Goal: Task Accomplishment & Management: Manage account settings

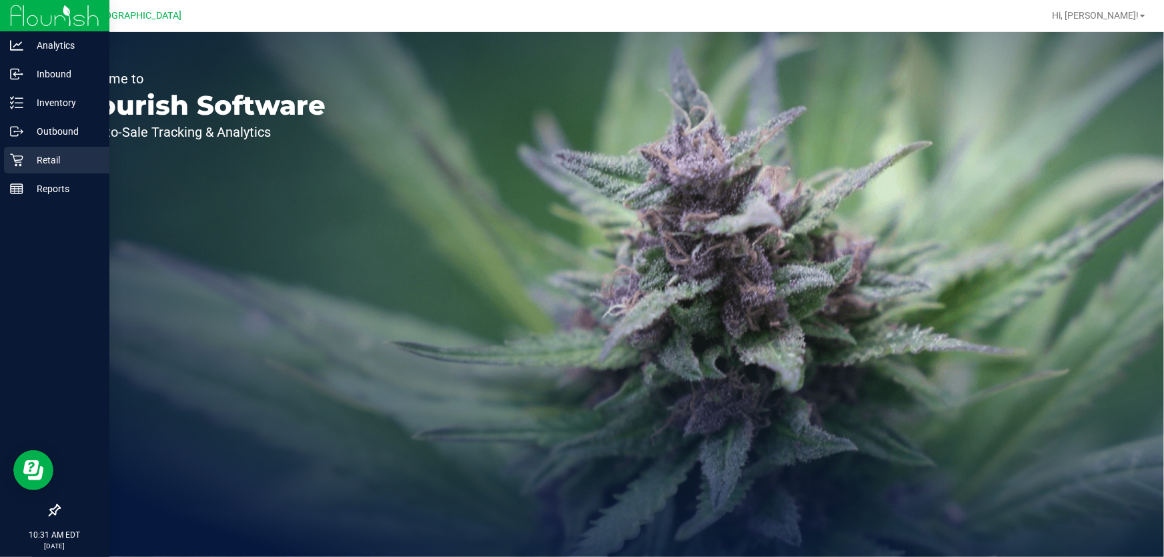
click at [64, 153] on p "Retail" at bounding box center [63, 160] width 80 height 16
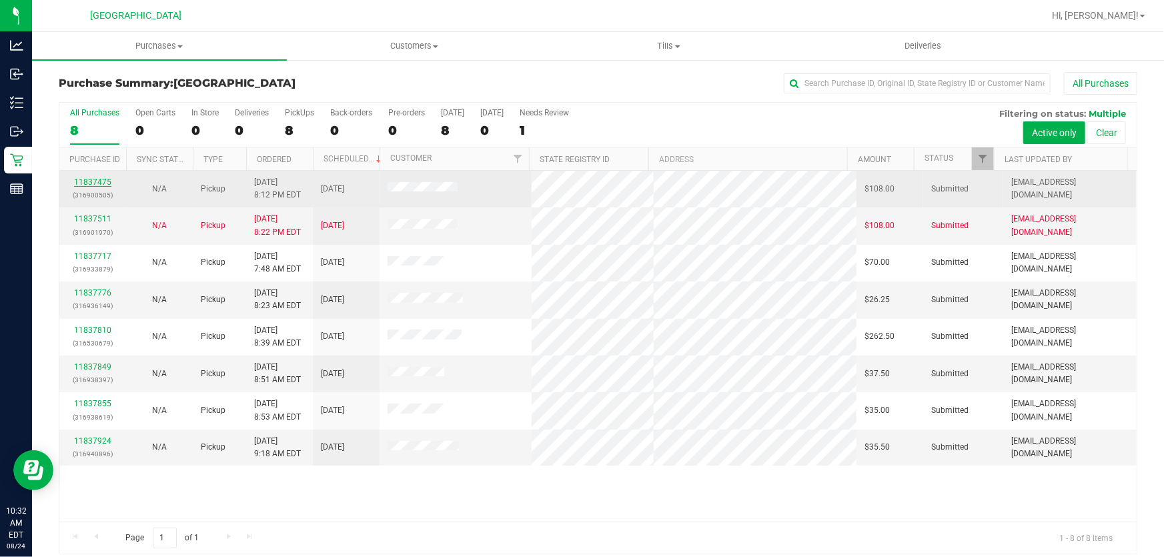
click at [93, 177] on link "11837475" at bounding box center [92, 181] width 37 height 9
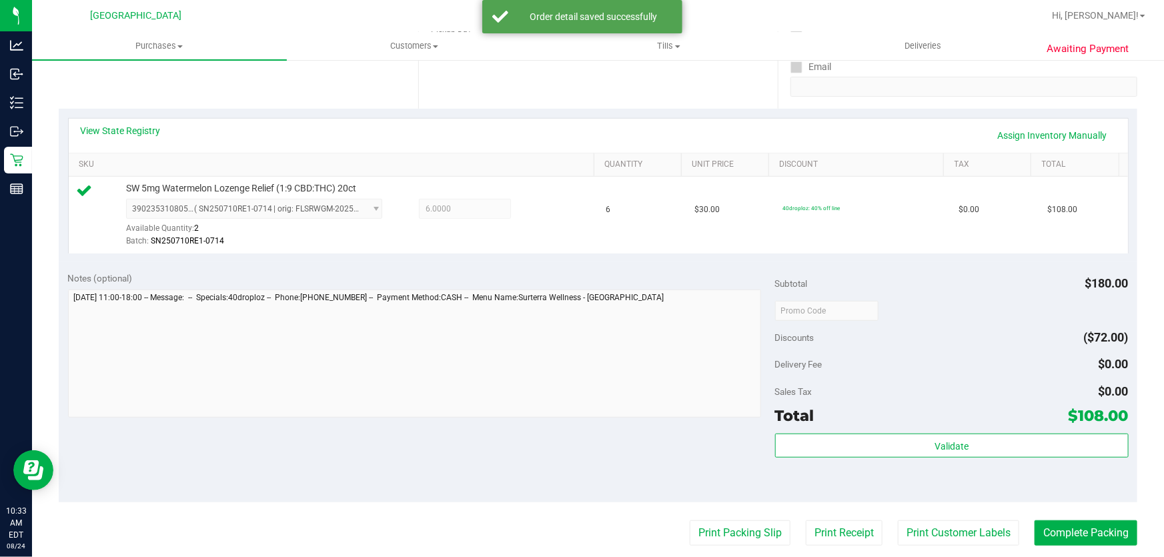
scroll to position [303, 0]
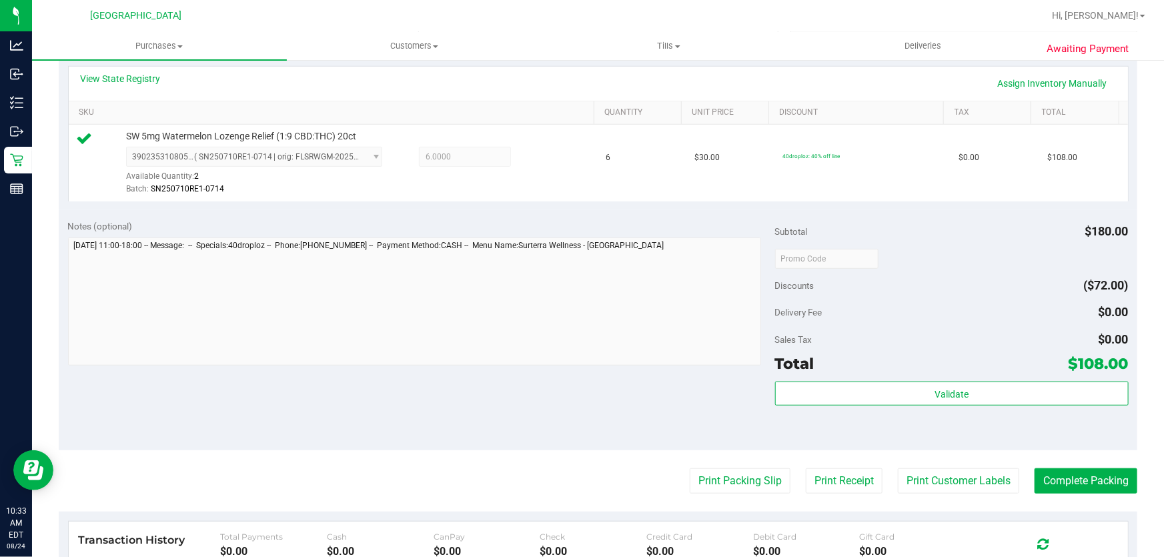
click at [849, 410] on div "Validate" at bounding box center [951, 411] width 353 height 60
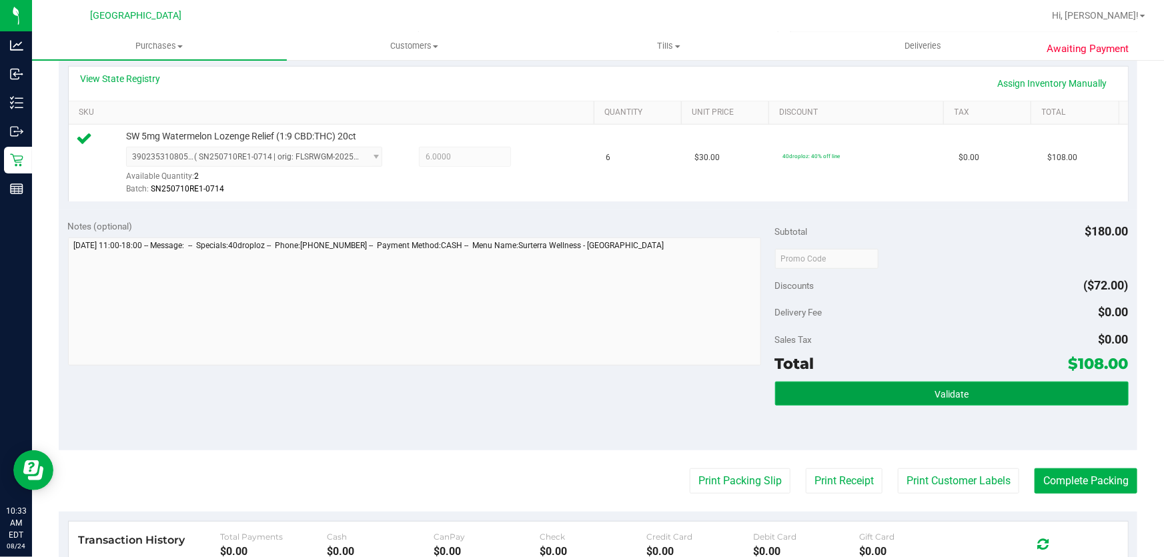
click at [848, 403] on button "Validate" at bounding box center [951, 393] width 353 height 24
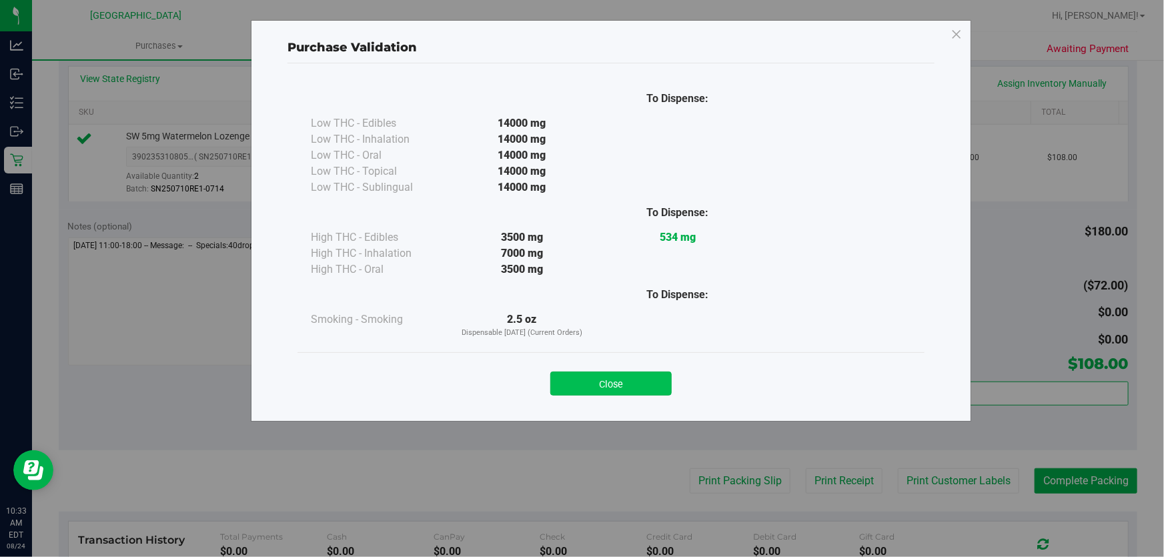
click at [644, 389] on button "Close" at bounding box center [610, 383] width 121 height 24
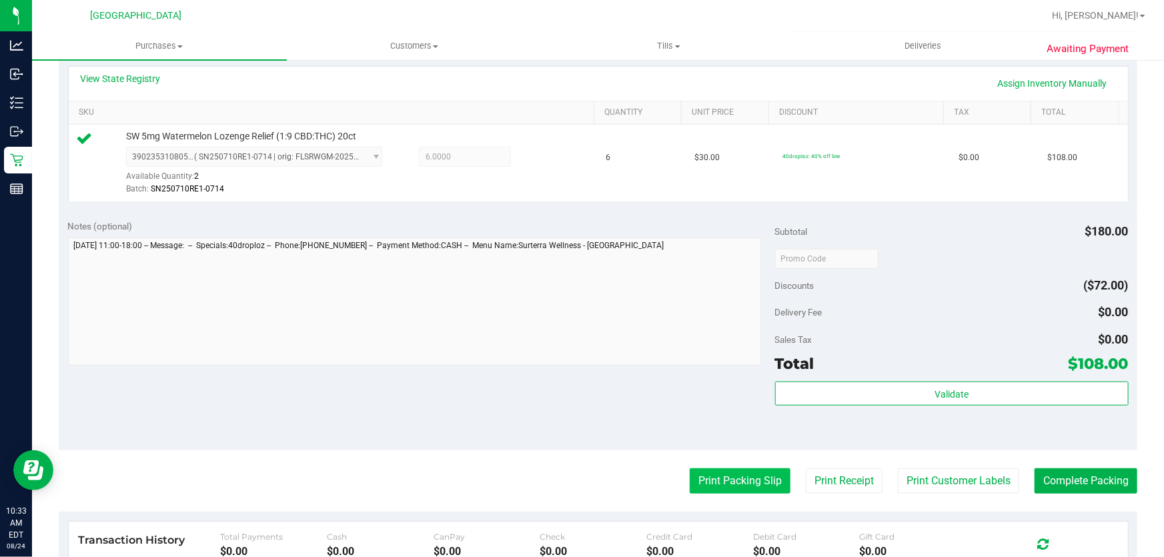
click at [713, 469] on button "Print Packing Slip" at bounding box center [740, 480] width 101 height 25
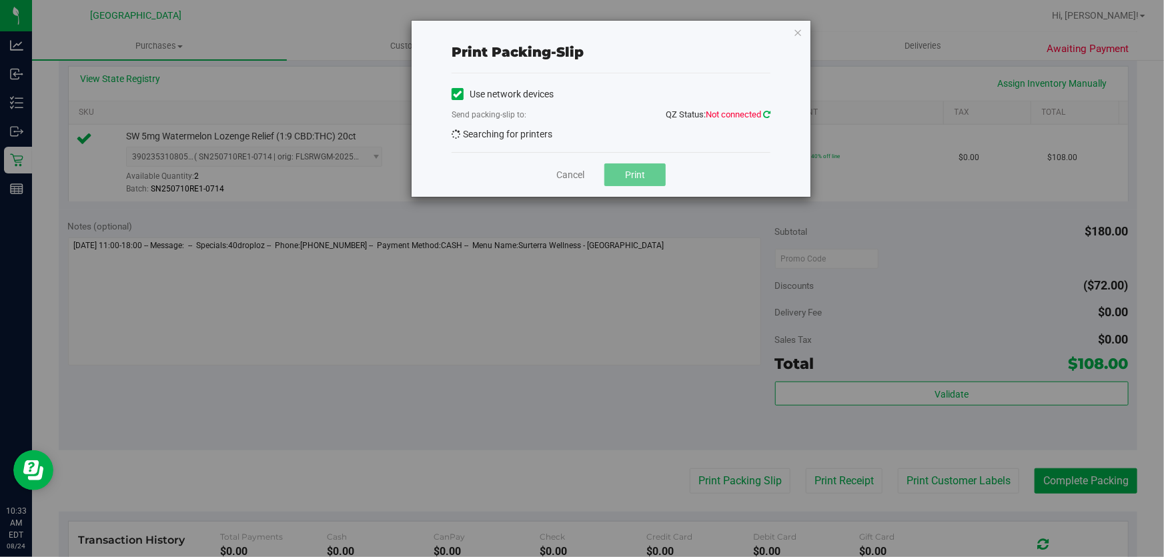
click at [763, 118] on icon at bounding box center [766, 114] width 7 height 9
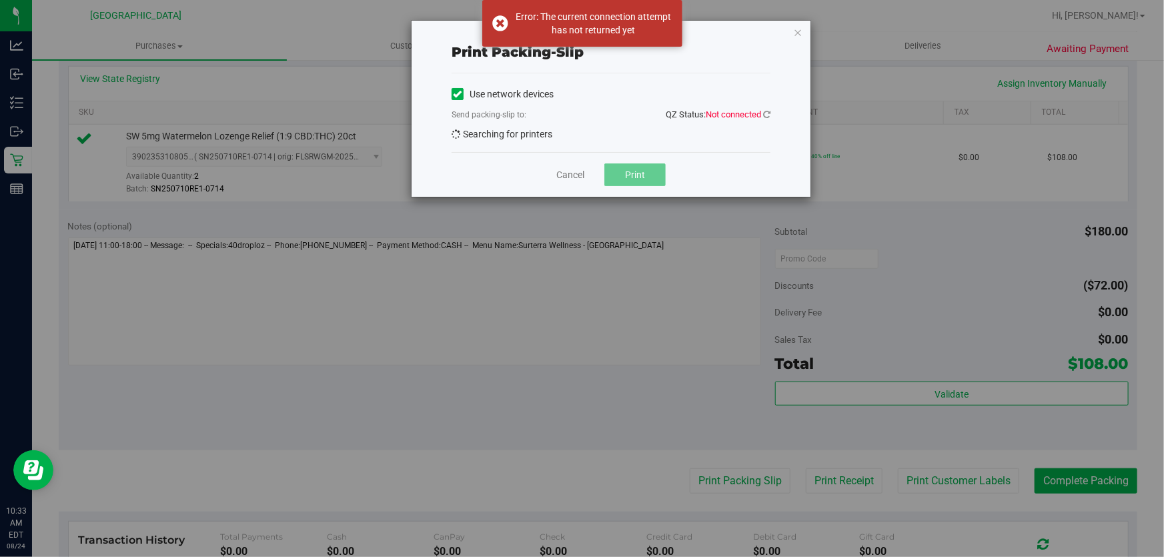
click at [744, 93] on div "Use network devices" at bounding box center [611, 94] width 319 height 20
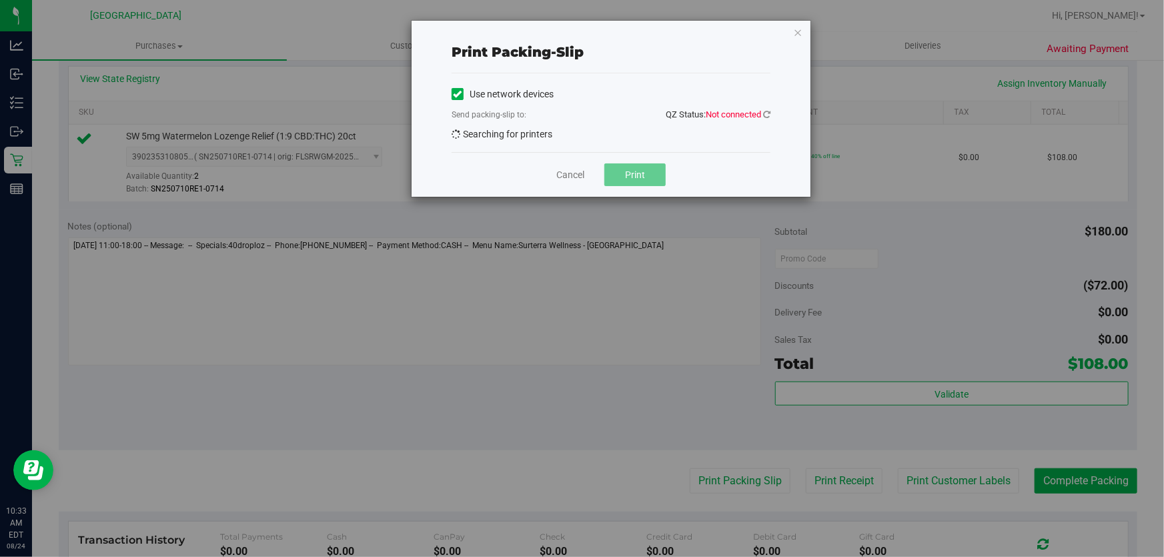
click at [650, 92] on div "Use network devices" at bounding box center [611, 94] width 319 height 20
click at [764, 115] on icon at bounding box center [766, 114] width 7 height 9
click at [746, 136] on span "EPSON-CONSULT" at bounding box center [602, 137] width 301 height 19
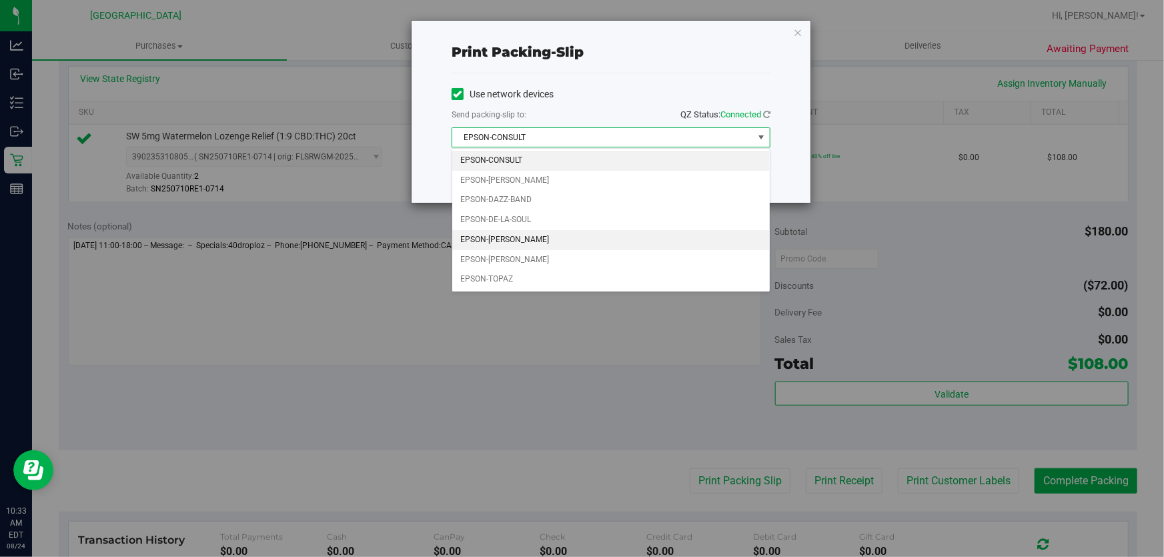
click at [530, 242] on li "EPSON-[PERSON_NAME]" at bounding box center [610, 240] width 317 height 20
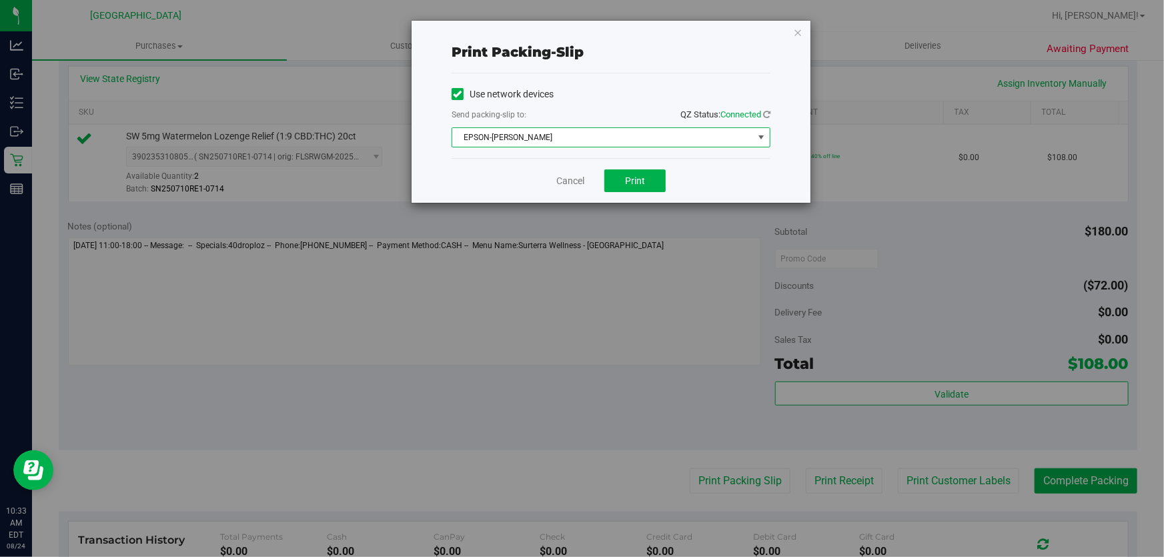
click at [702, 176] on div "Cancel Print" at bounding box center [611, 180] width 319 height 45
click at [649, 179] on button "Print" at bounding box center [634, 180] width 61 height 23
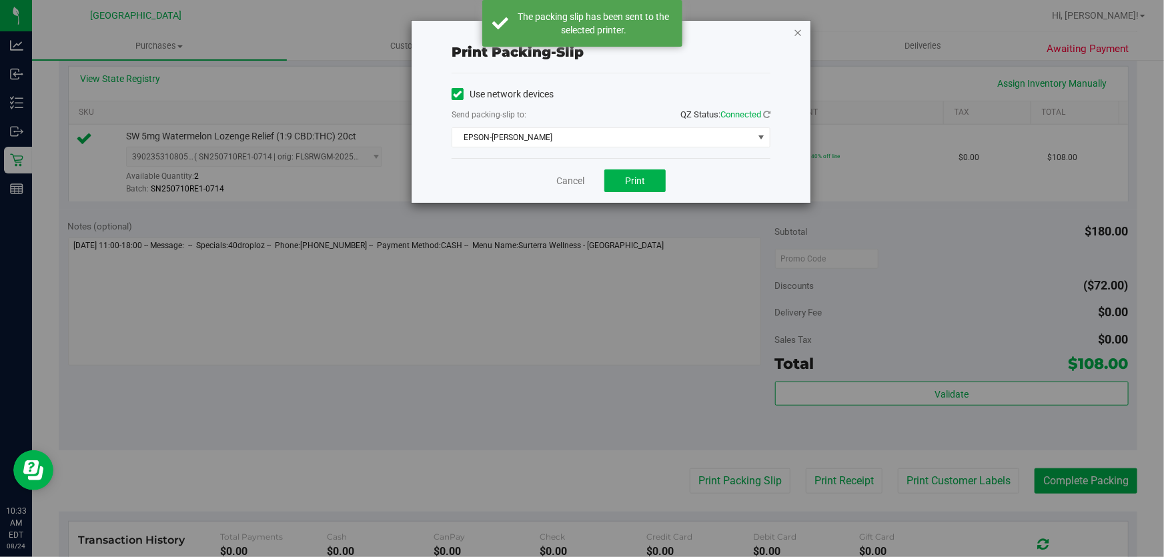
click at [798, 33] on icon "button" at bounding box center [797, 32] width 9 height 16
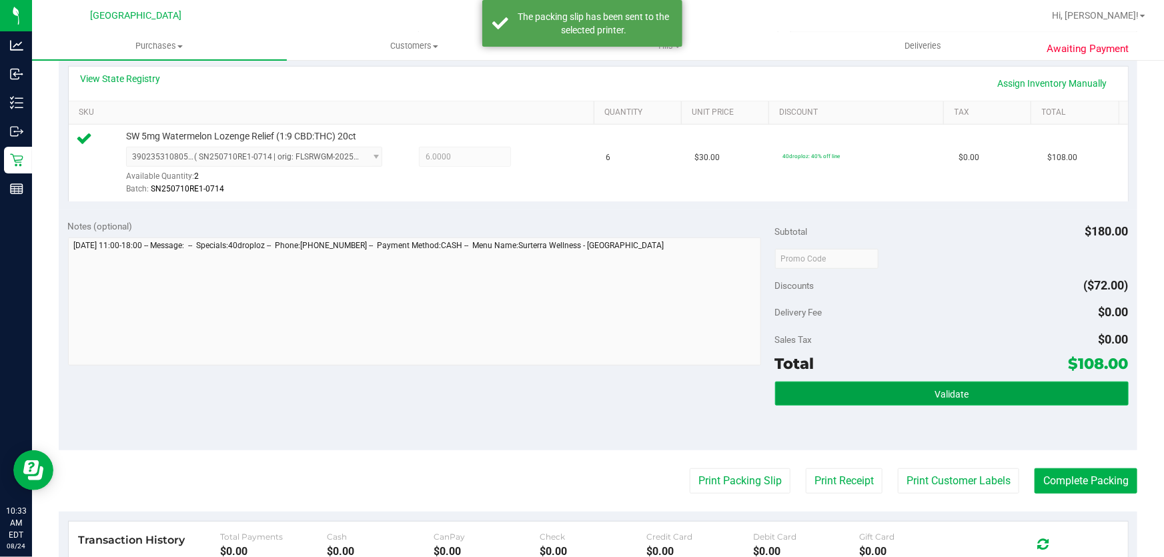
click at [1036, 381] on button "Validate" at bounding box center [951, 393] width 353 height 24
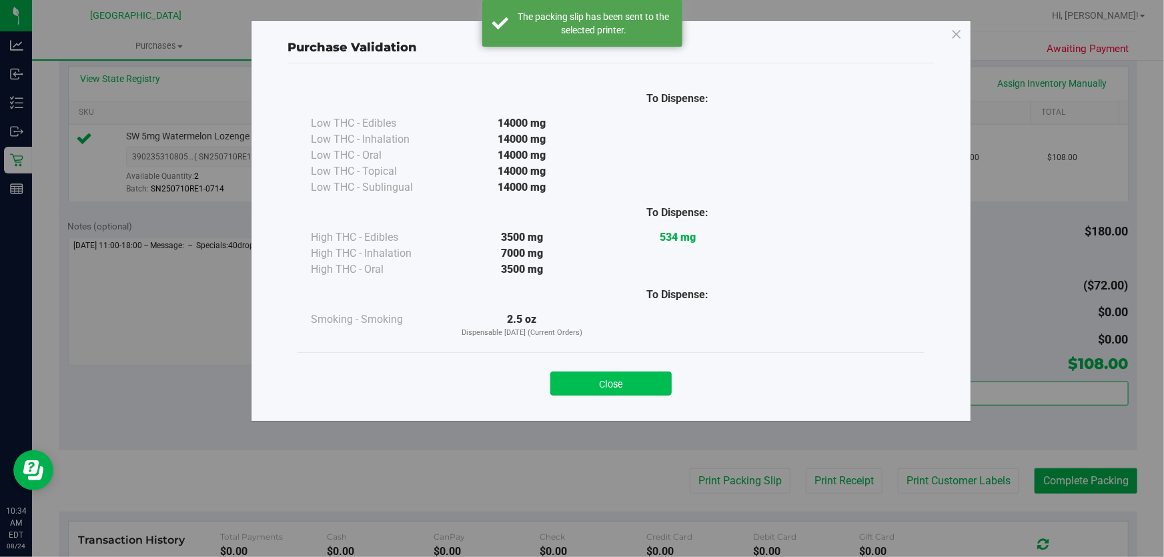
click at [648, 378] on button "Close" at bounding box center [610, 383] width 121 height 24
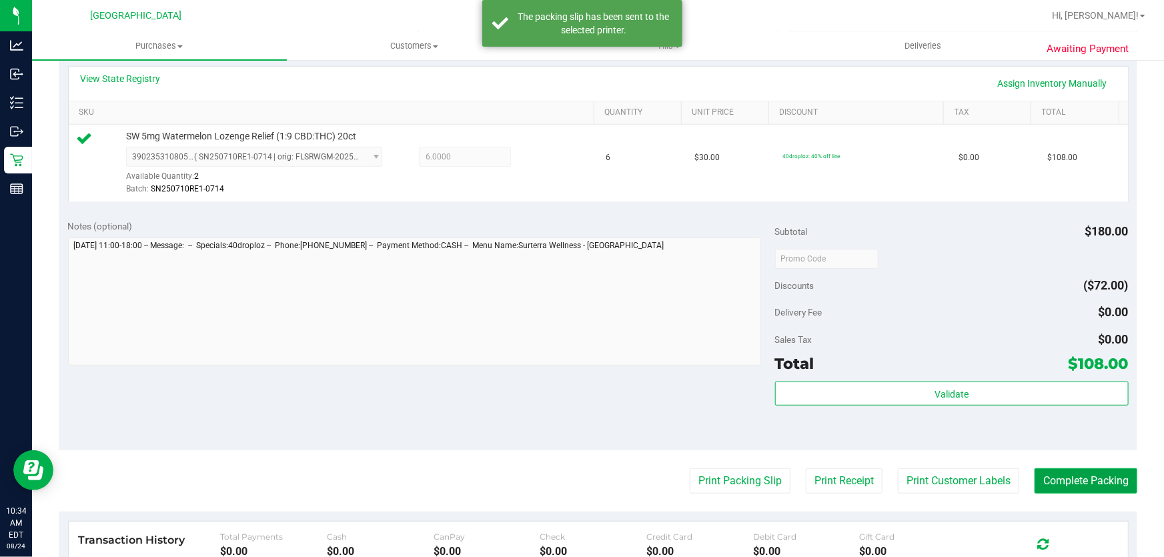
click at [1051, 482] on button "Complete Packing" at bounding box center [1085, 480] width 103 height 25
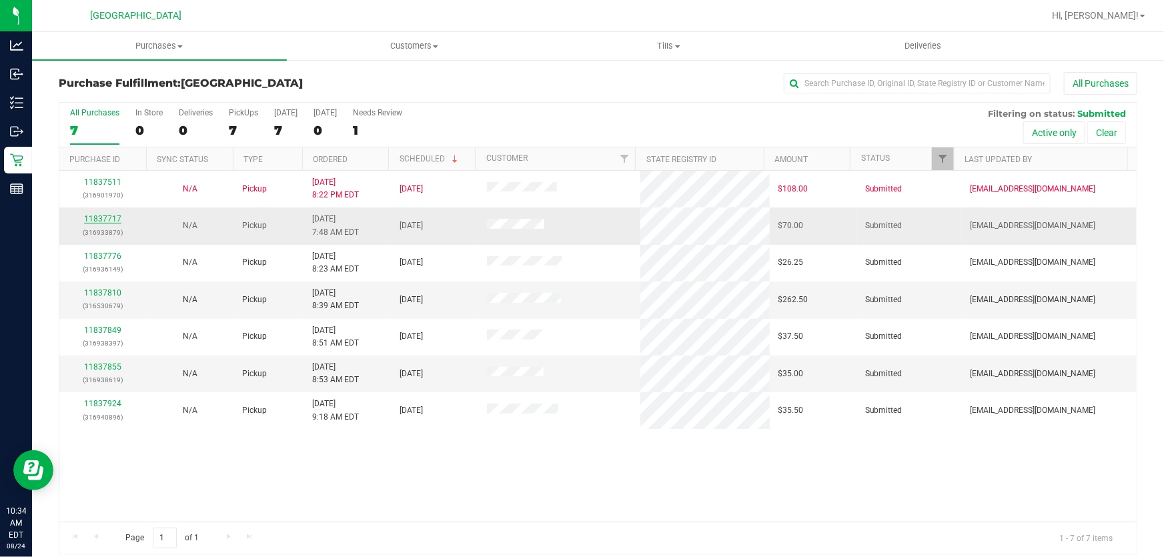
click at [113, 220] on link "11837717" at bounding box center [102, 218] width 37 height 9
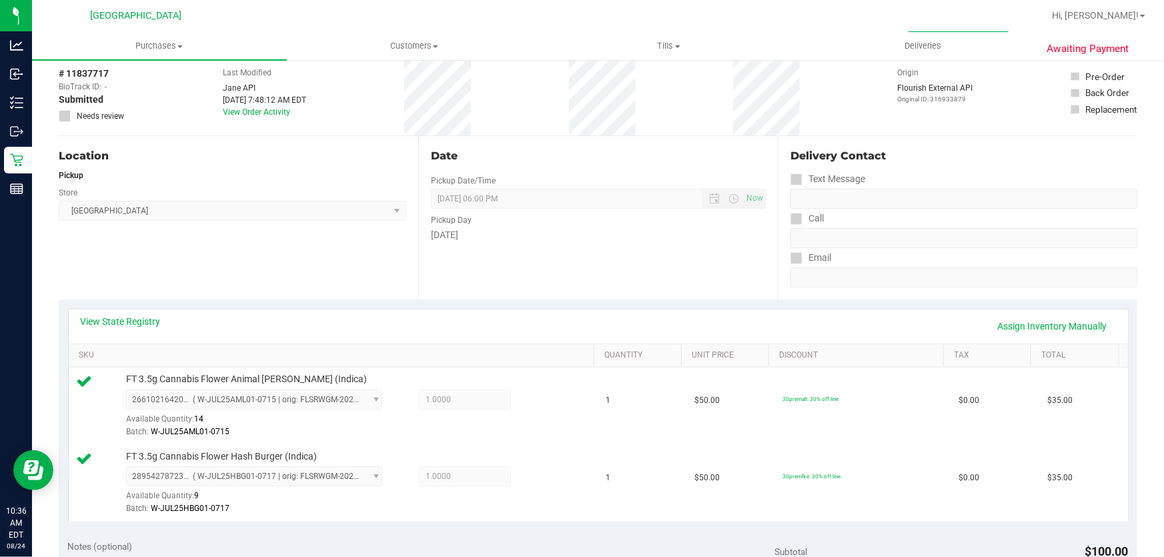
scroll to position [303, 0]
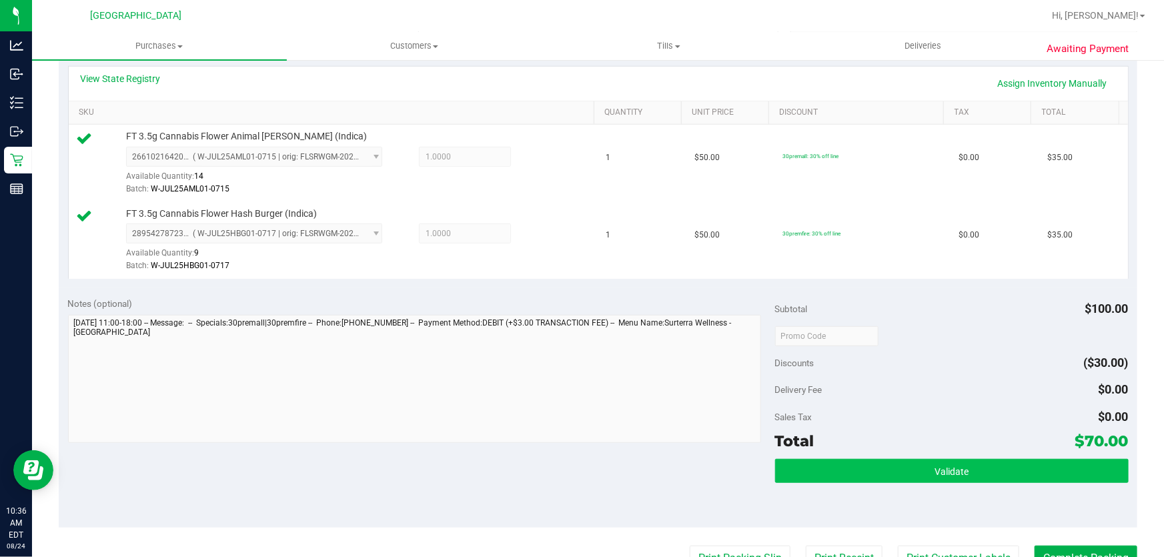
drag, startPoint x: 852, startPoint y: 453, endPoint x: 857, endPoint y: 463, distance: 11.0
click at [852, 454] on div "Subtotal $100.00 Discounts ($30.00) Delivery Fee $0.00 Sales Tax $0.00 Total $7…" at bounding box center [951, 408] width 353 height 222
click at [860, 476] on button "Validate" at bounding box center [951, 471] width 353 height 24
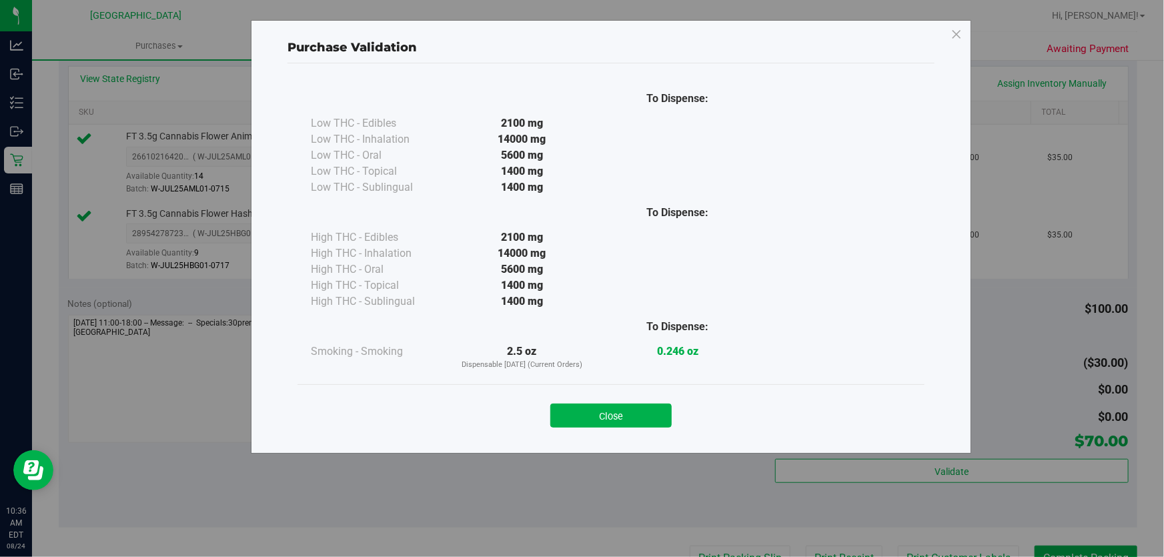
drag, startPoint x: 646, startPoint y: 402, endPoint x: 646, endPoint y: 415, distance: 13.4
click at [645, 405] on button "Close" at bounding box center [610, 415] width 121 height 24
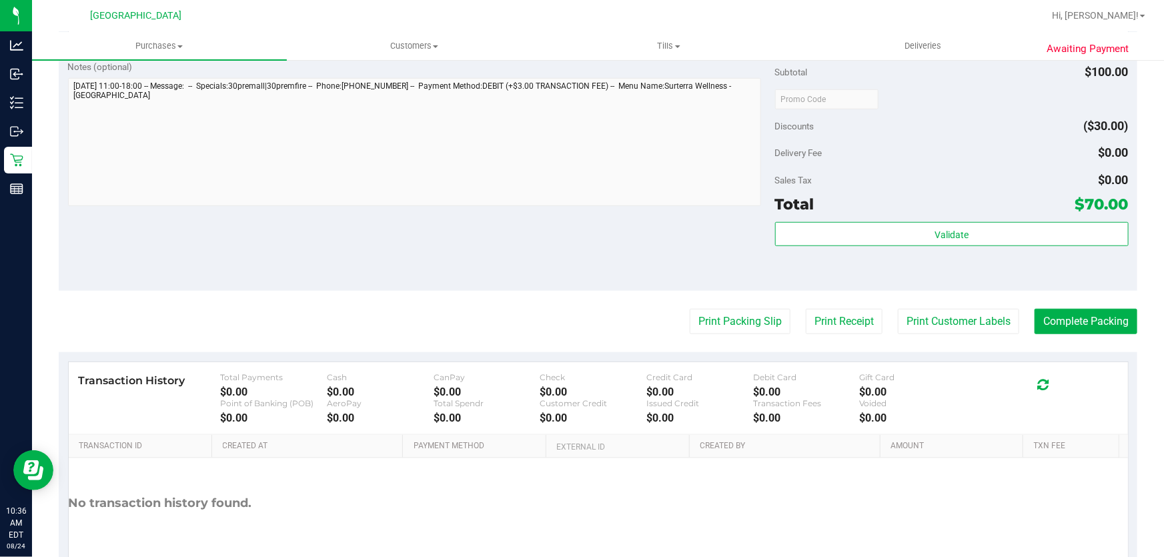
scroll to position [606, 0]
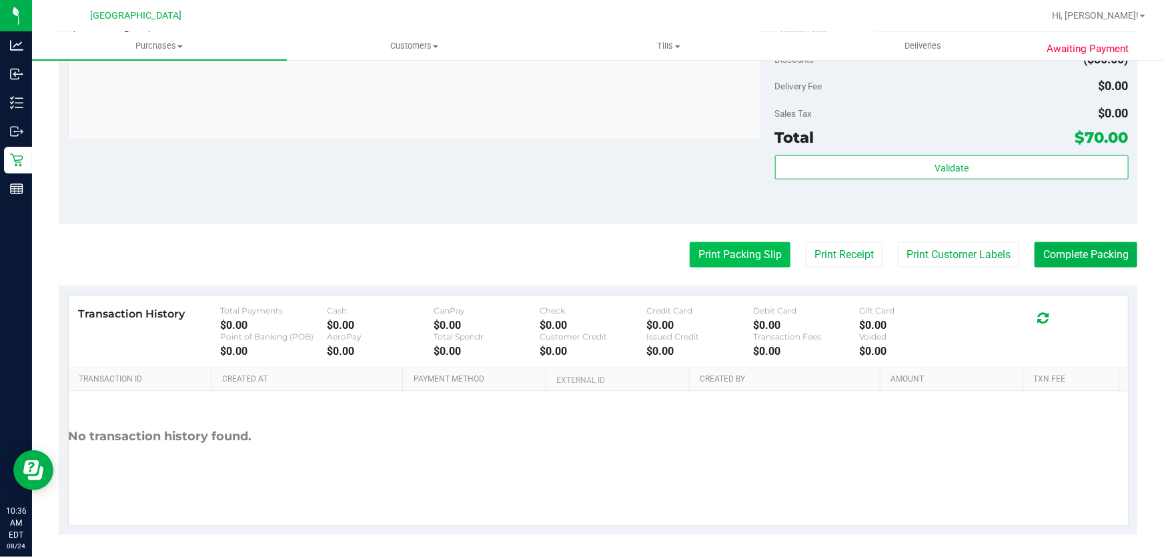
click at [737, 267] on purchase-details "Back Edit Purchase Cancel Purchase View Profile # 11837717 BioTrack ID: - Submi…" at bounding box center [598, 0] width 1078 height 1069
click at [741, 261] on button "Print Packing Slip" at bounding box center [740, 254] width 101 height 25
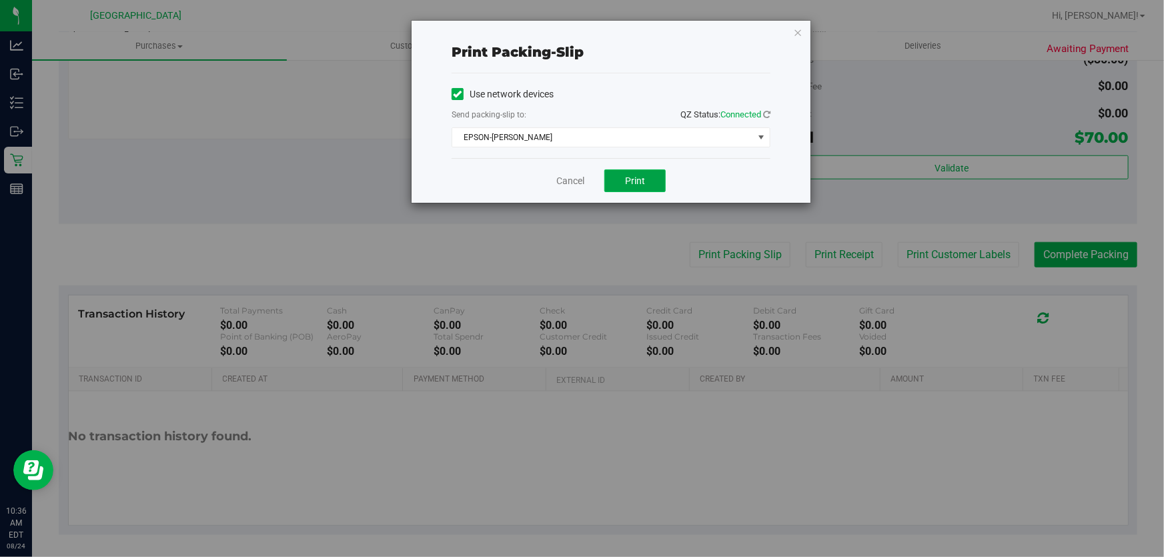
click at [639, 169] on button "Print" at bounding box center [634, 180] width 61 height 23
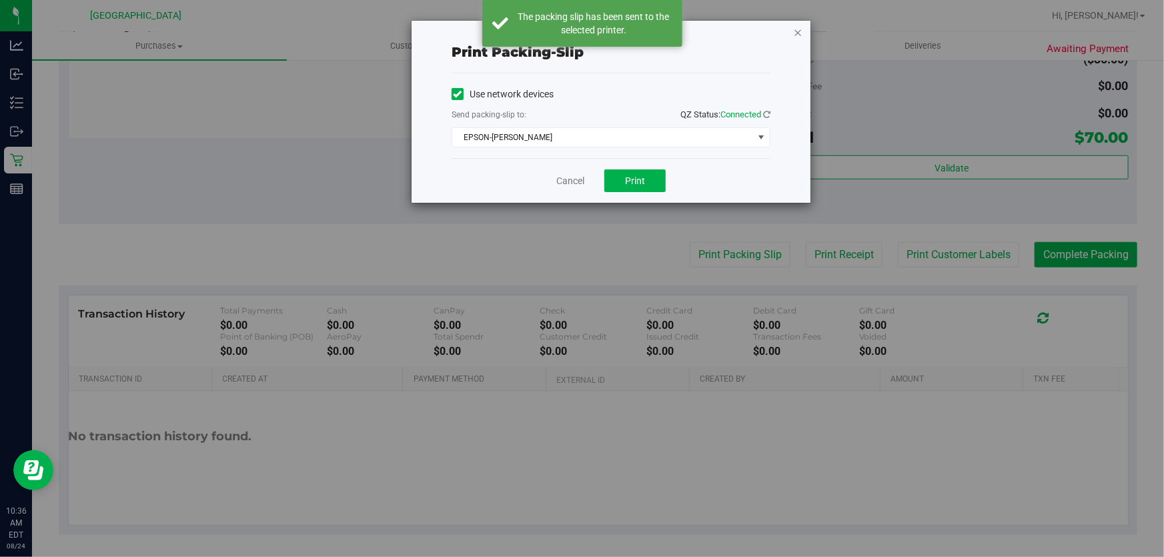
click at [798, 35] on icon "button" at bounding box center [797, 32] width 9 height 16
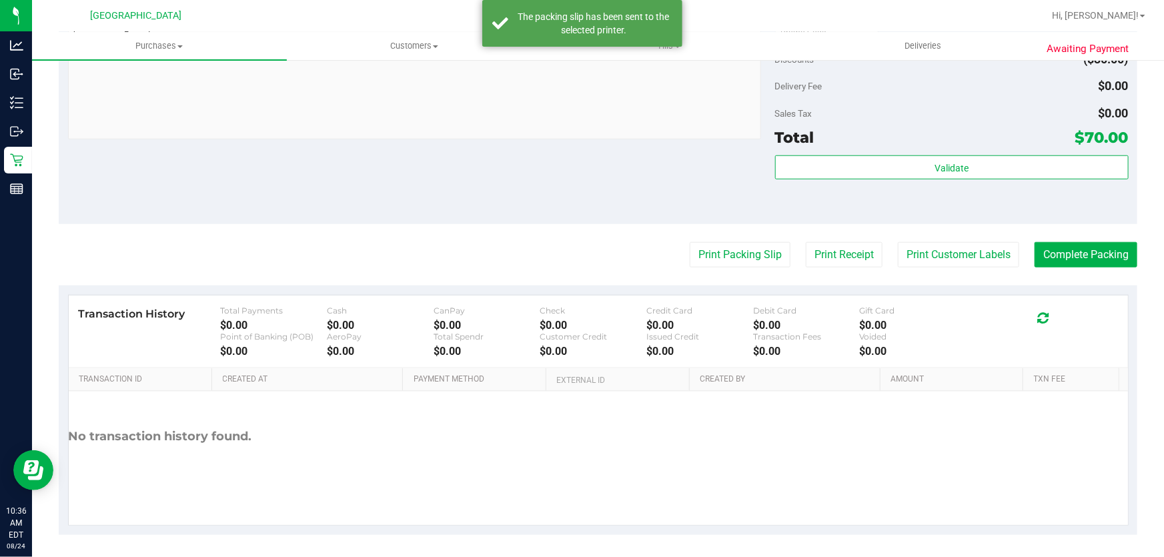
click at [840, 107] on div "Sales Tax $0.00" at bounding box center [951, 113] width 353 height 24
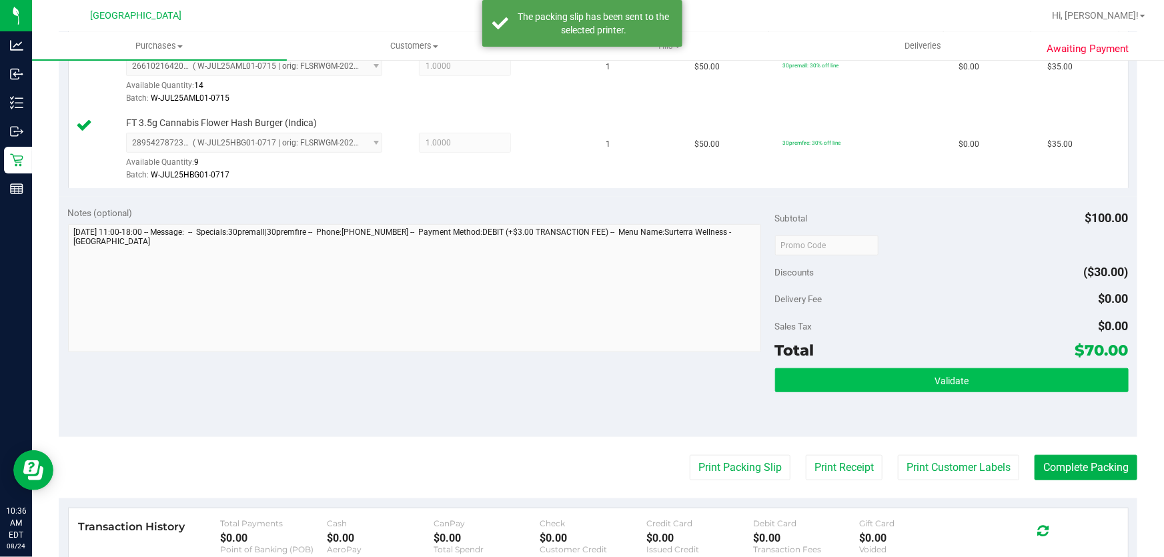
scroll to position [363, 0]
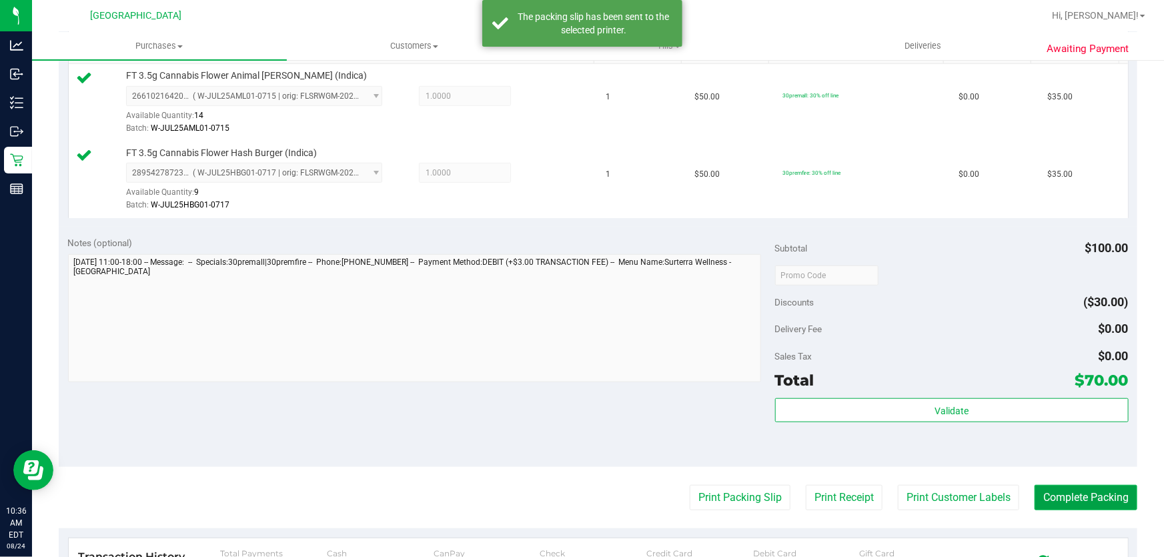
click at [1092, 498] on button "Complete Packing" at bounding box center [1085, 497] width 103 height 25
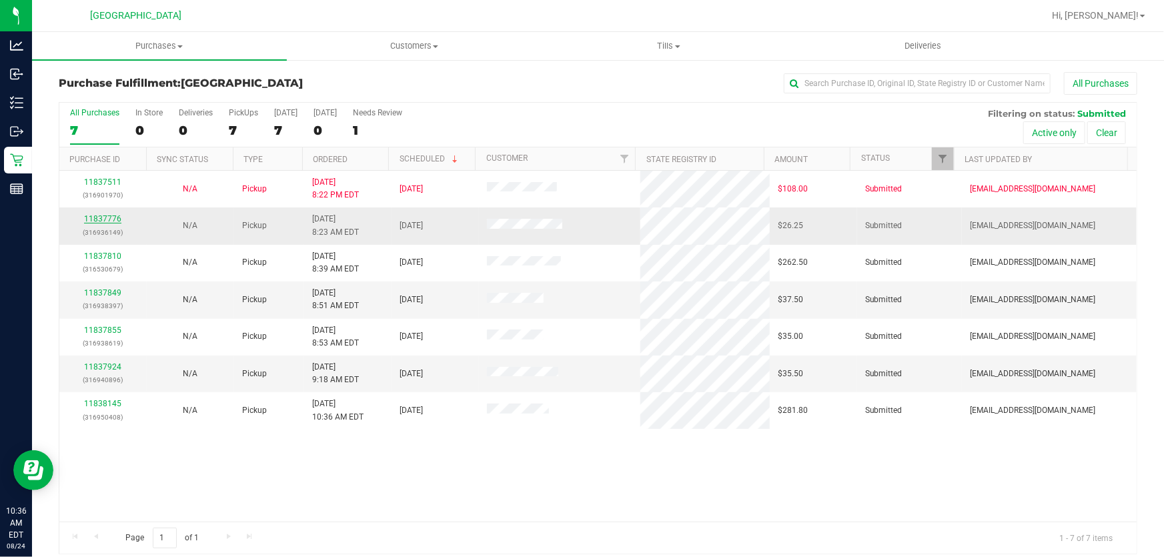
click at [98, 217] on link "11837776" at bounding box center [102, 218] width 37 height 9
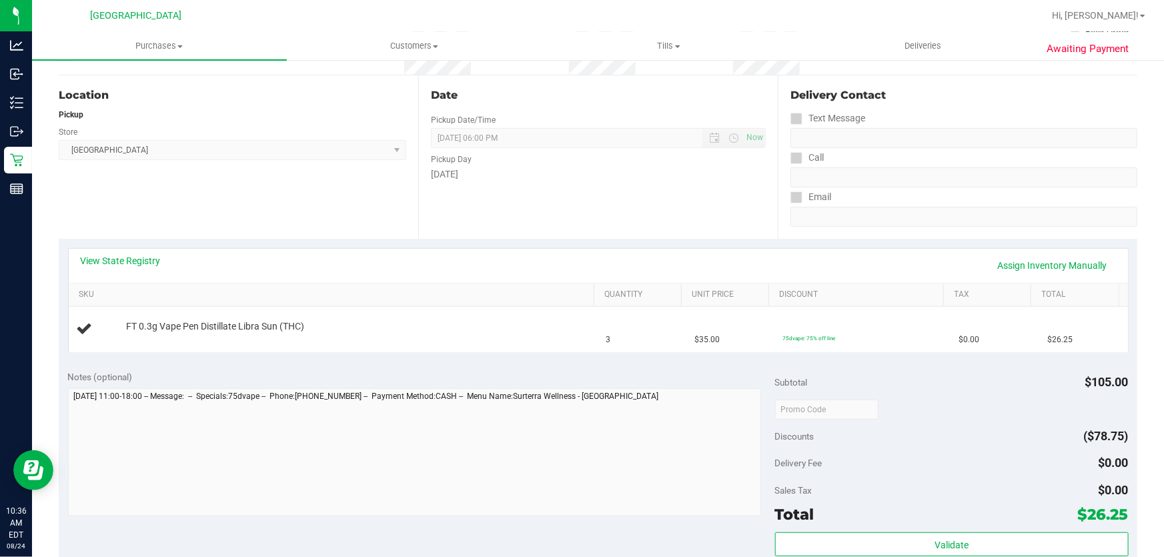
click at [644, 366] on div "Notes (optional) Subtotal $105.00 Discounts ($78.75) Delivery Fee $0.00 Sales T…" at bounding box center [598, 481] width 1078 height 240
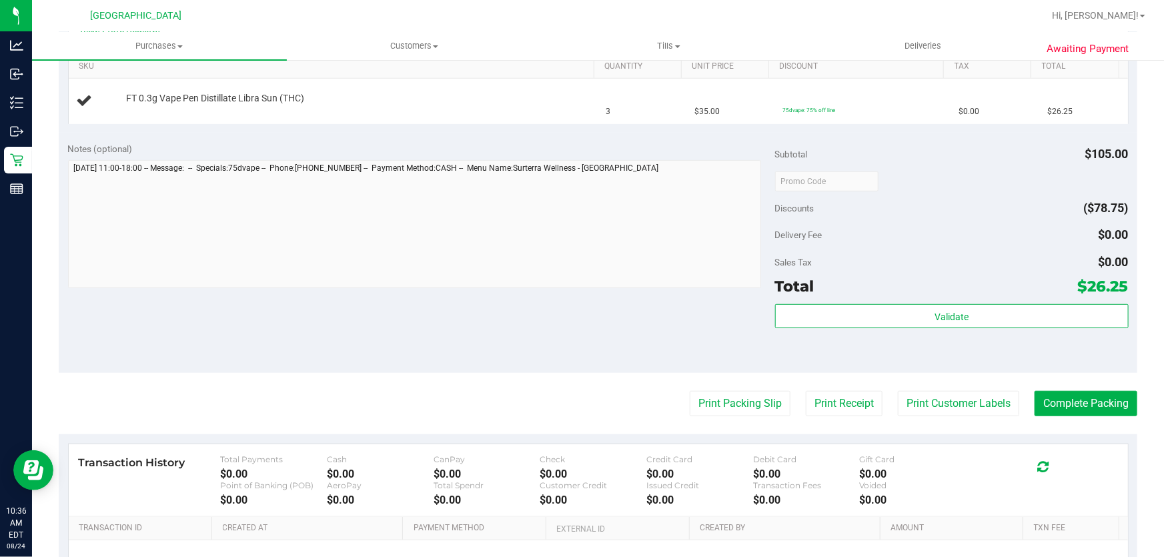
scroll to position [363, 0]
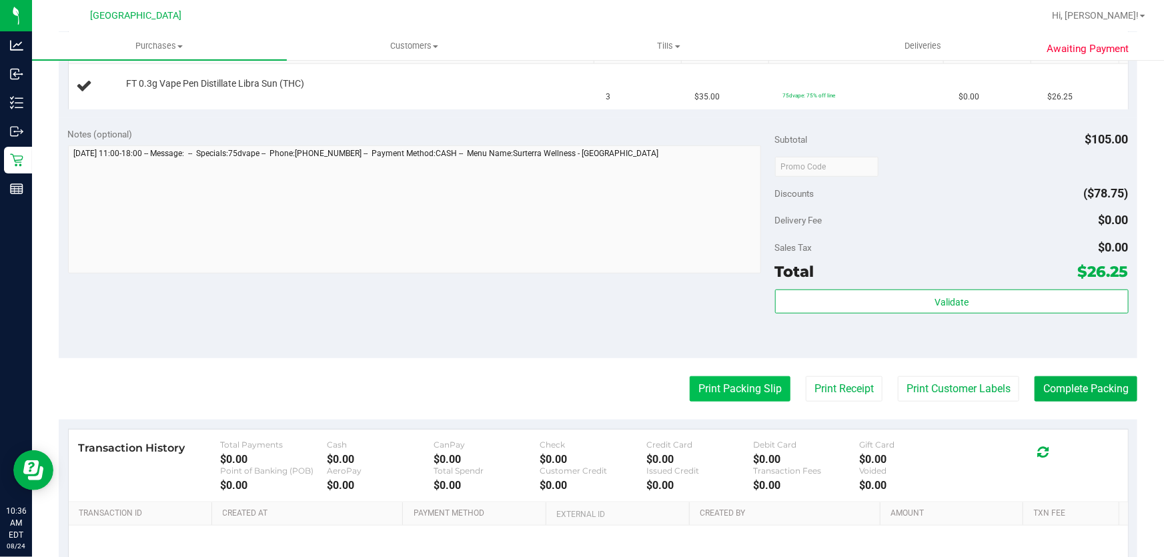
click at [738, 392] on button "Print Packing Slip" at bounding box center [740, 388] width 101 height 25
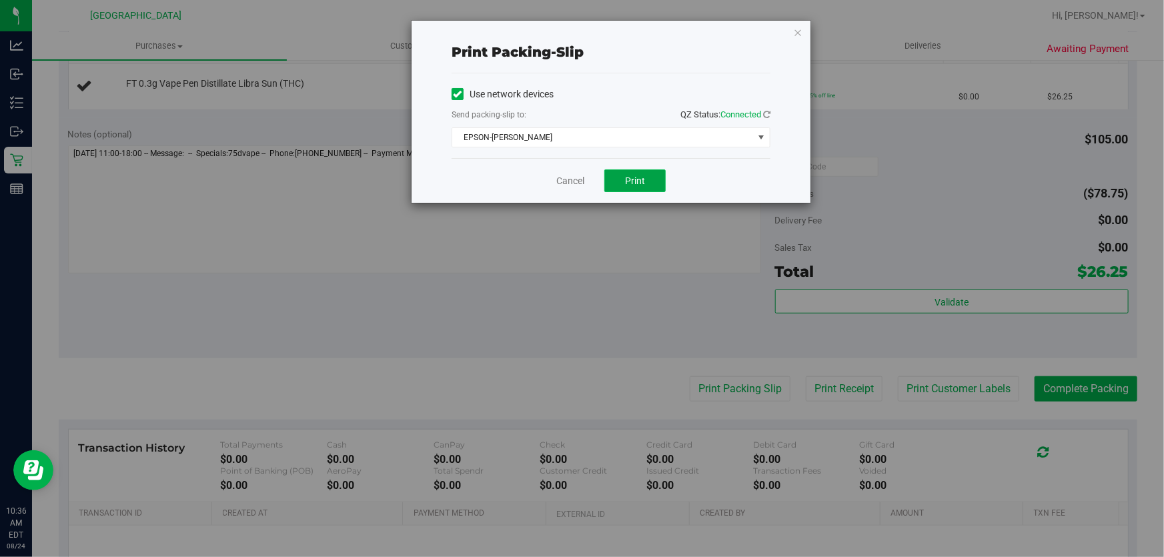
click at [630, 175] on span "Print" at bounding box center [635, 180] width 20 height 11
click at [572, 182] on link "Cancel" at bounding box center [570, 181] width 28 height 14
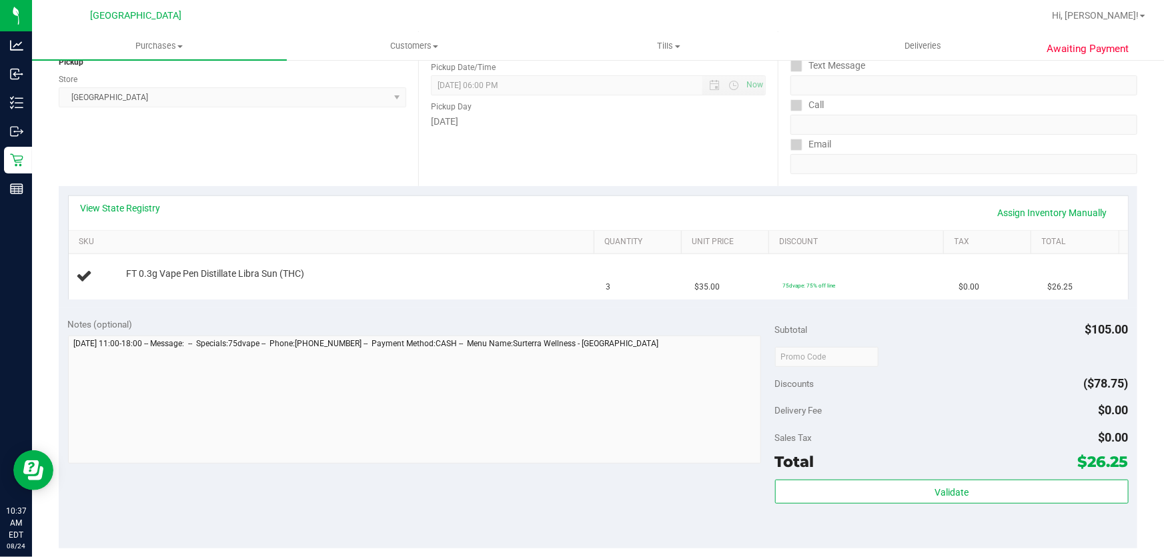
scroll to position [201, 0]
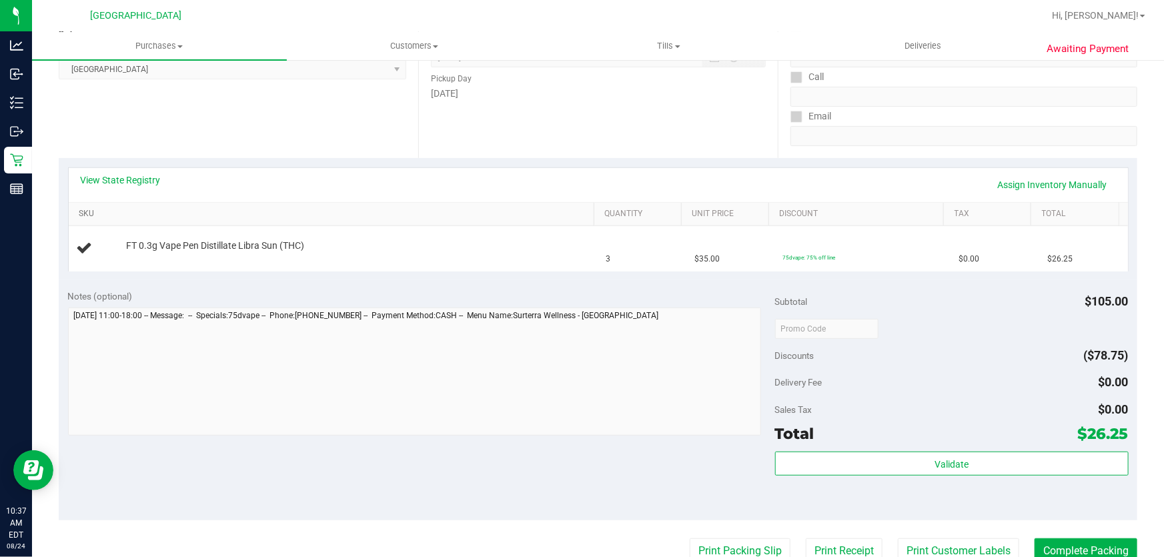
click at [522, 210] on link "SKU" at bounding box center [334, 214] width 510 height 11
click at [517, 209] on link "SKU" at bounding box center [334, 214] width 510 height 11
click at [79, 209] on link "SKU" at bounding box center [334, 214] width 510 height 11
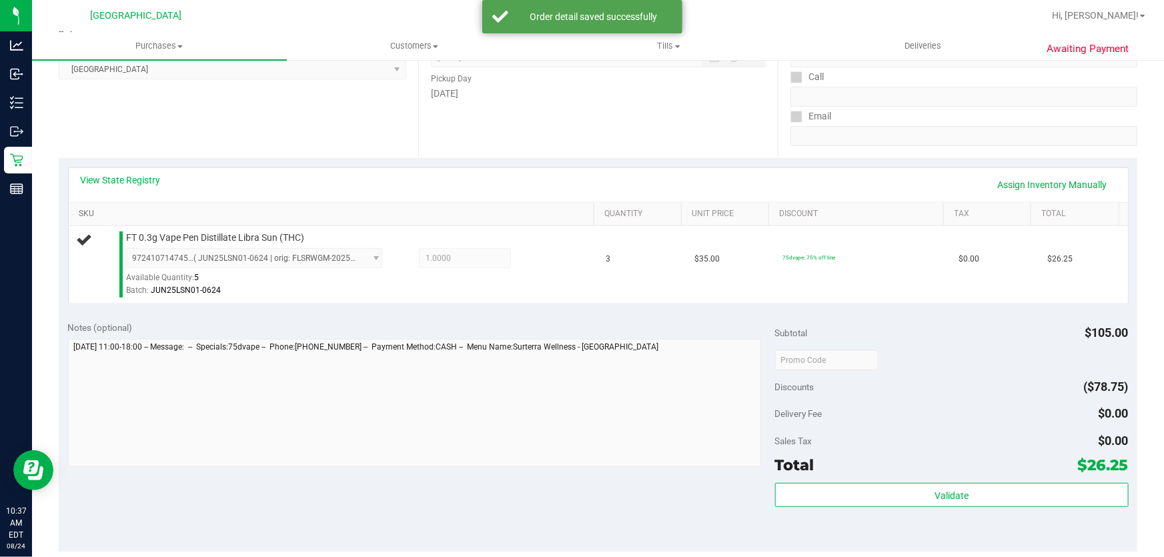
click at [79, 209] on link "SKU" at bounding box center [334, 214] width 510 height 11
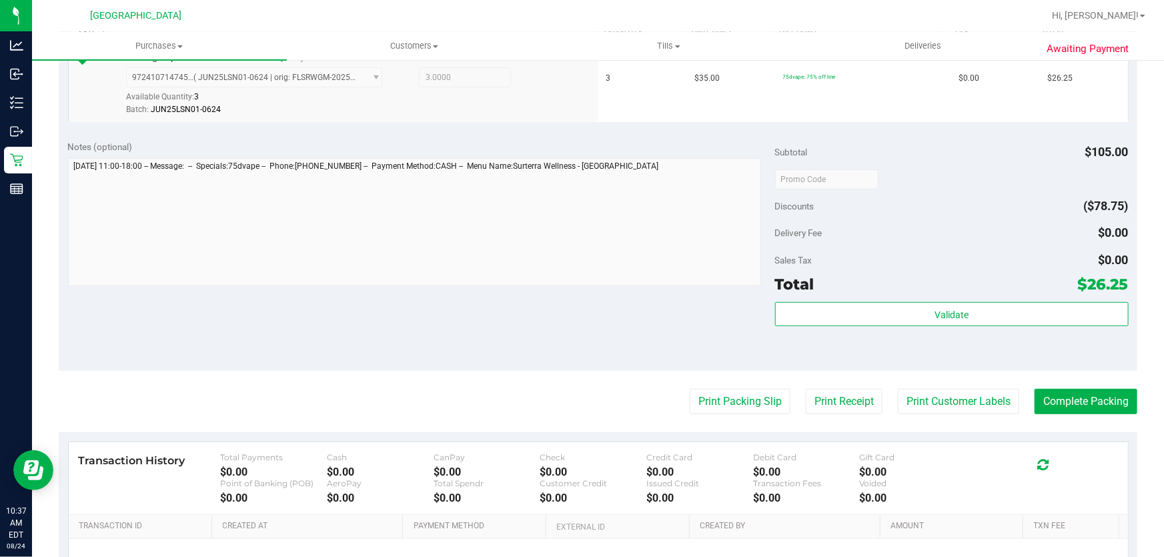
scroll to position [505, 0]
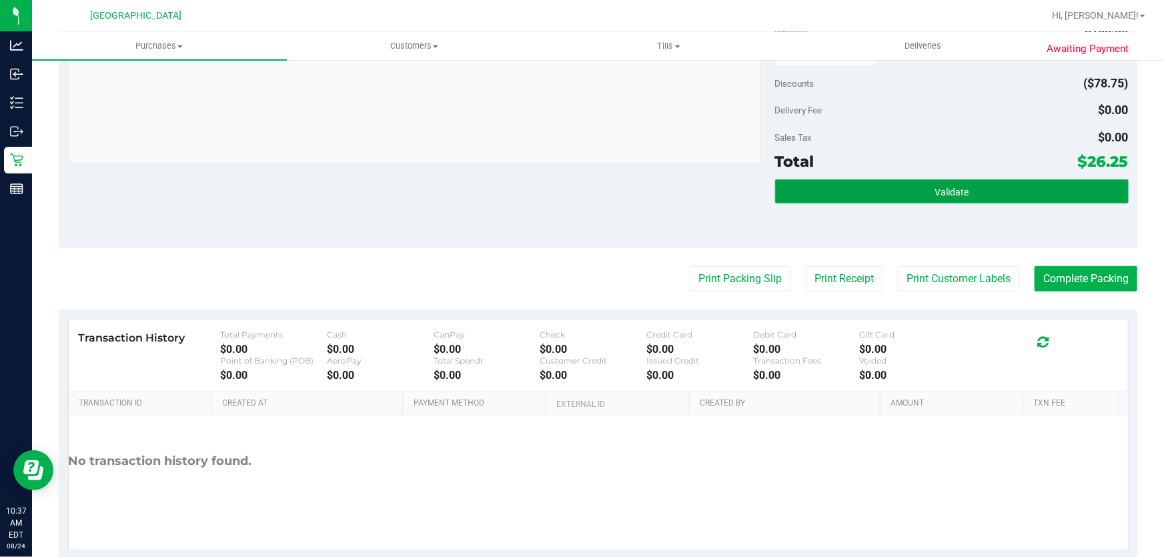
click at [878, 189] on button "Validate" at bounding box center [951, 191] width 353 height 24
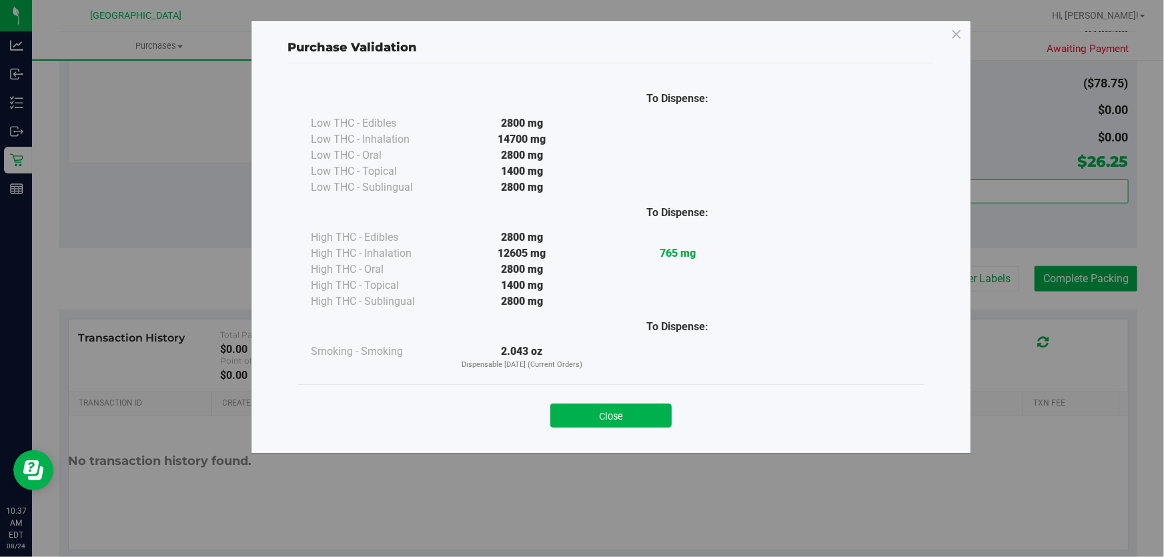
click at [636, 413] on button "Close" at bounding box center [610, 415] width 121 height 24
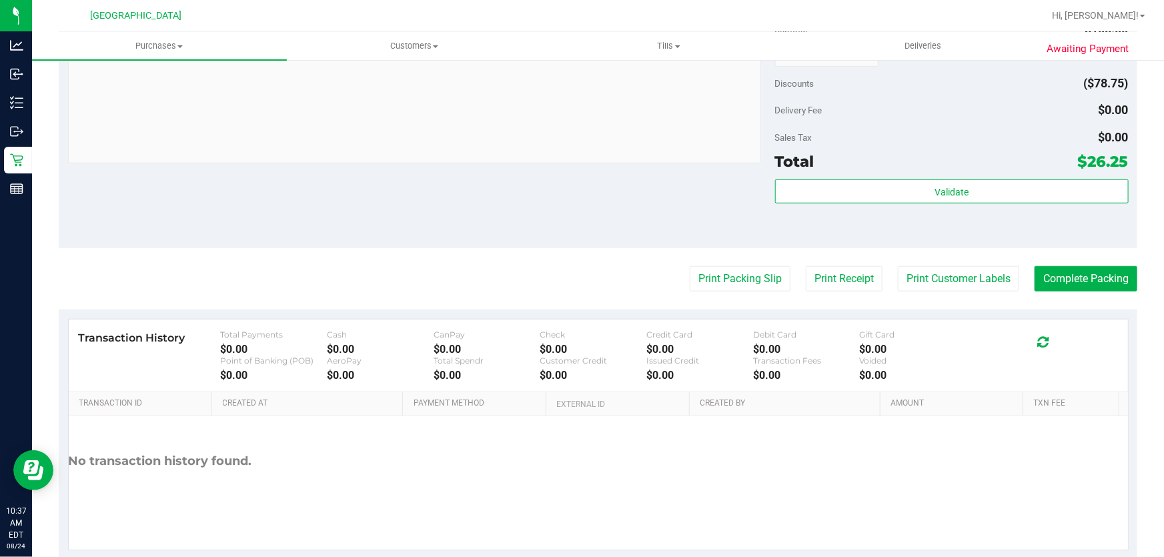
click at [1056, 243] on div "Notes (optional) Subtotal $105.00 Discounts ($78.75) Delivery Fee $0.00 Sales T…" at bounding box center [598, 128] width 1078 height 240
click at [1078, 279] on button "Complete Packing" at bounding box center [1085, 278] width 103 height 25
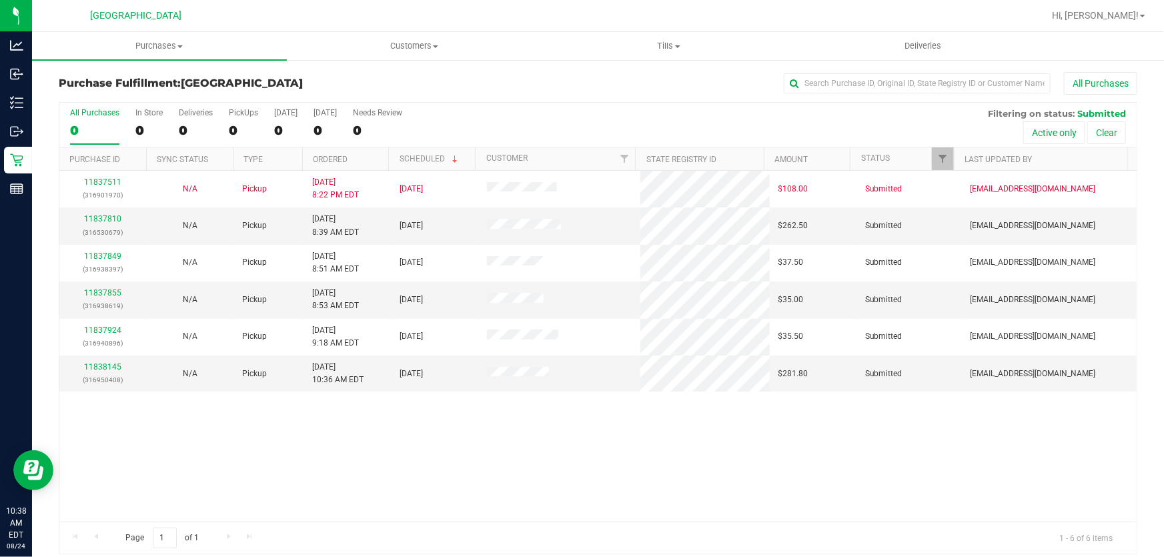
click at [552, 139] on div "All Purchases 0 In Store 0 Deliveries 0 PickUps 0 [DATE] 0 [DATE] 0 Needs Revie…" at bounding box center [597, 125] width 1077 height 45
click at [107, 220] on link "11837810" at bounding box center [102, 218] width 37 height 9
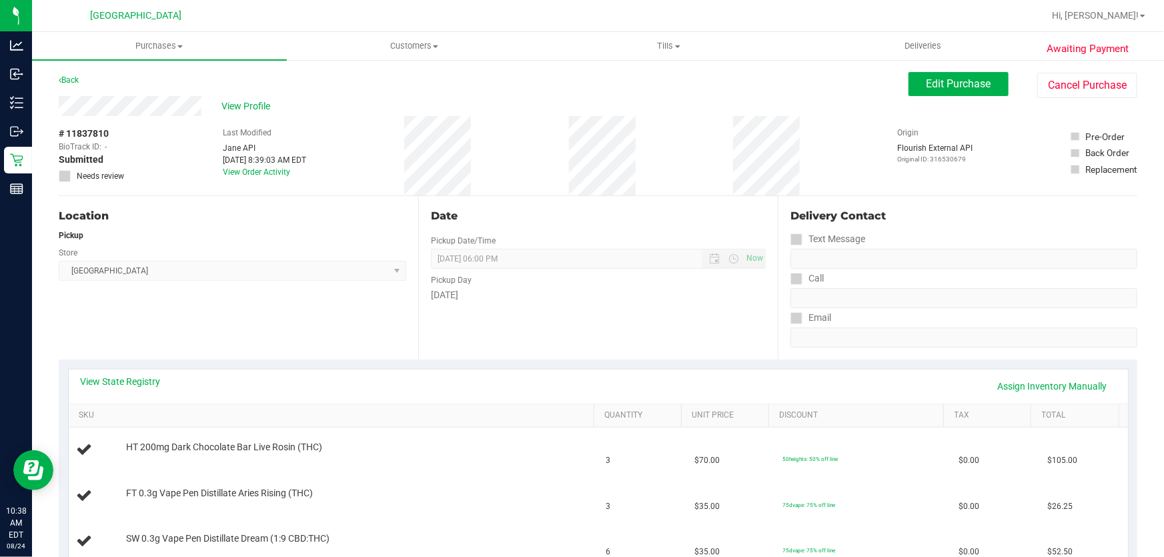
click at [756, 389] on div "View State Registry Assign Inventory Manually" at bounding box center [598, 386] width 1035 height 23
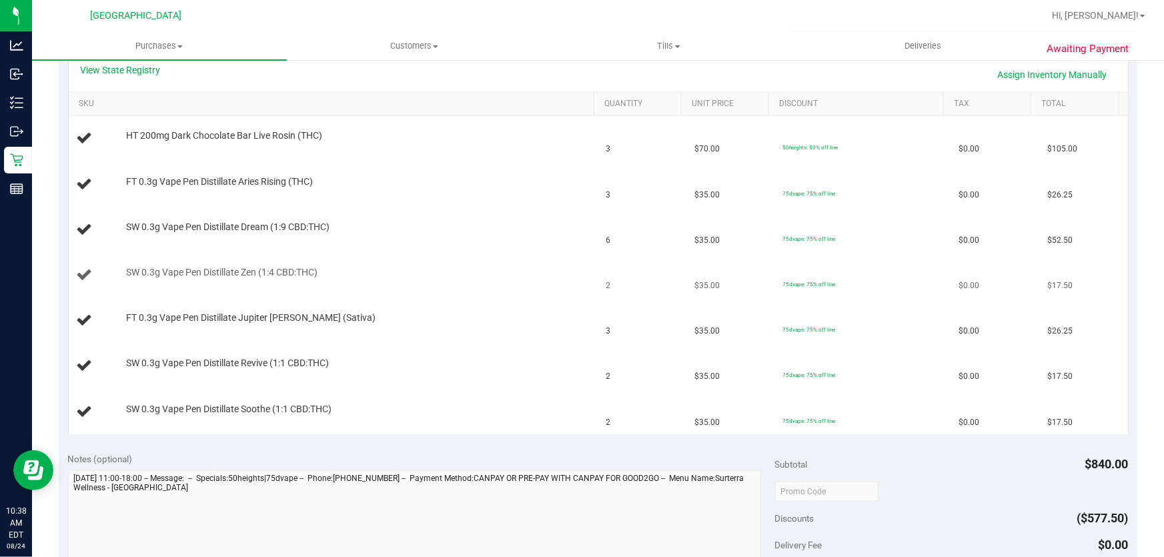
scroll to position [242, 0]
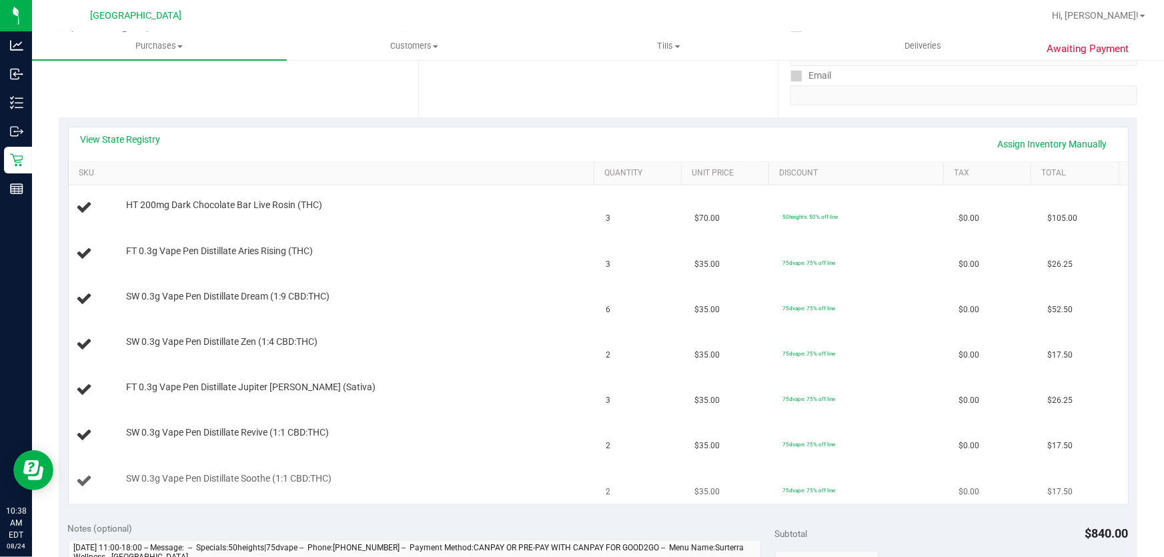
drag, startPoint x: 78, startPoint y: 200, endPoint x: 1084, endPoint y: 479, distance: 1044.3
click at [1084, 479] on tbody "HT 200mg Dark Chocolate Bar Live Rosin (THC) 3 $70.00 50heights: 50% off line $…" at bounding box center [598, 343] width 1059 height 317
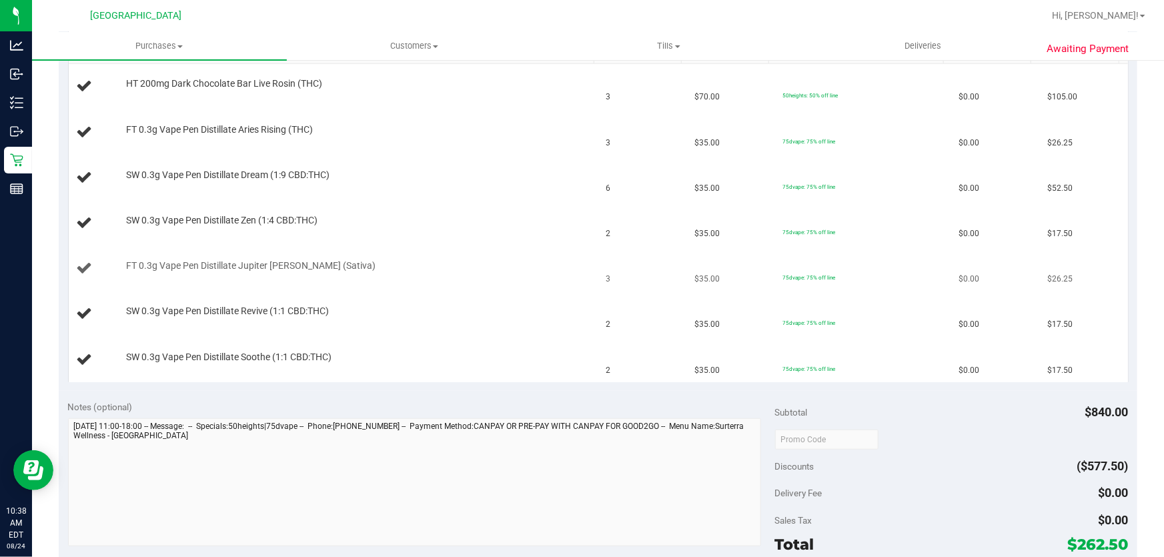
scroll to position [303, 0]
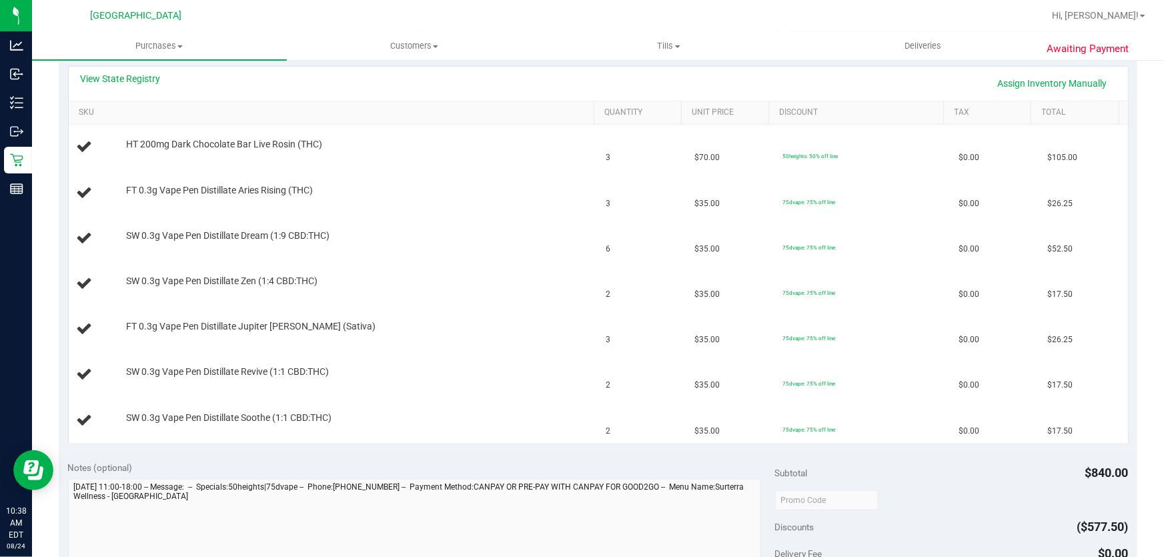
drag, startPoint x: 75, startPoint y: 137, endPoint x: 1136, endPoint y: 407, distance: 1095.6
click at [1089, 426] on tbody "HT 200mg Dark Chocolate Bar Live Rosin (THC) 3 $70.00 50heights: 50% off line $…" at bounding box center [598, 283] width 1059 height 317
click at [1147, 397] on div "Awaiting Payment Back Edit Purchase Cancel Purchase View Profile # 11837810 Bio…" at bounding box center [598, 392] width 1132 height 1273
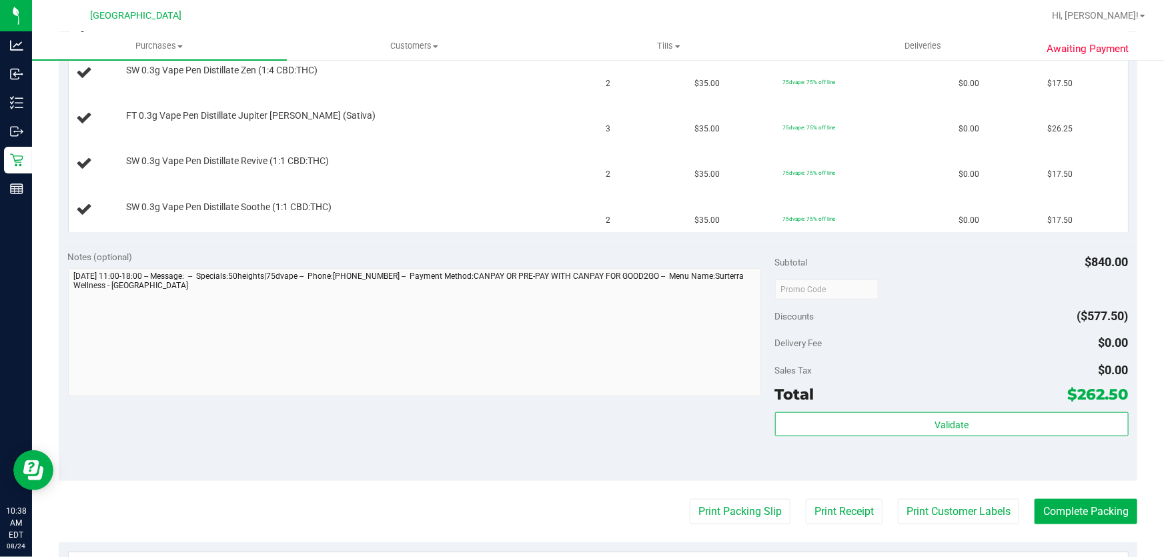
scroll to position [542, 0]
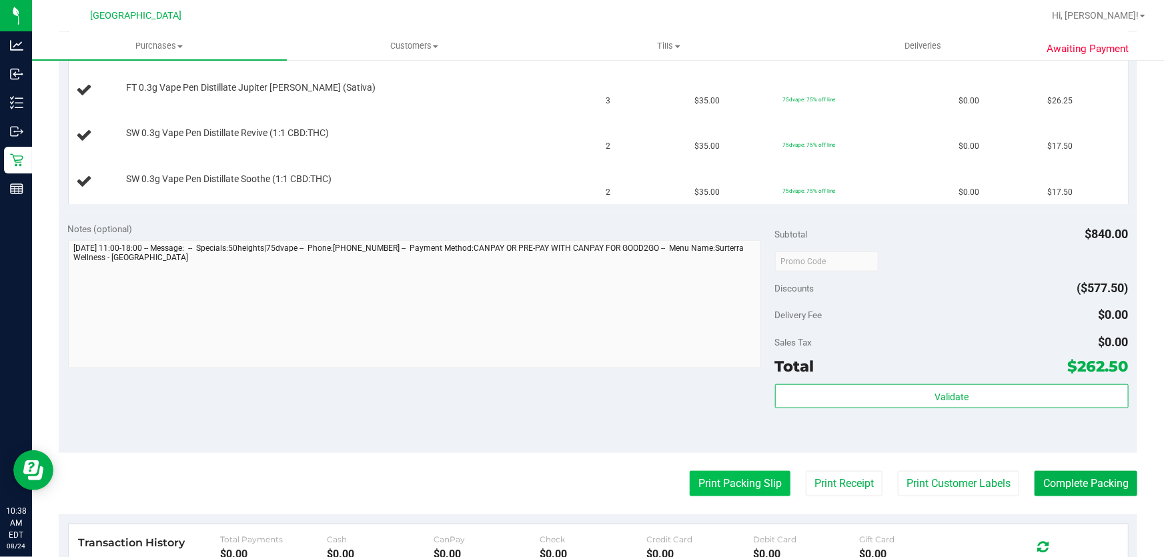
click at [766, 477] on button "Print Packing Slip" at bounding box center [740, 483] width 101 height 25
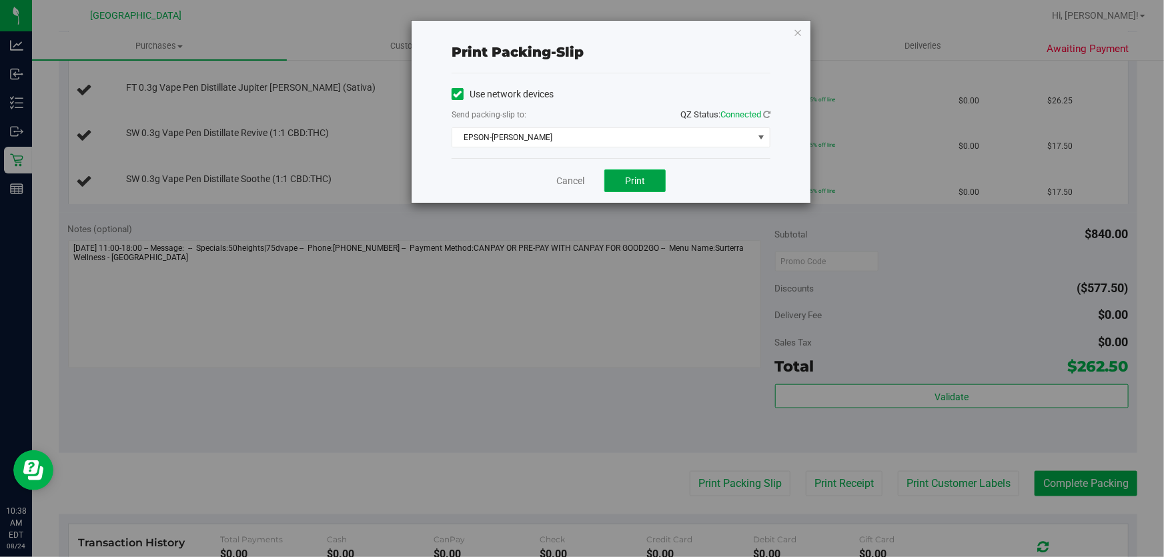
click at [639, 176] on span "Print" at bounding box center [635, 180] width 20 height 11
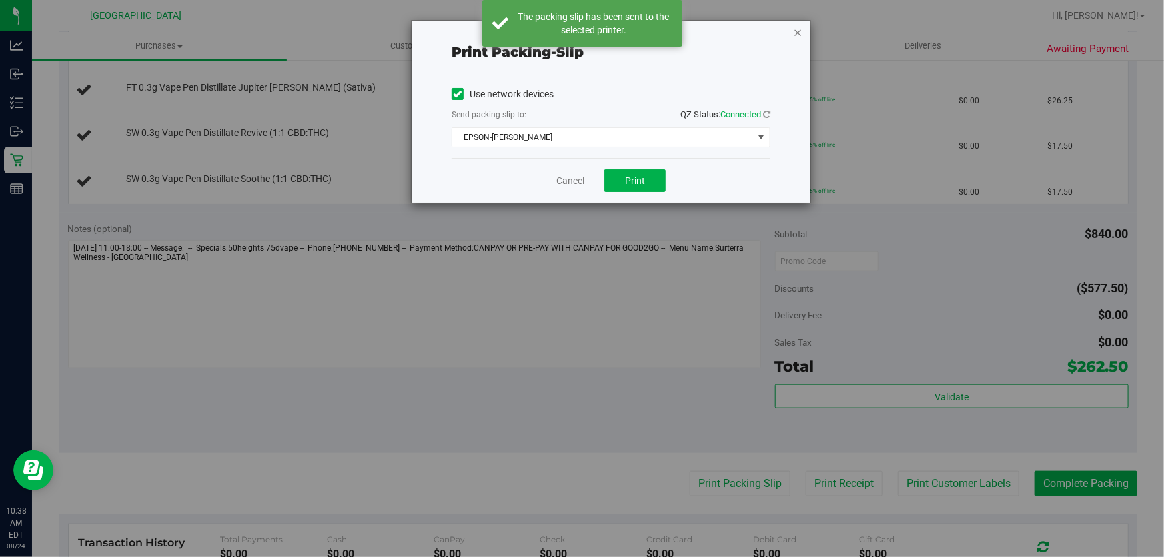
click at [798, 30] on icon "button" at bounding box center [797, 32] width 9 height 16
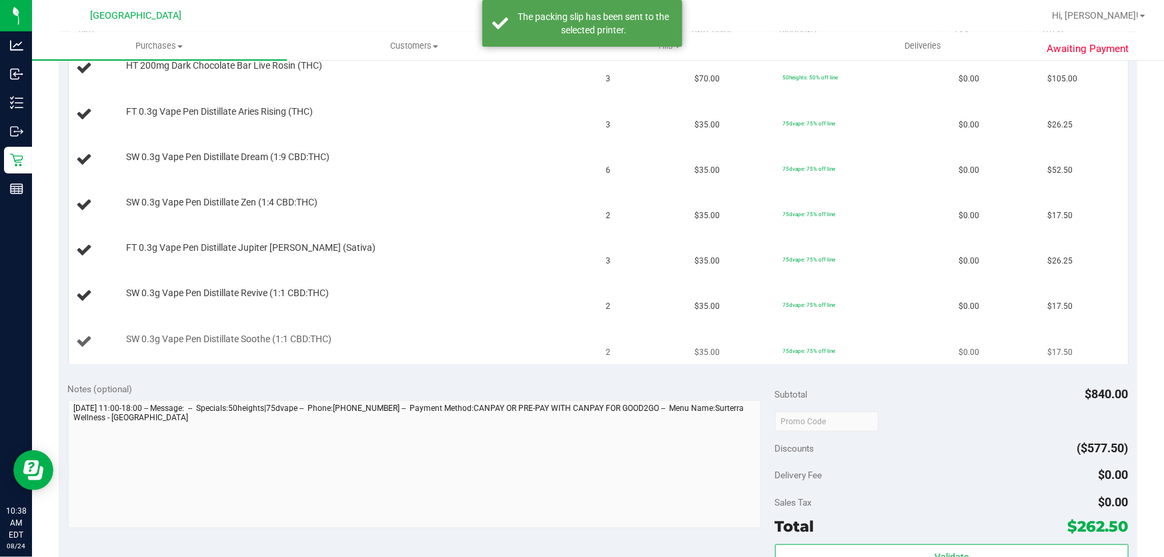
scroll to position [360, 0]
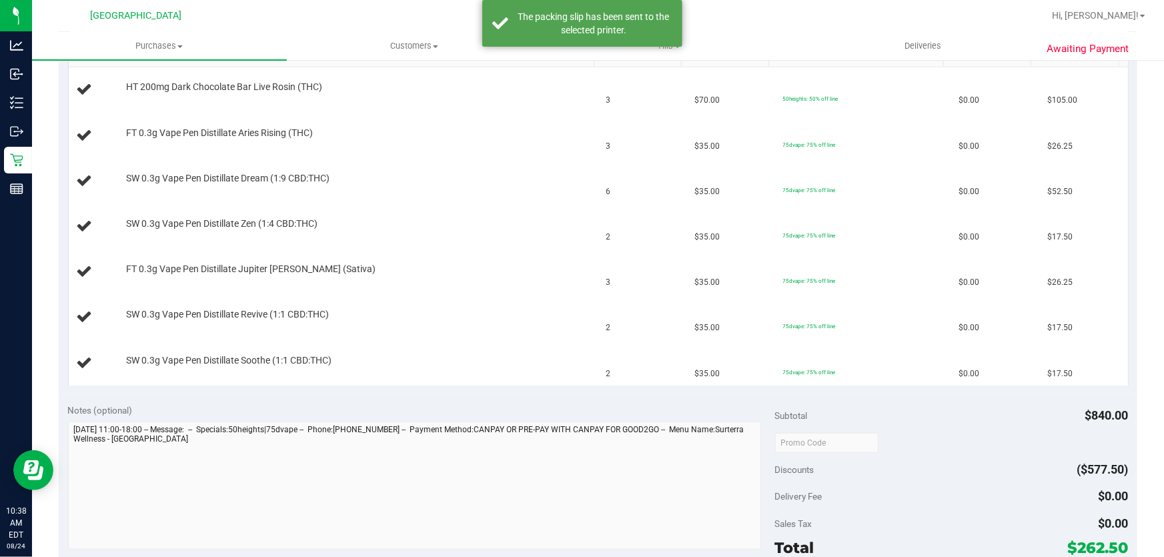
click at [658, 413] on div "Notes (optional)" at bounding box center [421, 409] width 707 height 13
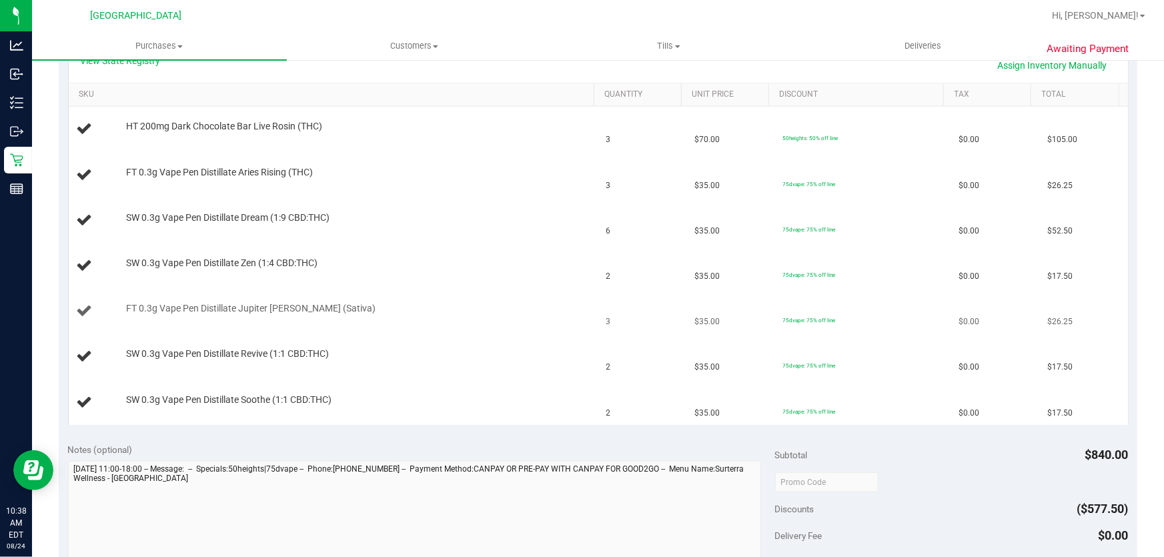
scroll to position [299, 0]
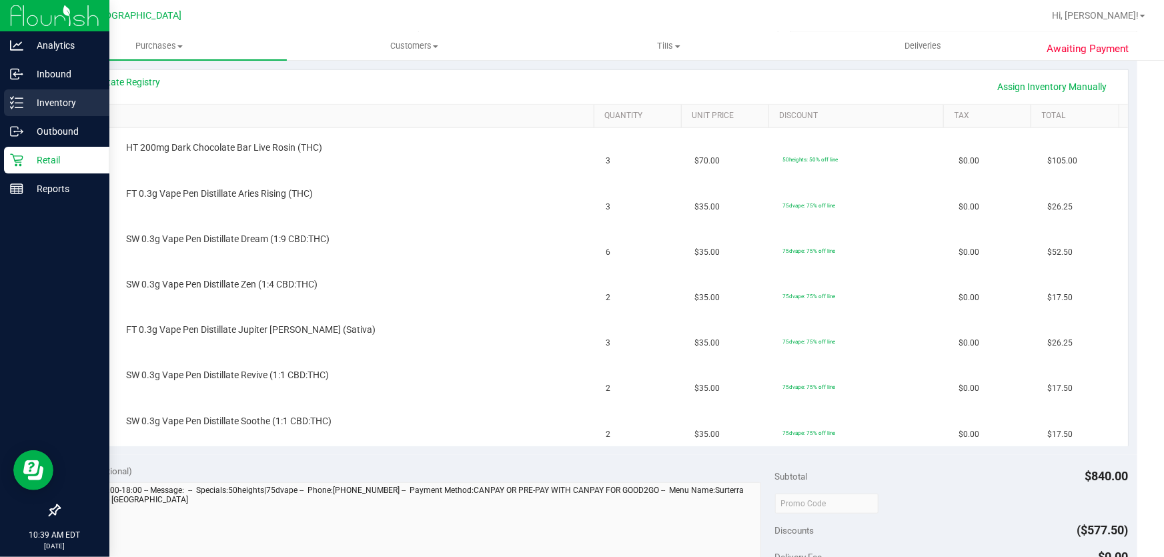
click at [36, 101] on p "Inventory" at bounding box center [63, 103] width 80 height 16
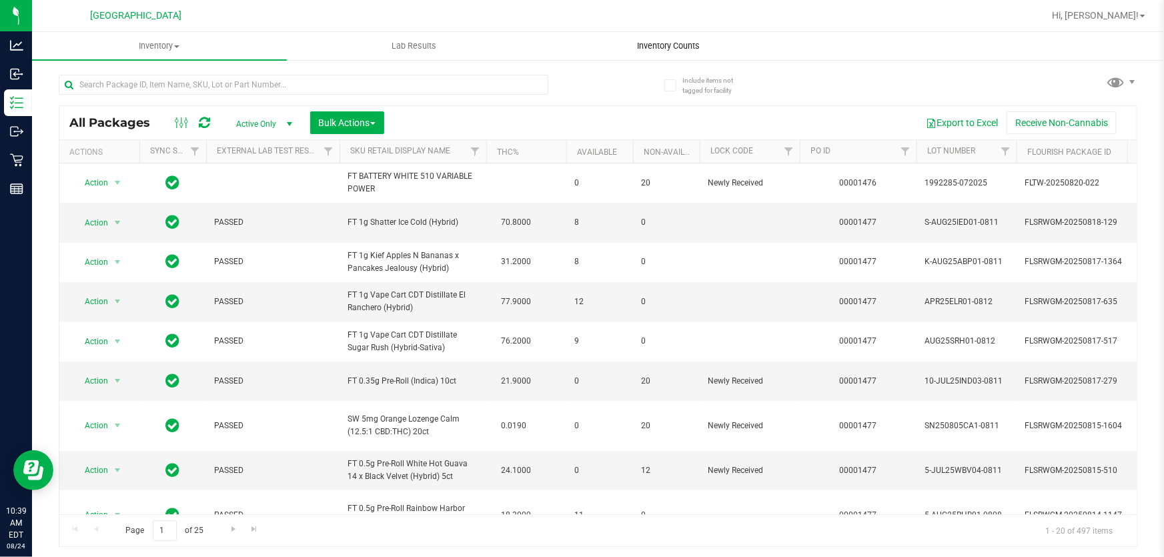
click at [632, 42] on span "Inventory Counts" at bounding box center [669, 46] width 99 height 12
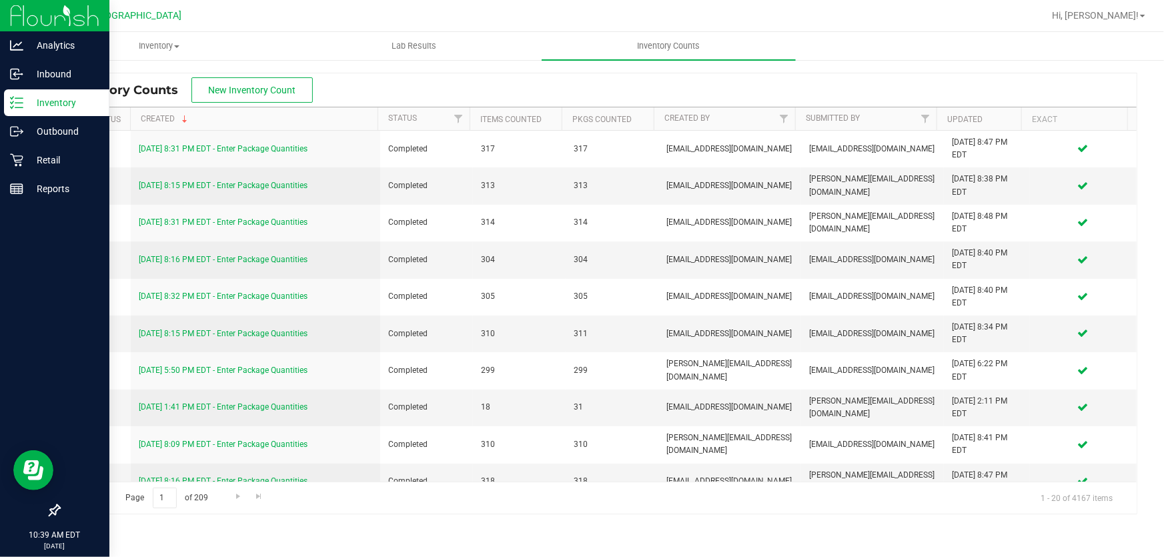
click at [65, 110] on p "Inventory" at bounding box center [63, 103] width 80 height 16
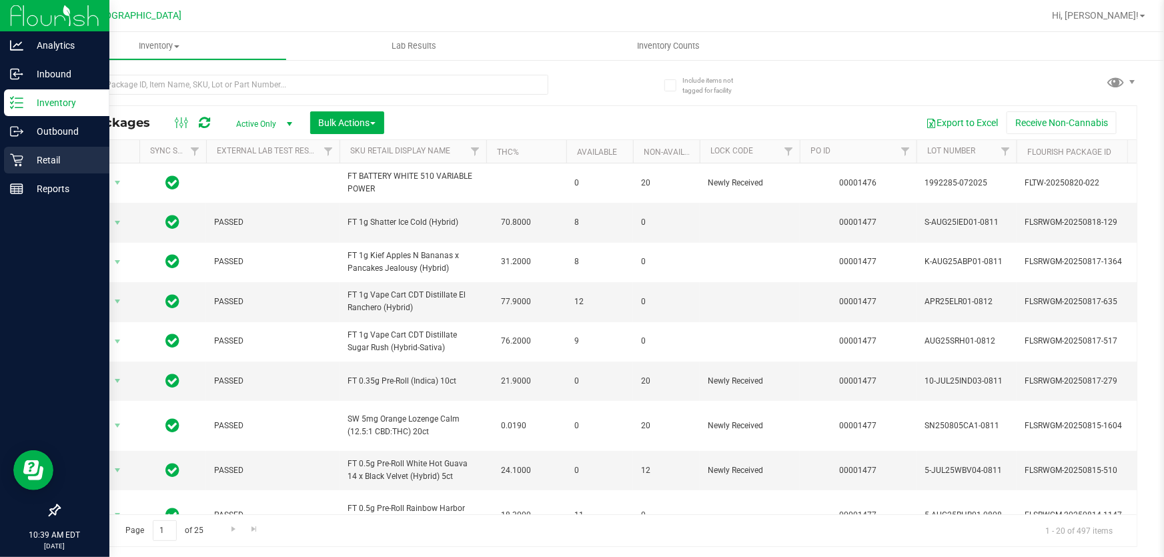
click at [33, 157] on p "Retail" at bounding box center [63, 160] width 80 height 16
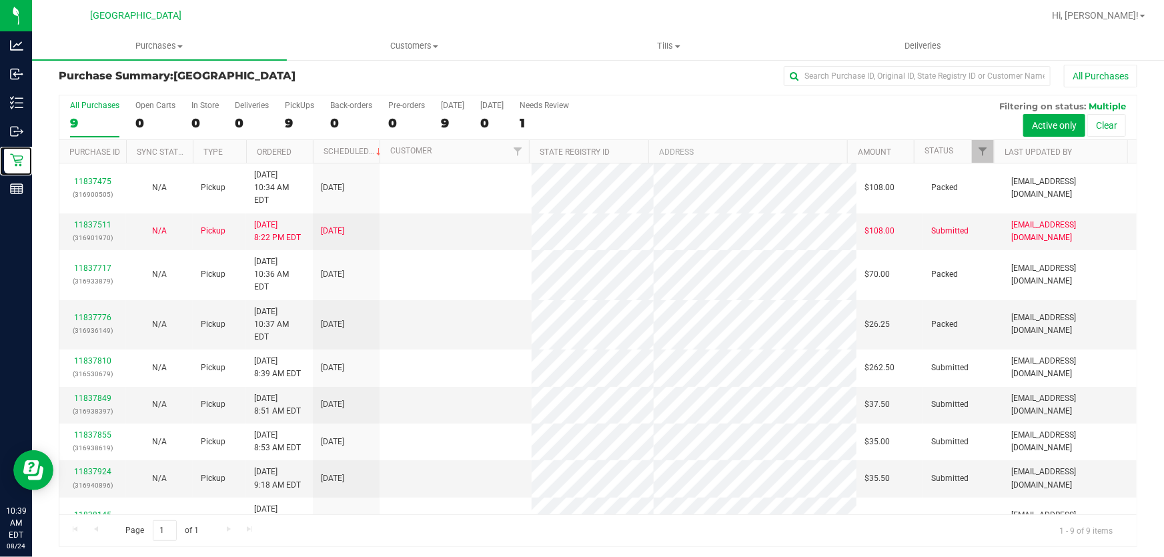
scroll to position [10, 0]
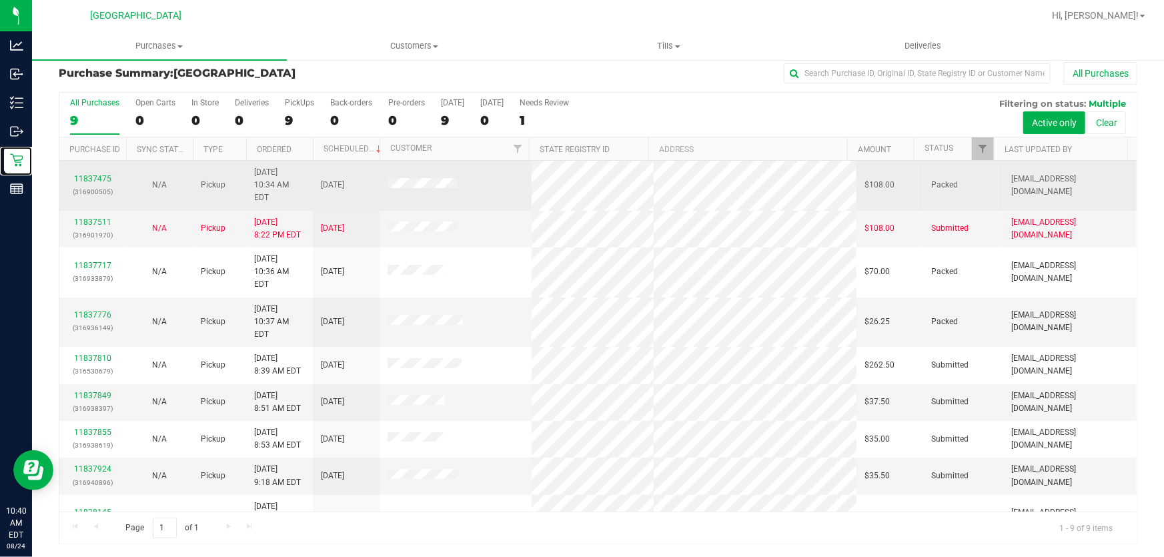
click at [0, 147] on link "Retail" at bounding box center [16, 161] width 32 height 29
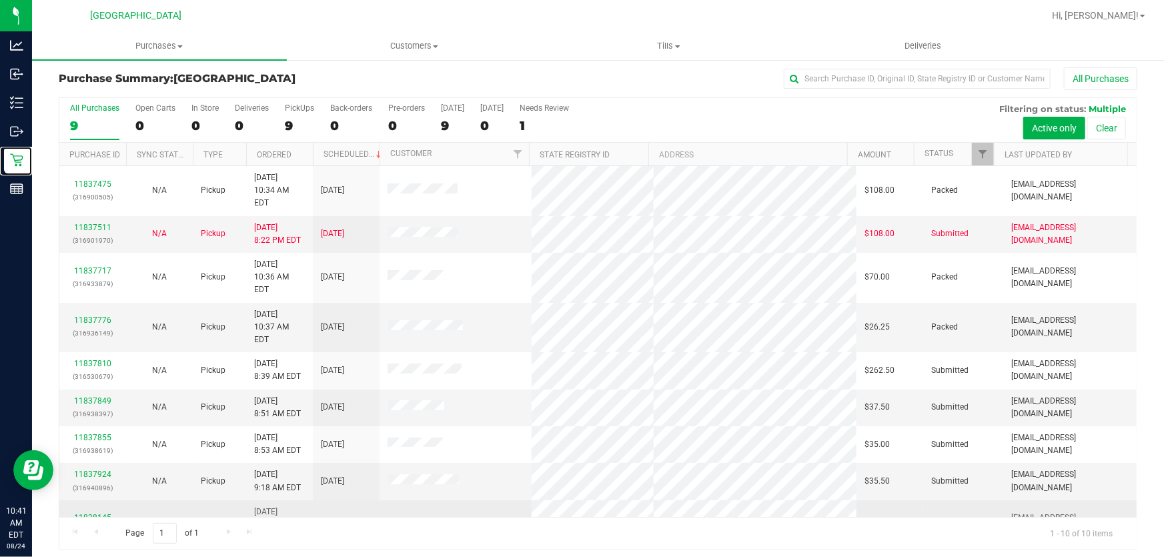
scroll to position [0, 0]
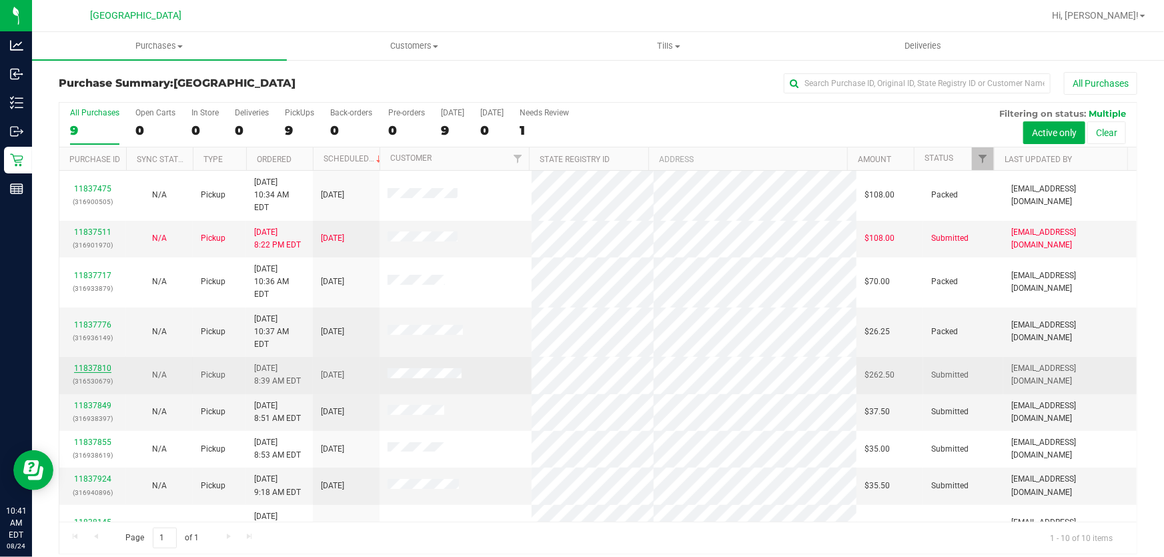
click at [85, 363] on link "11837810" at bounding box center [92, 367] width 37 height 9
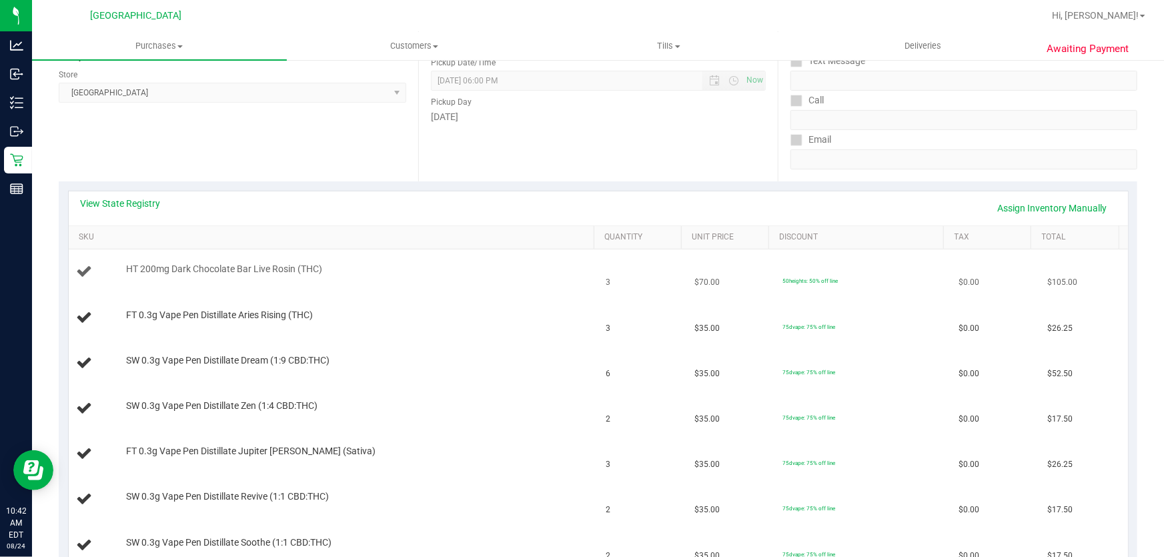
scroll to position [181, 0]
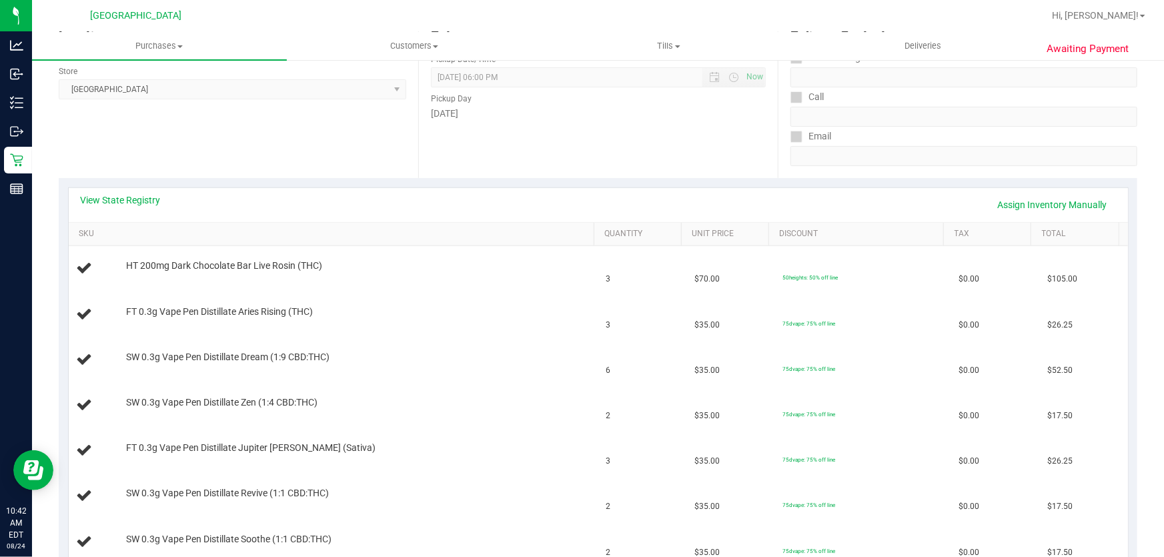
click at [440, 205] on div "View State Registry Assign Inventory Manually" at bounding box center [598, 204] width 1035 height 23
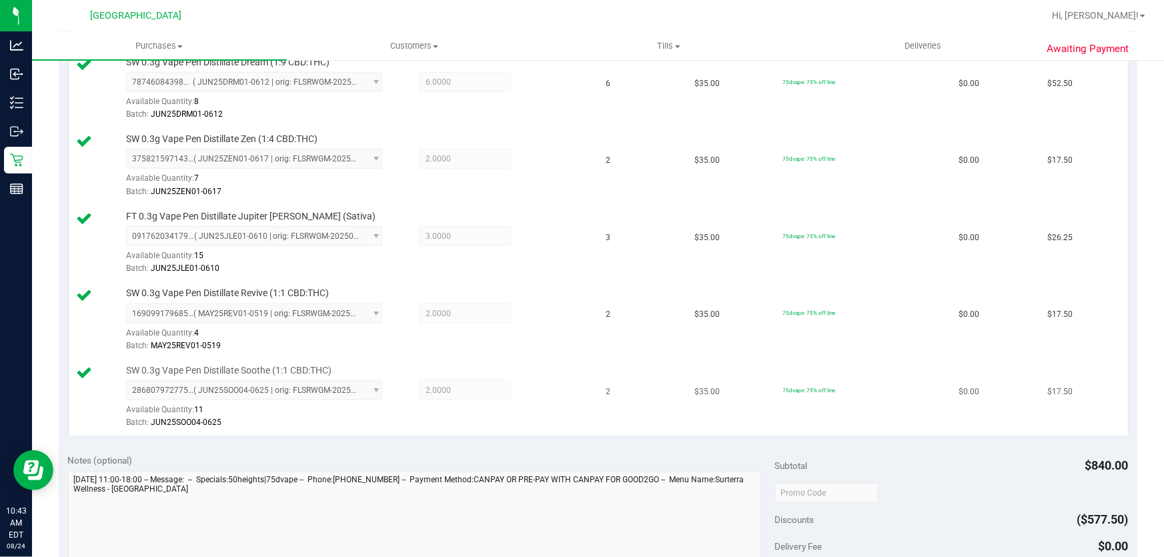
scroll to position [667, 0]
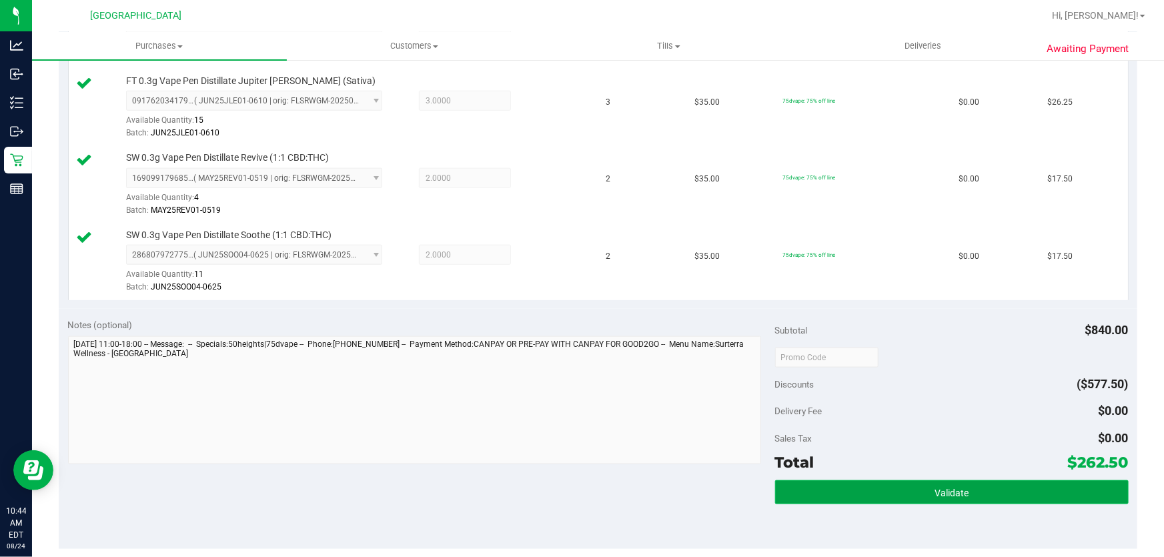
click at [944, 480] on button "Validate" at bounding box center [951, 492] width 353 height 24
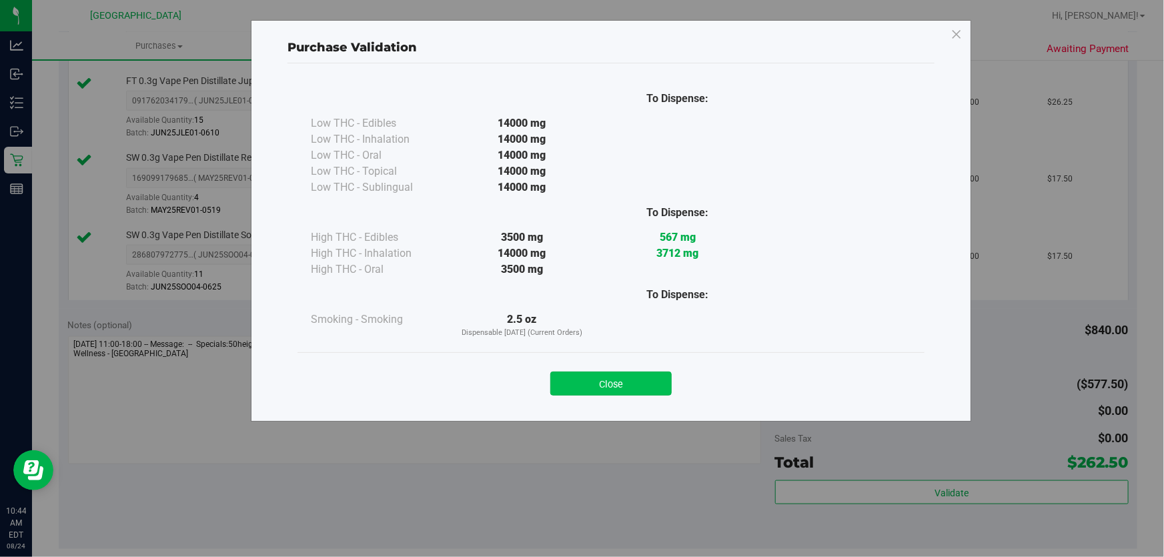
click at [600, 373] on button "Close" at bounding box center [610, 383] width 121 height 24
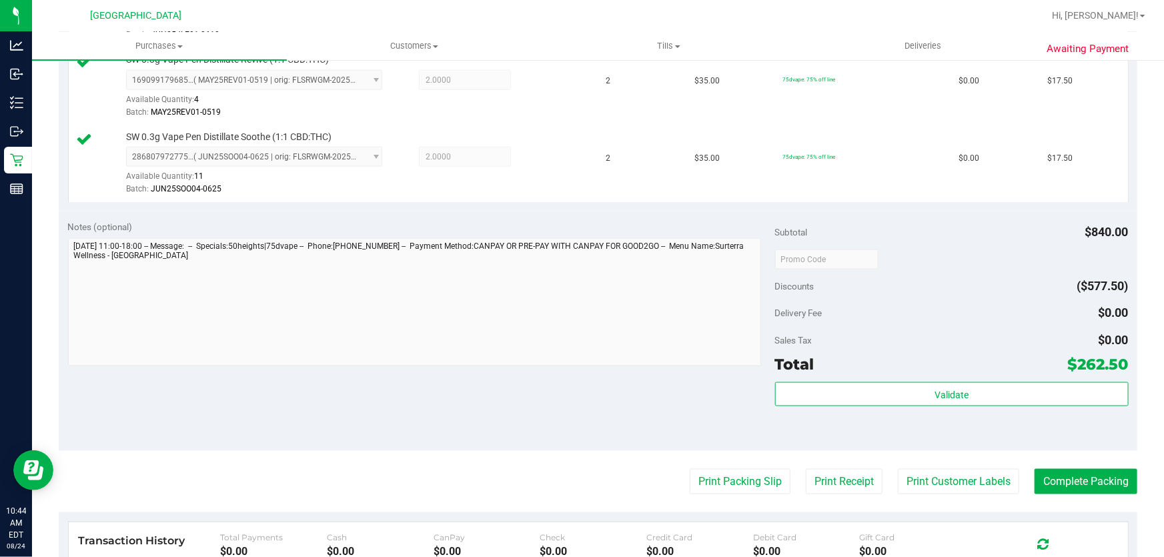
scroll to position [970, 0]
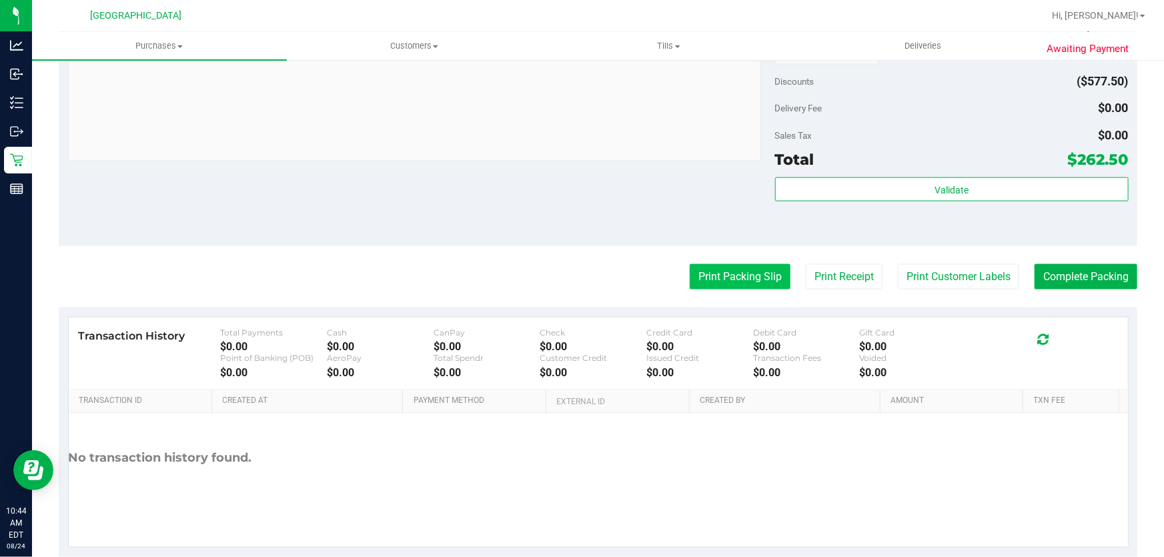
click at [750, 281] on button "Print Packing Slip" at bounding box center [740, 276] width 101 height 25
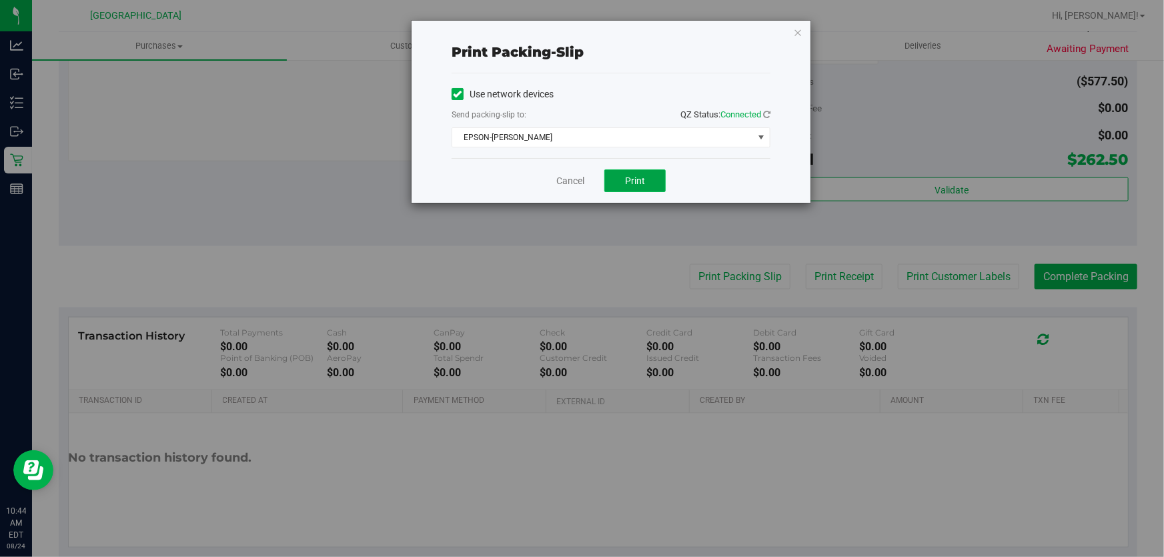
click at [618, 190] on button "Print" at bounding box center [634, 180] width 61 height 23
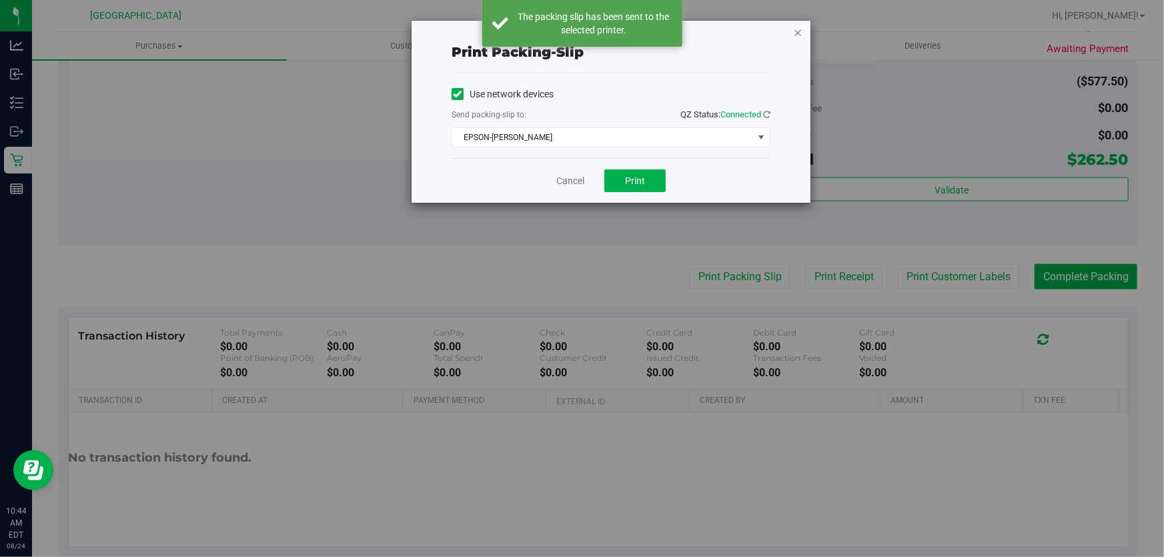
click at [799, 32] on icon "button" at bounding box center [797, 32] width 9 height 16
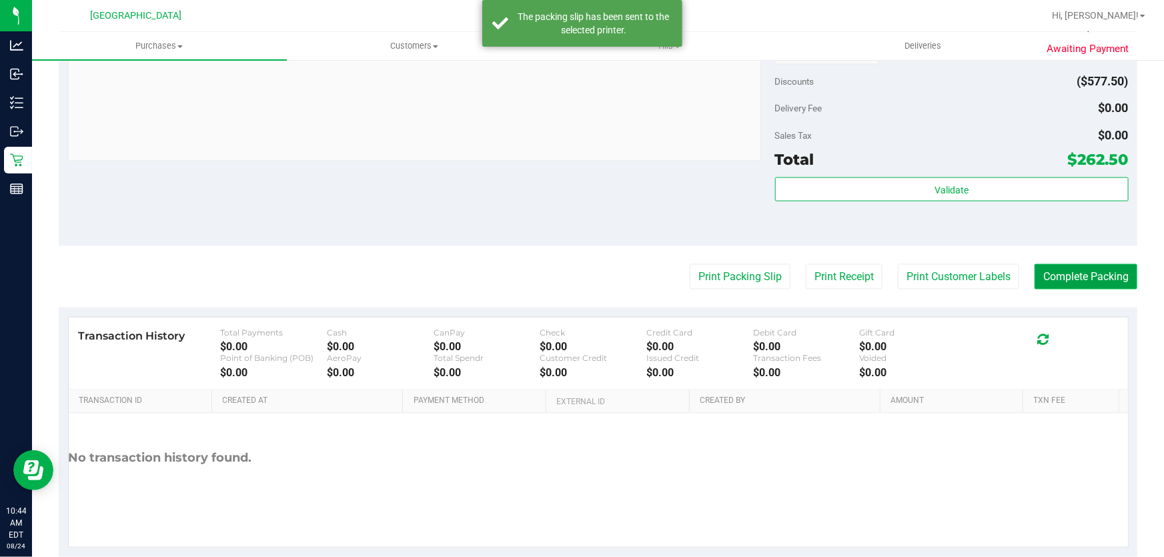
click at [1090, 273] on button "Complete Packing" at bounding box center [1085, 276] width 103 height 25
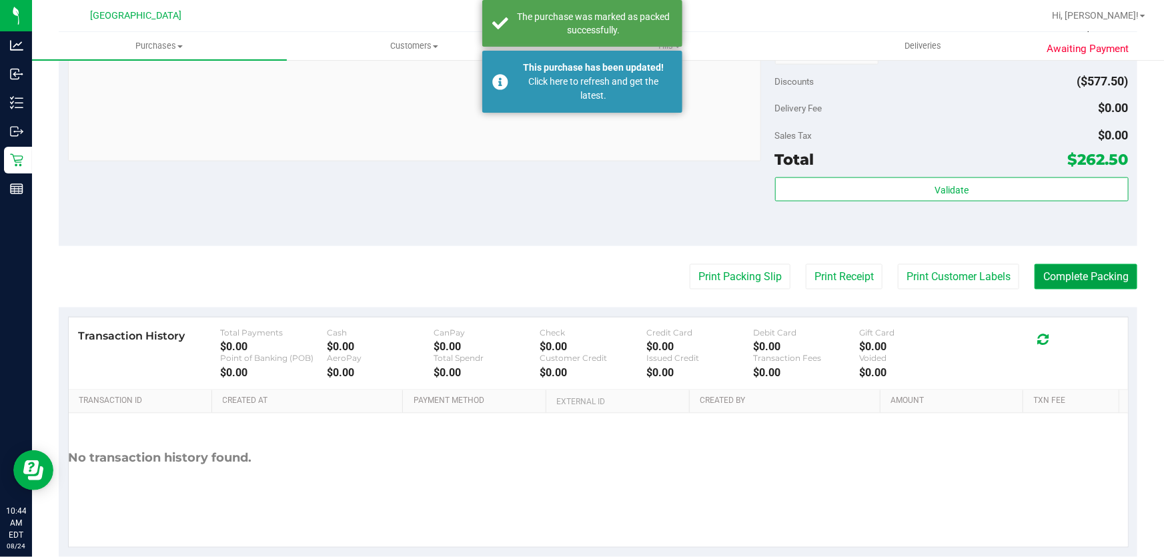
click at [1034, 264] on button "Complete Packing" at bounding box center [1085, 276] width 103 height 25
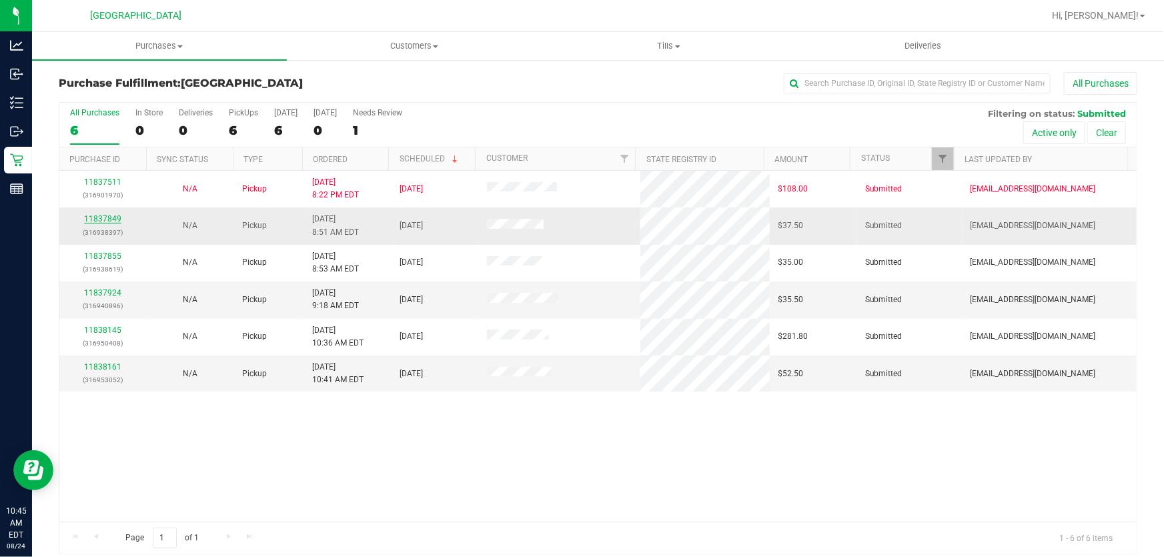
click at [114, 219] on link "11837849" at bounding box center [102, 218] width 37 height 9
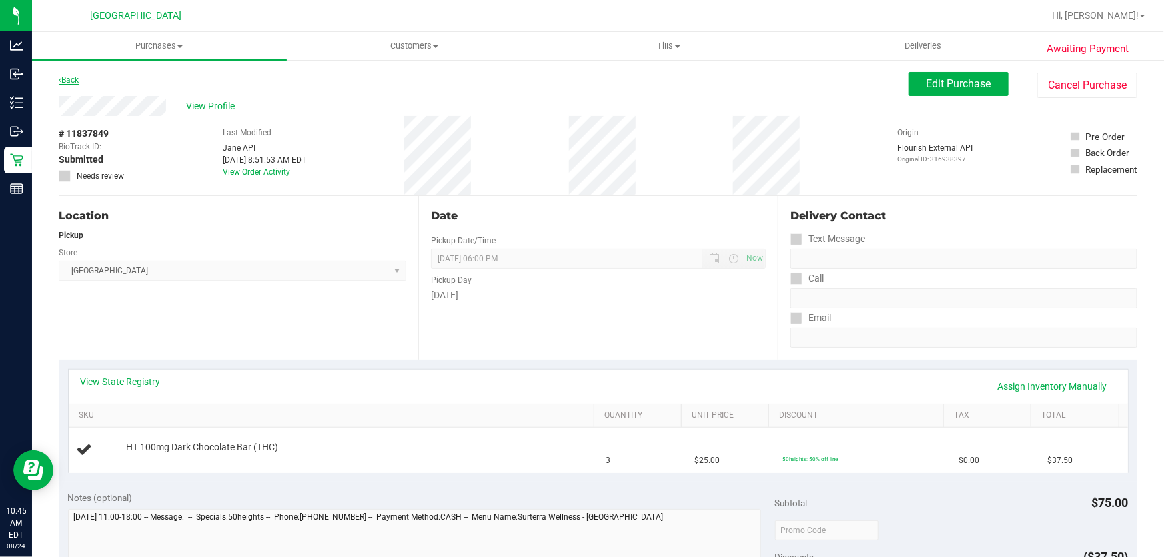
click at [60, 79] on icon at bounding box center [60, 80] width 3 height 8
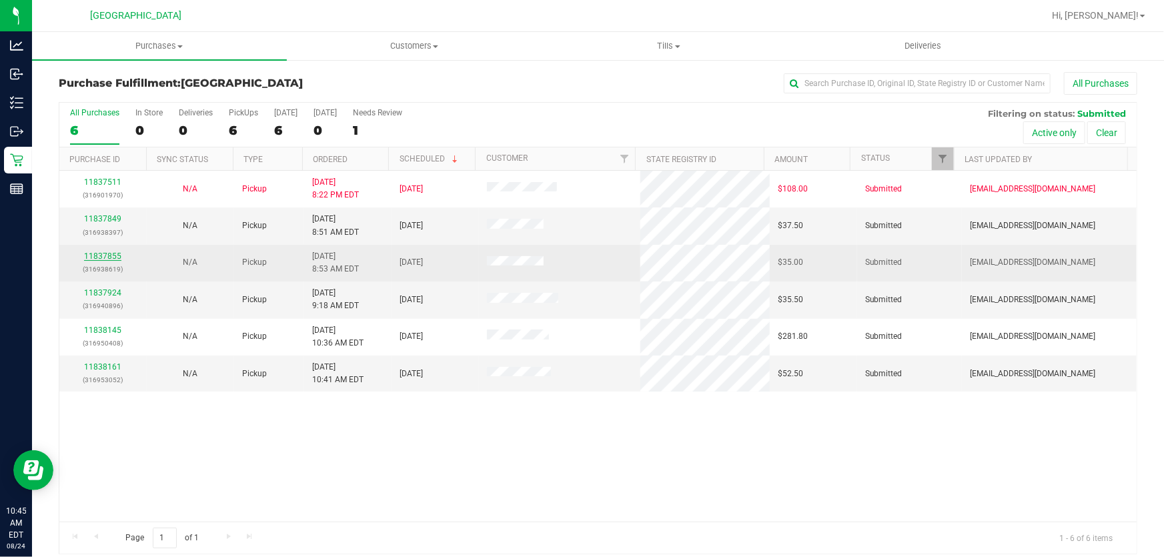
click at [107, 253] on link "11837855" at bounding box center [102, 255] width 37 height 9
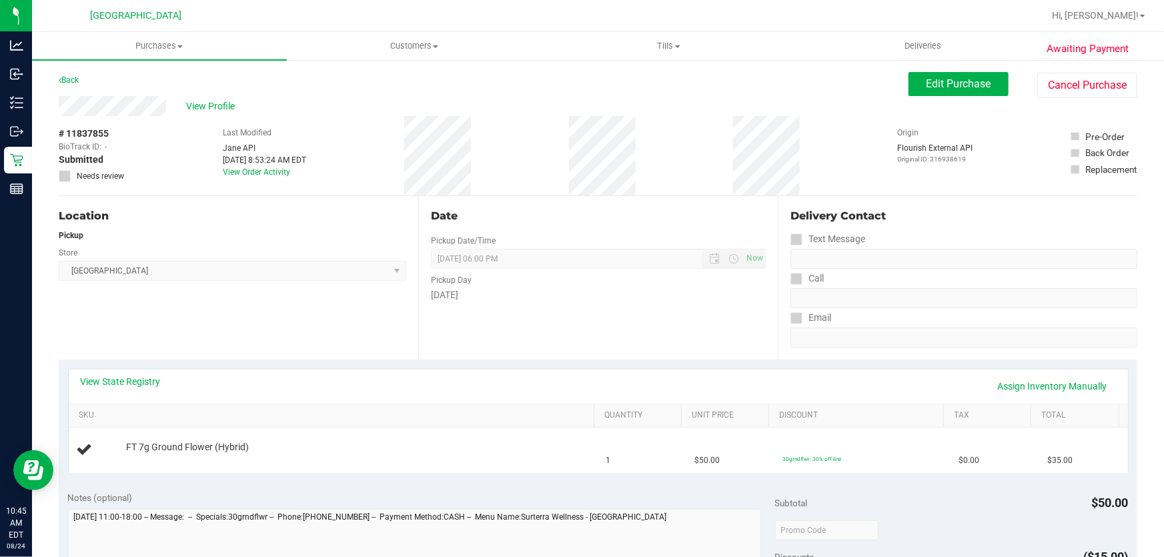
click at [69, 74] on div "Back" at bounding box center [69, 80] width 20 height 16
click at [69, 79] on link "Back" at bounding box center [69, 79] width 20 height 9
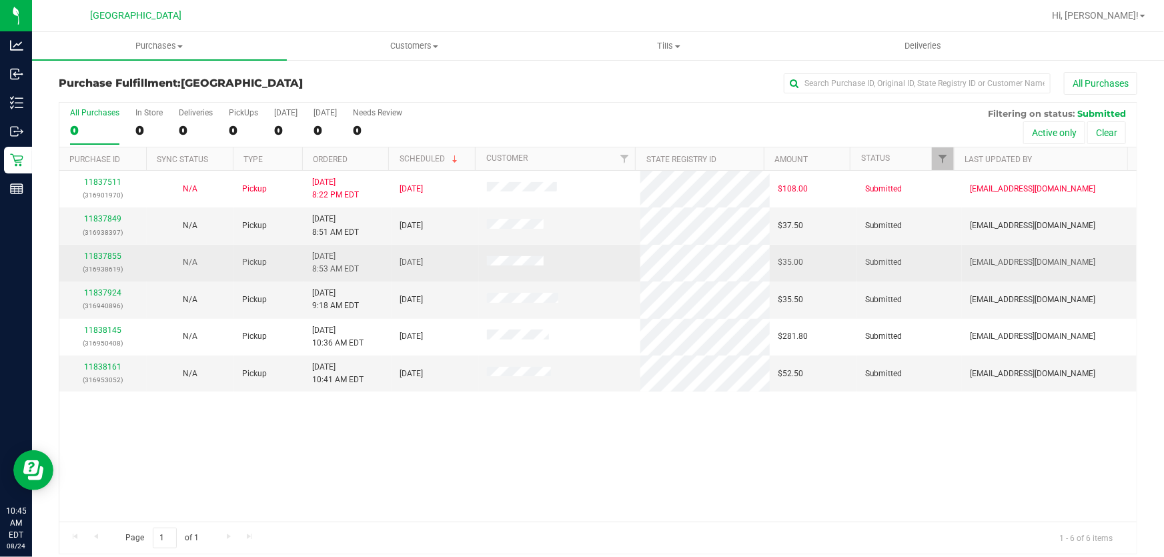
scroll to position [10, 0]
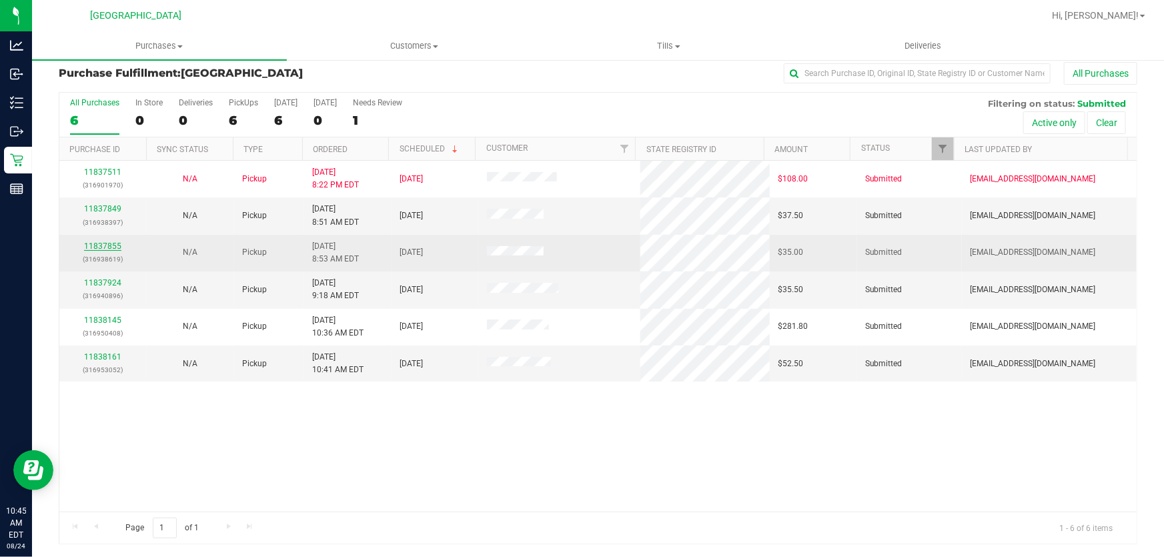
click at [106, 245] on link "11837855" at bounding box center [102, 245] width 37 height 9
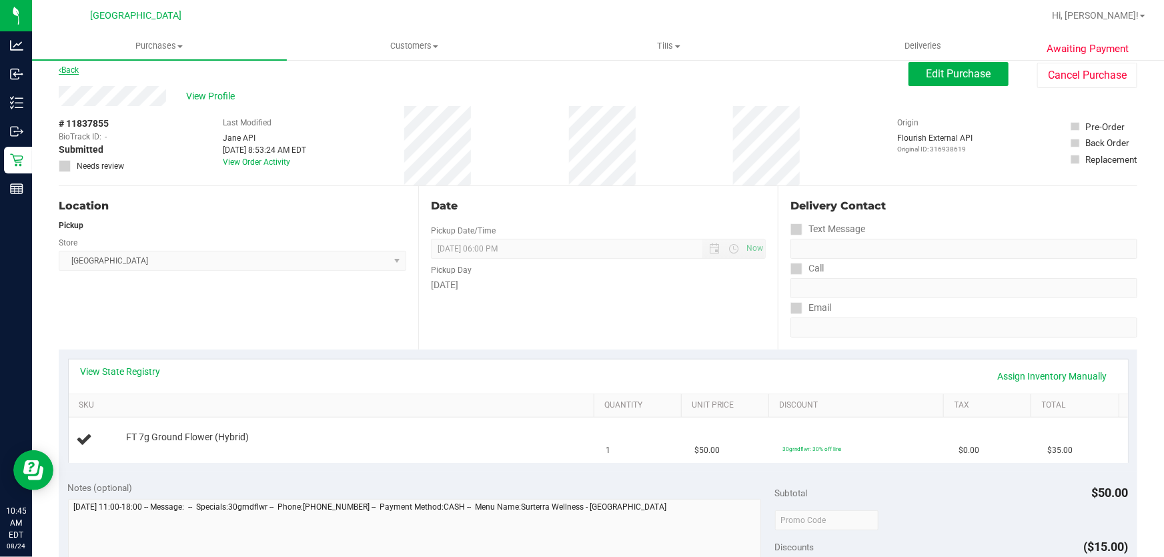
click at [67, 72] on link "Back" at bounding box center [69, 69] width 20 height 9
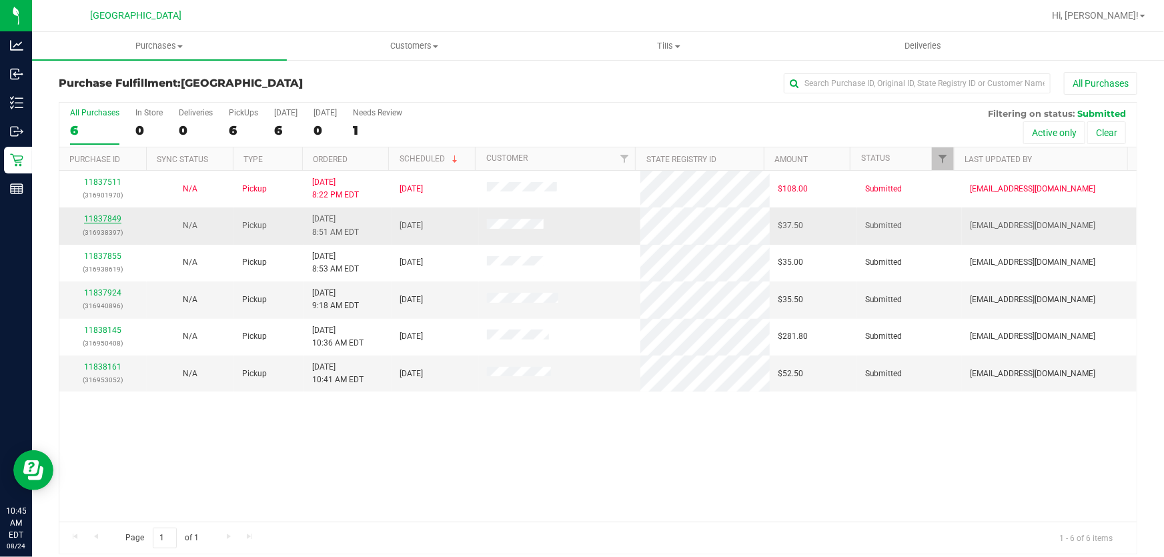
click at [99, 220] on link "11837849" at bounding box center [102, 218] width 37 height 9
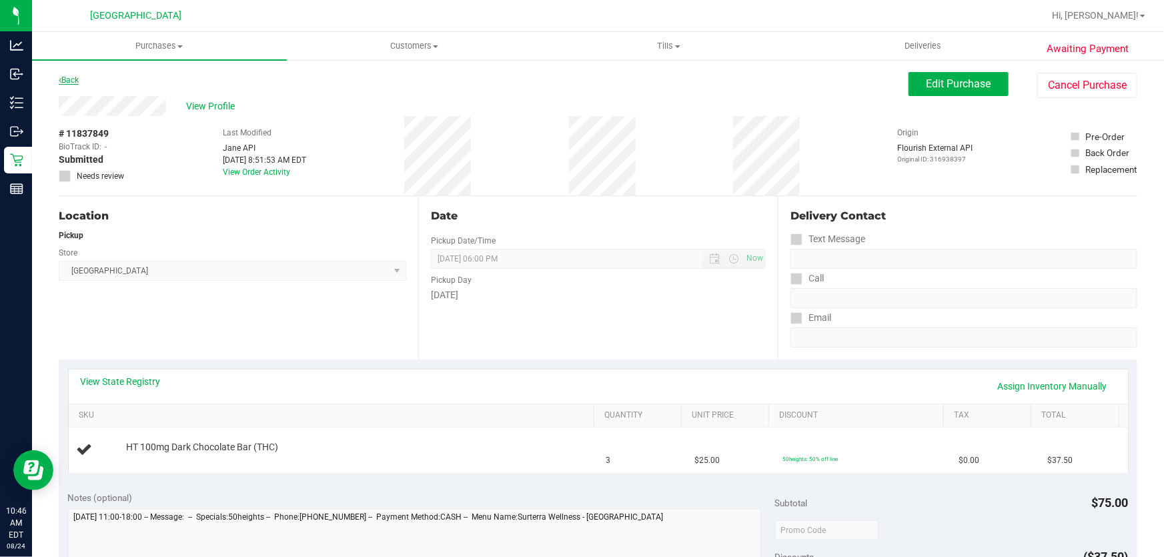
click at [73, 76] on link "Back" at bounding box center [69, 79] width 20 height 9
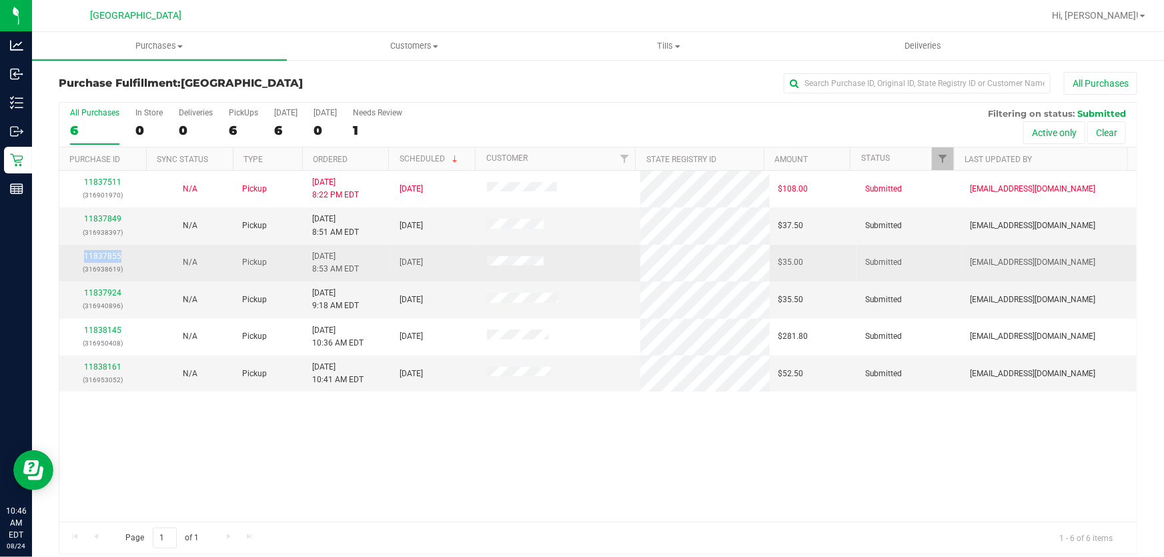
drag, startPoint x: 128, startPoint y: 256, endPoint x: 74, endPoint y: 255, distance: 54.0
click at [74, 255] on div "11837855 (316938619)" at bounding box center [102, 262] width 71 height 25
copy link "11837855"
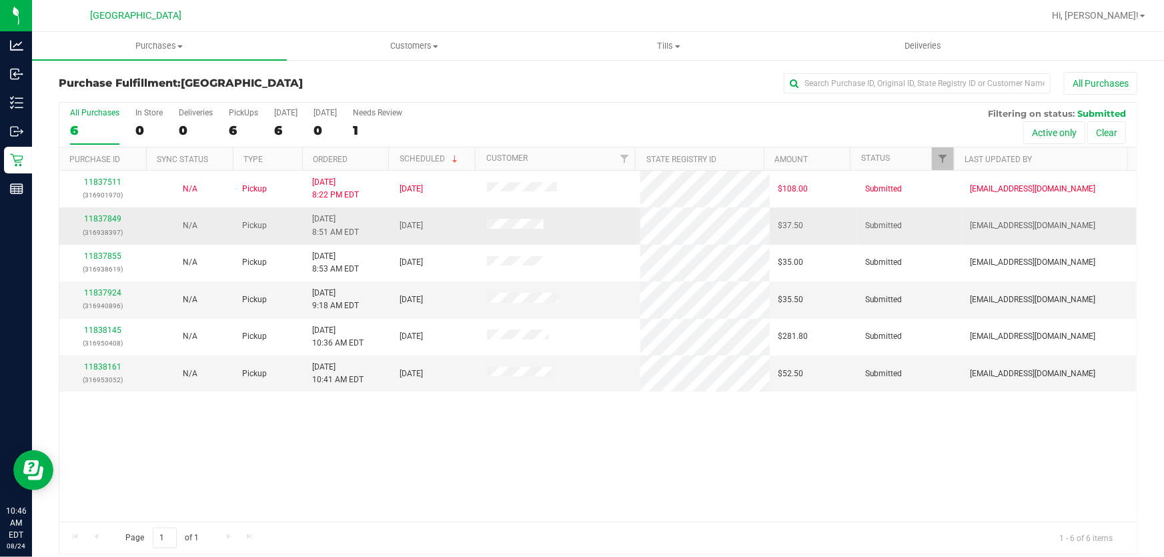
click at [100, 227] on p "(316938397)" at bounding box center [102, 232] width 71 height 13
click at [104, 221] on link "11837849" at bounding box center [102, 218] width 37 height 9
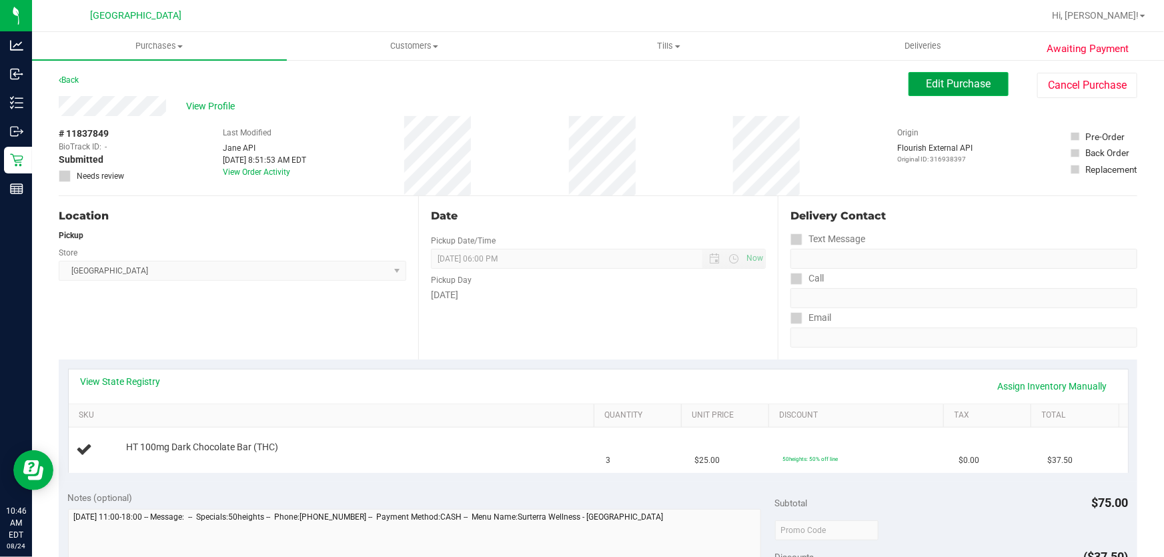
click at [998, 79] on button "Edit Purchase" at bounding box center [958, 84] width 100 height 24
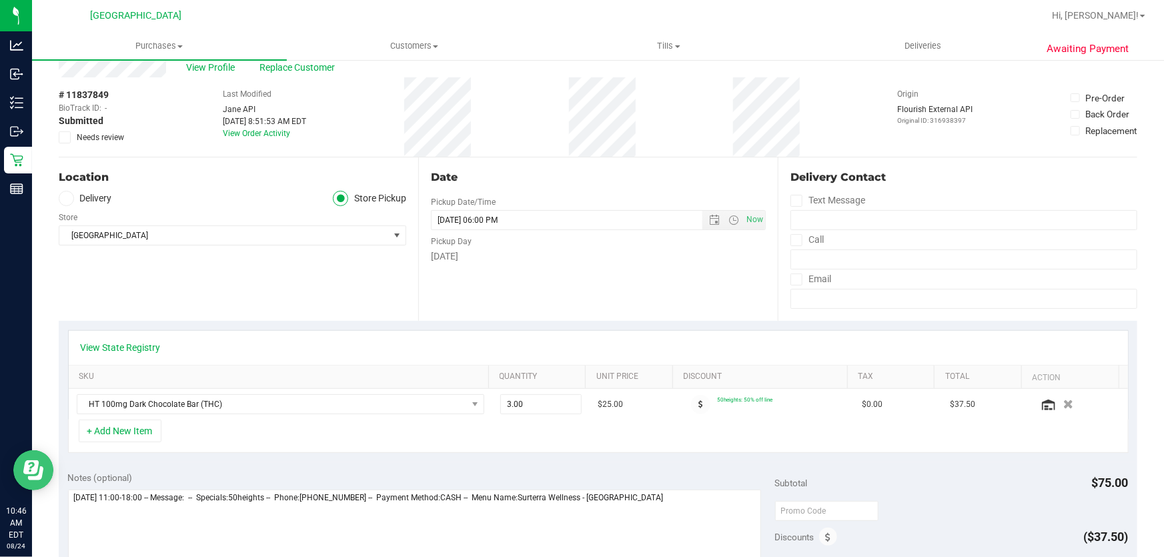
scroll to position [60, 0]
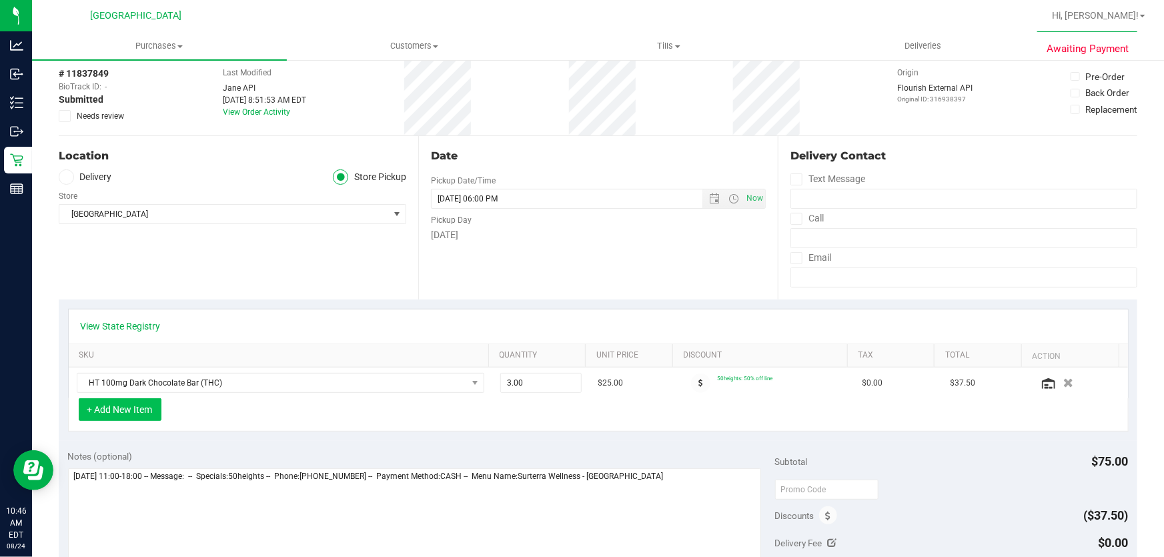
click at [92, 400] on button "+ Add New Item" at bounding box center [120, 409] width 83 height 23
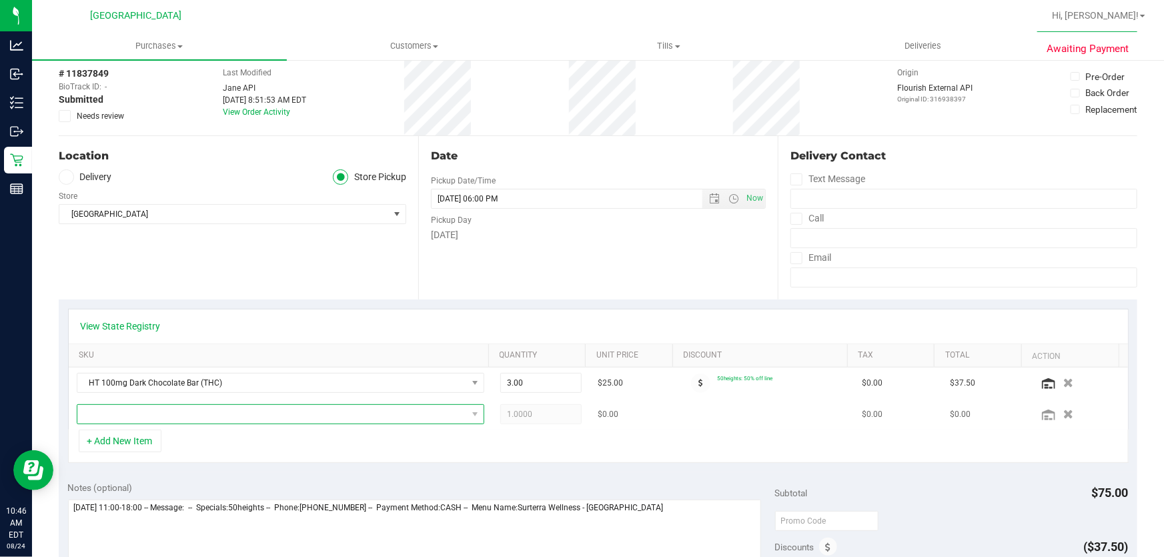
click at [181, 416] on span "NO DATA FOUND" at bounding box center [271, 414] width 389 height 19
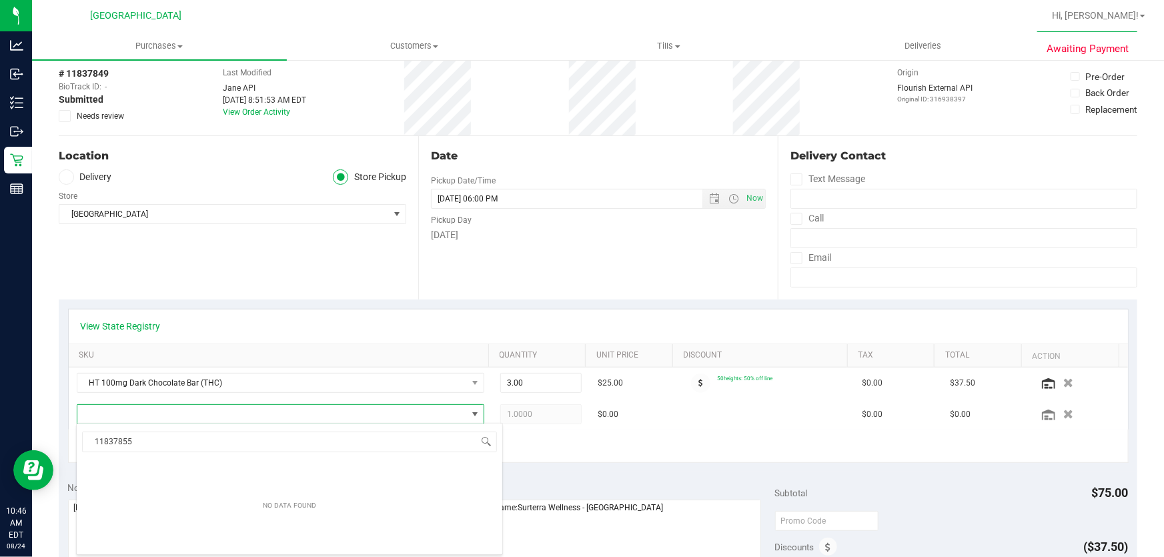
scroll to position [20, 396]
type input "1"
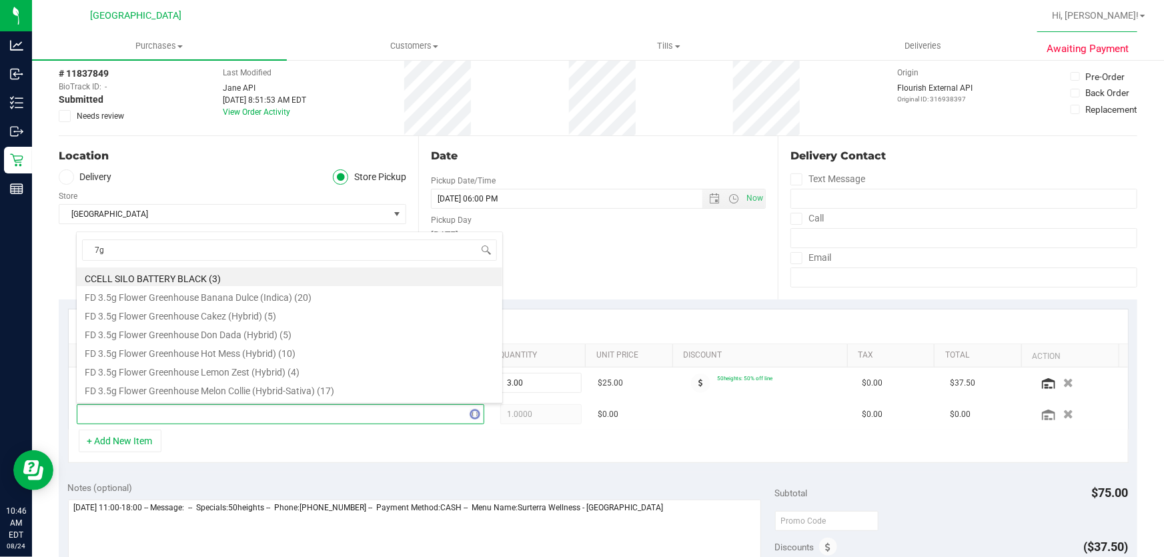
type input "7g"
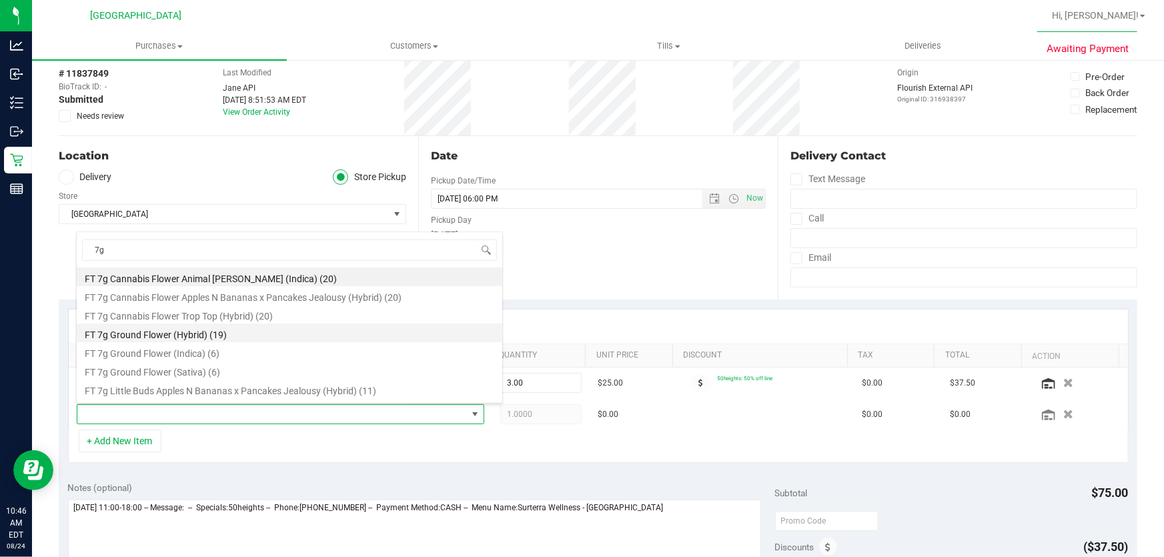
click at [197, 340] on li "FT 7g Ground Flower (Hybrid) (19)" at bounding box center [290, 332] width 426 height 19
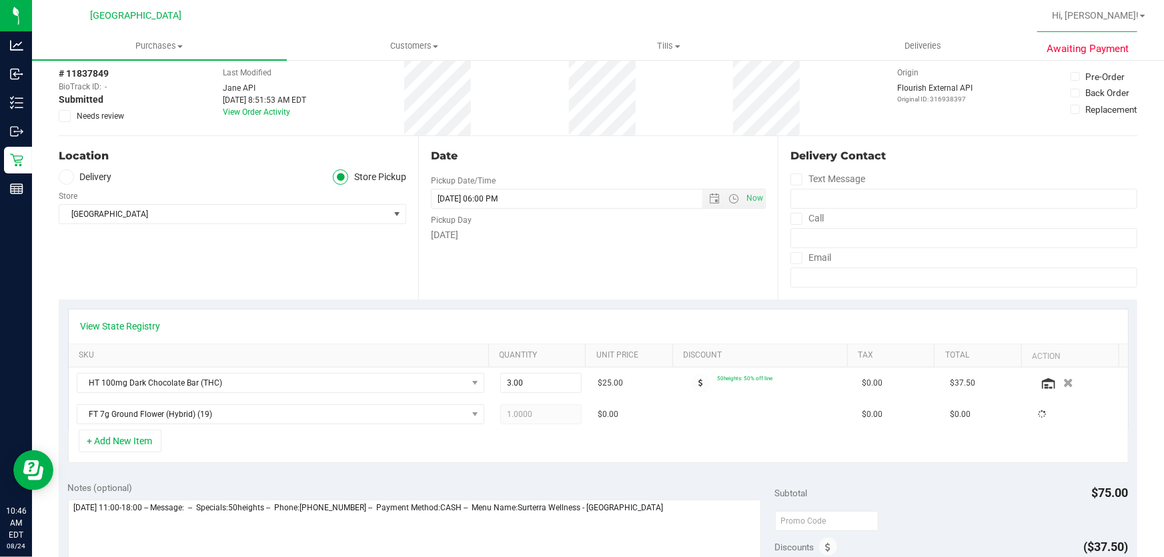
drag, startPoint x: 337, startPoint y: 455, endPoint x: 387, endPoint y: 452, distance: 50.1
click at [338, 455] on div "+ Add New Item" at bounding box center [598, 446] width 1060 height 33
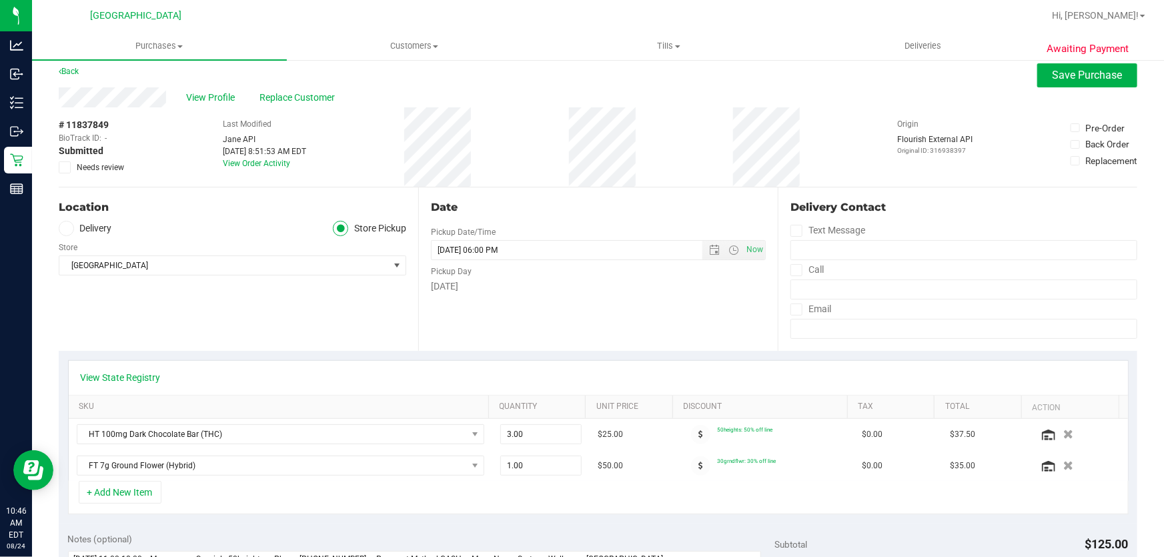
scroll to position [0, 0]
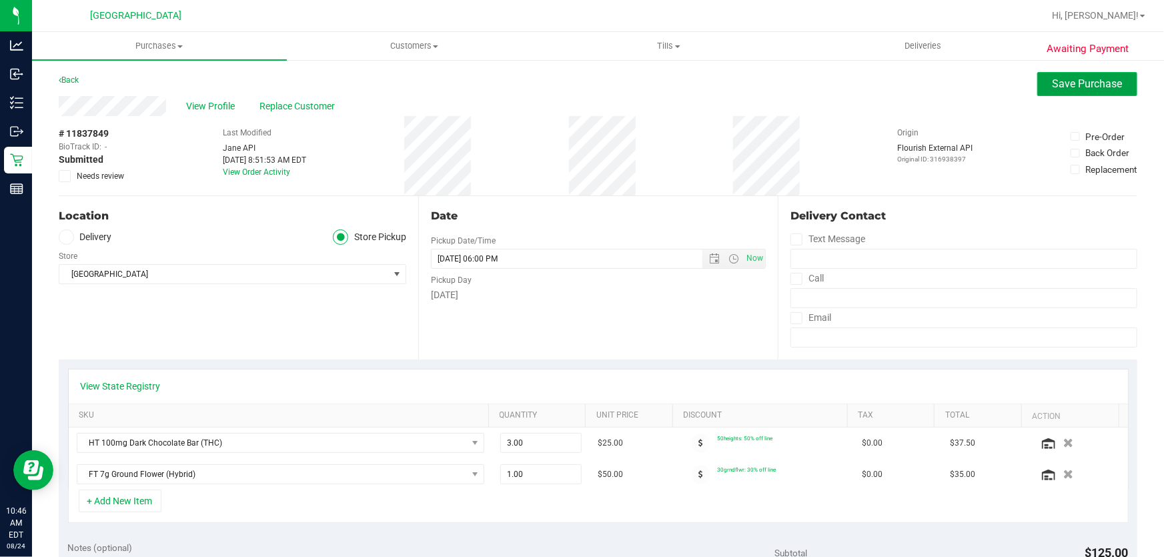
click at [1091, 82] on span "Save Purchase" at bounding box center [1087, 83] width 70 height 13
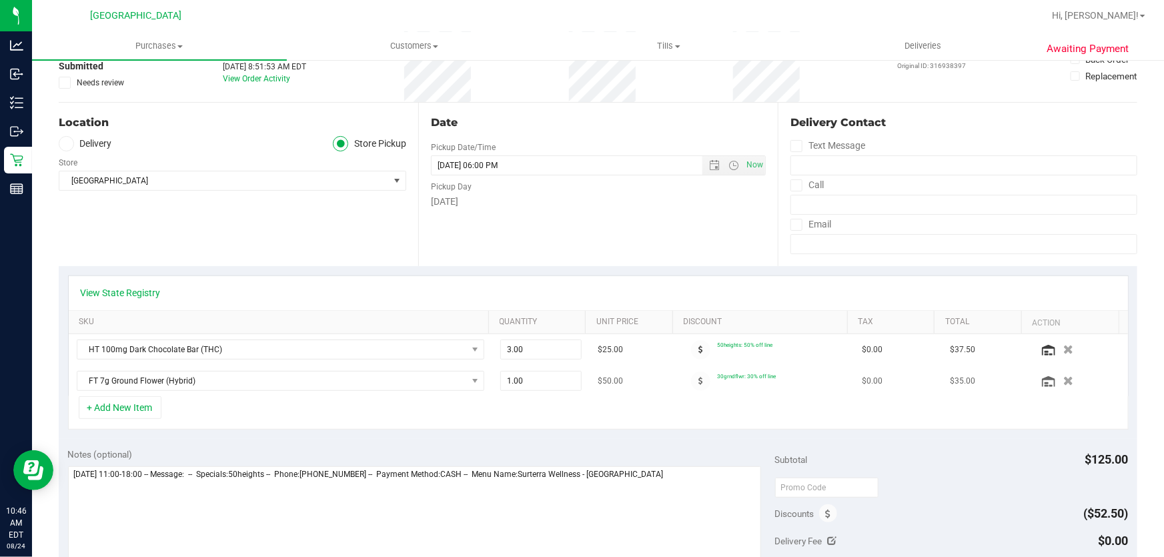
scroll to position [181, 0]
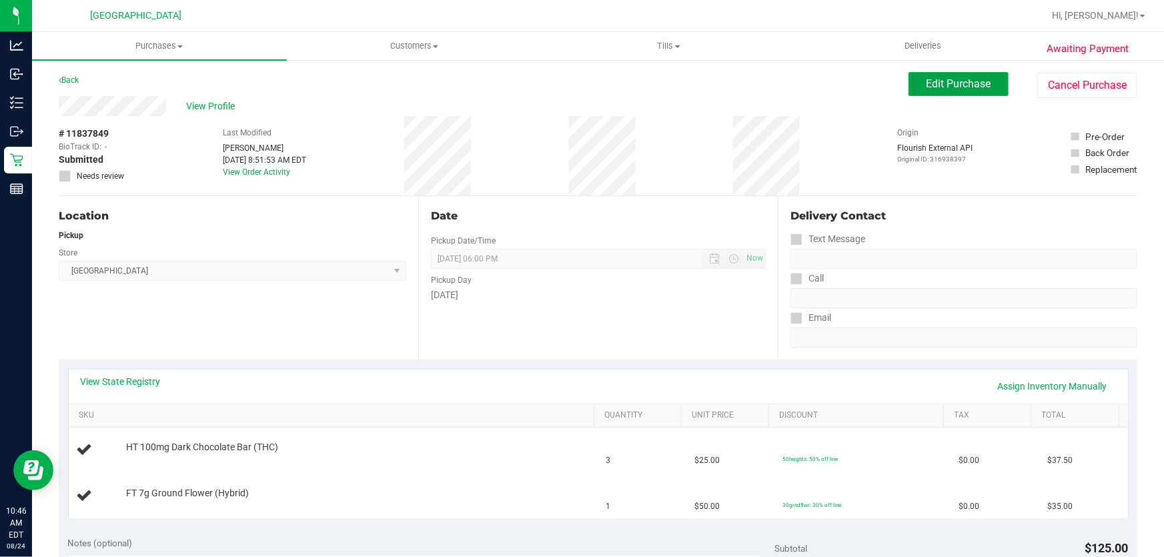
click at [950, 83] on span "Edit Purchase" at bounding box center [958, 83] width 65 height 13
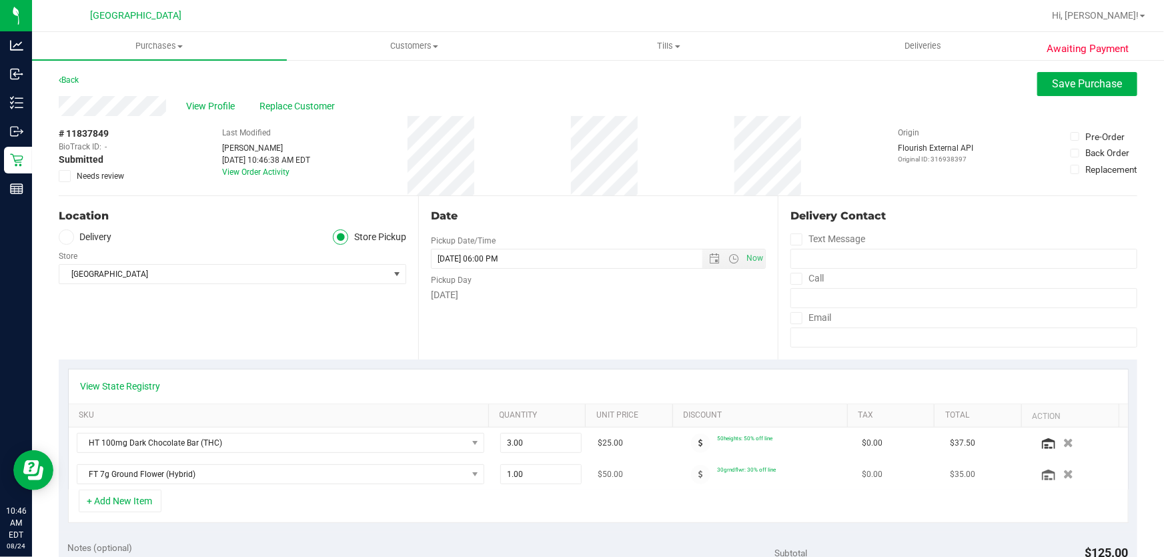
scroll to position [363, 0]
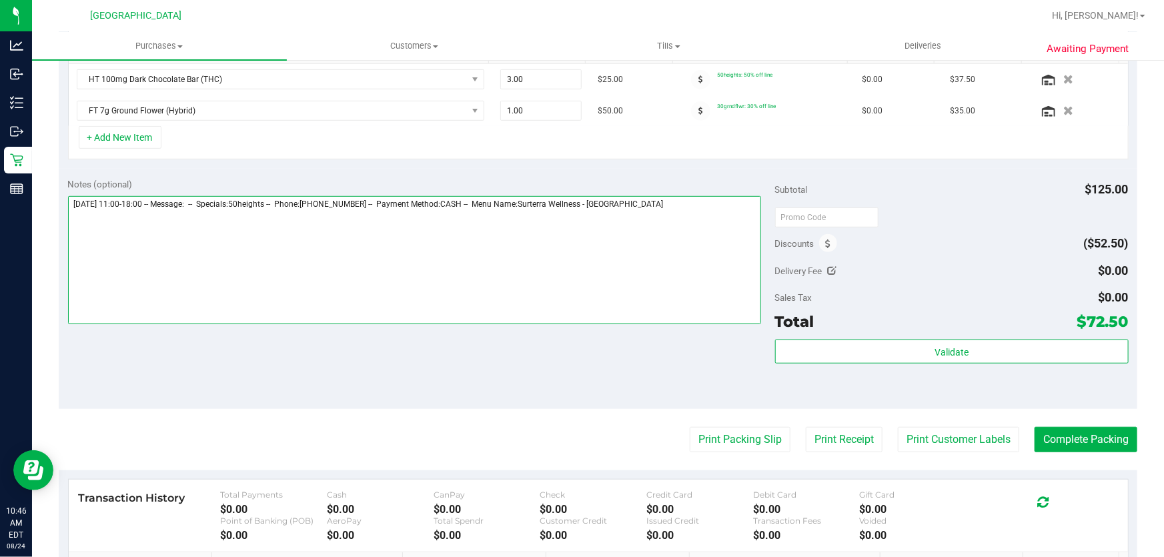
click at [668, 205] on textarea at bounding box center [415, 260] width 694 height 128
paste textarea "11837855"
click at [128, 235] on textarea at bounding box center [415, 260] width 694 height 128
click at [254, 259] on textarea at bounding box center [415, 260] width 694 height 128
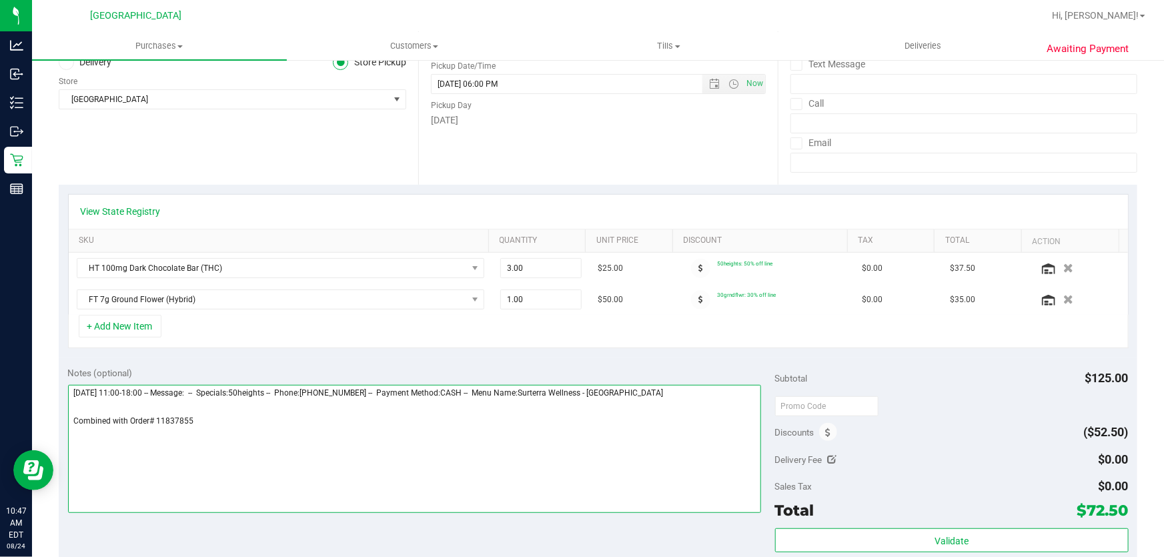
scroll to position [0, 0]
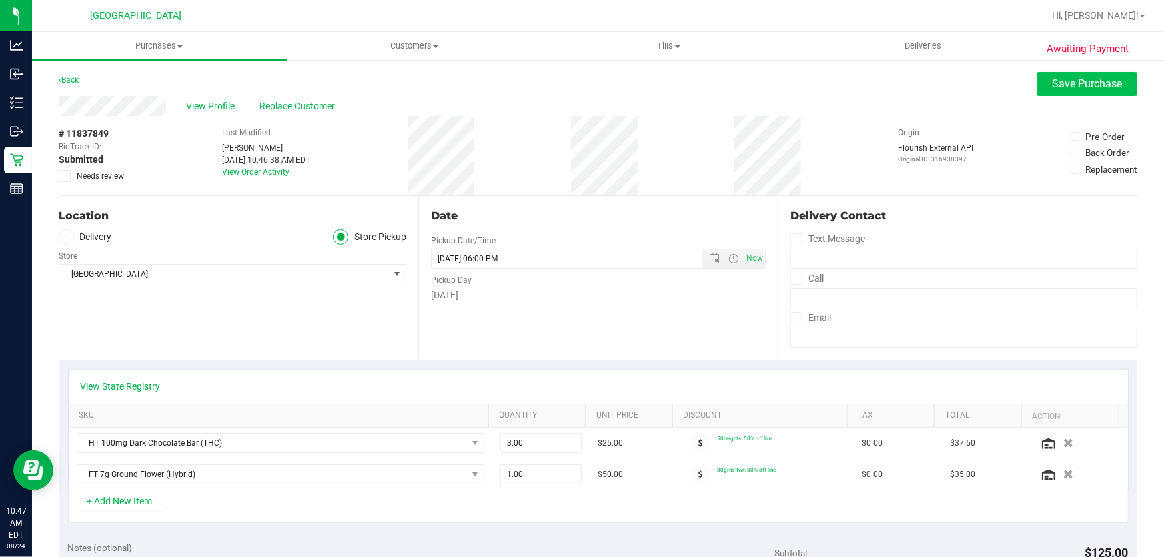
type textarea "[DATE] 11:00-18:00 -- Message: -- Specials:50heights -- Phone:[PHONE_NUMBER] --…"
click at [1085, 93] on button "Save Purchase" at bounding box center [1087, 84] width 100 height 24
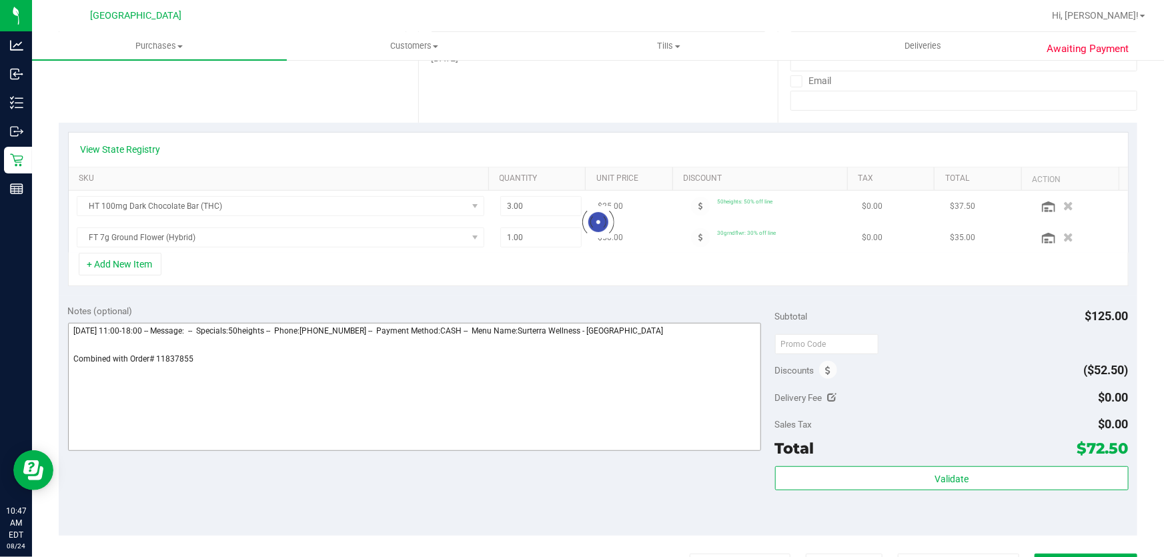
scroll to position [242, 0]
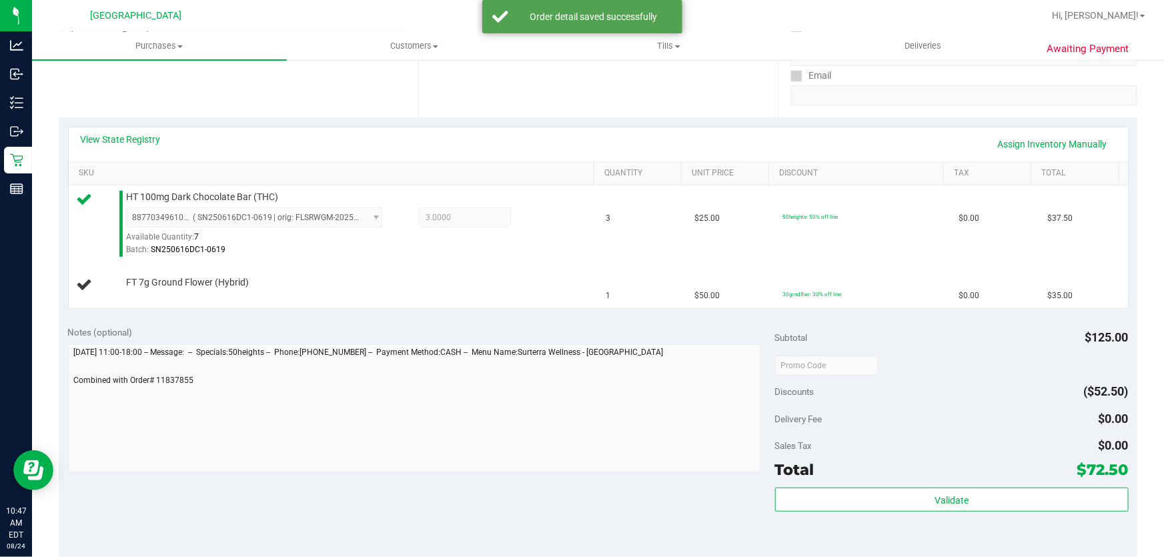
scroll to position [303, 0]
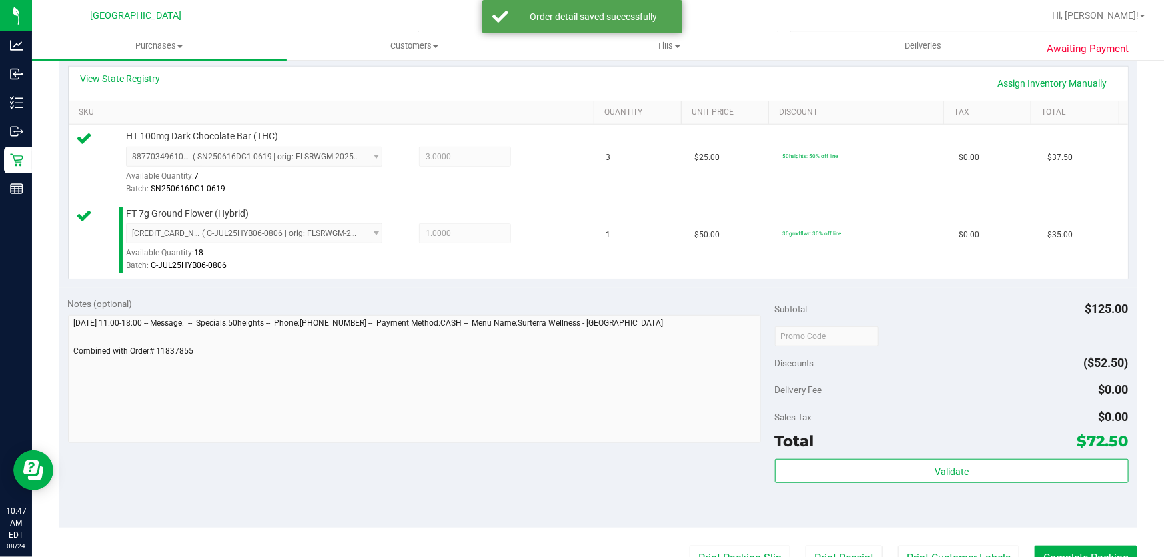
click at [507, 305] on div "Notes (optional)" at bounding box center [421, 303] width 707 height 13
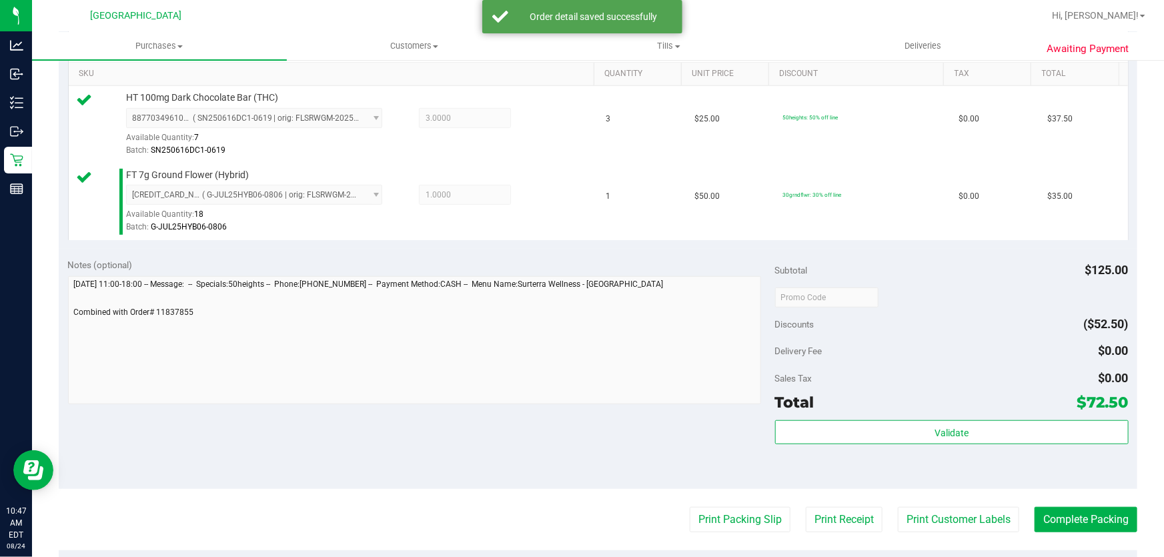
scroll to position [363, 0]
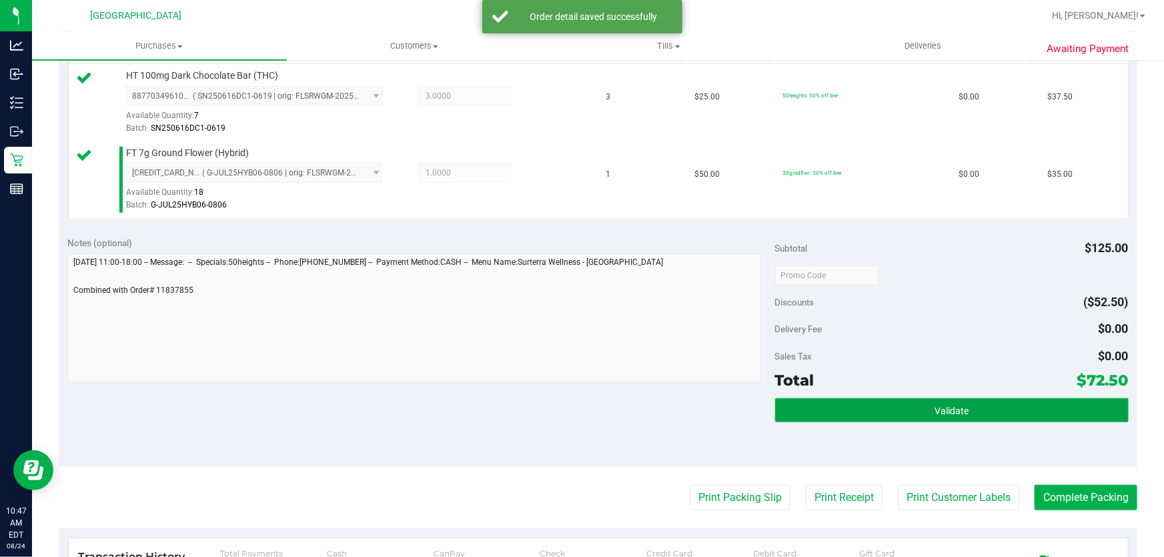
click at [873, 404] on button "Validate" at bounding box center [951, 410] width 353 height 24
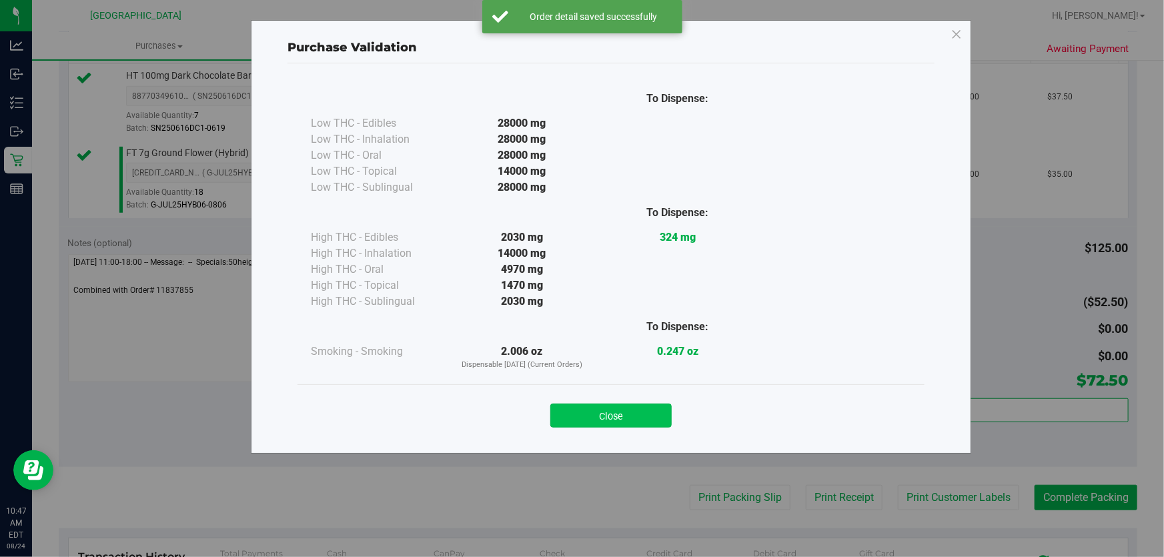
click at [657, 408] on button "Close" at bounding box center [610, 415] width 121 height 24
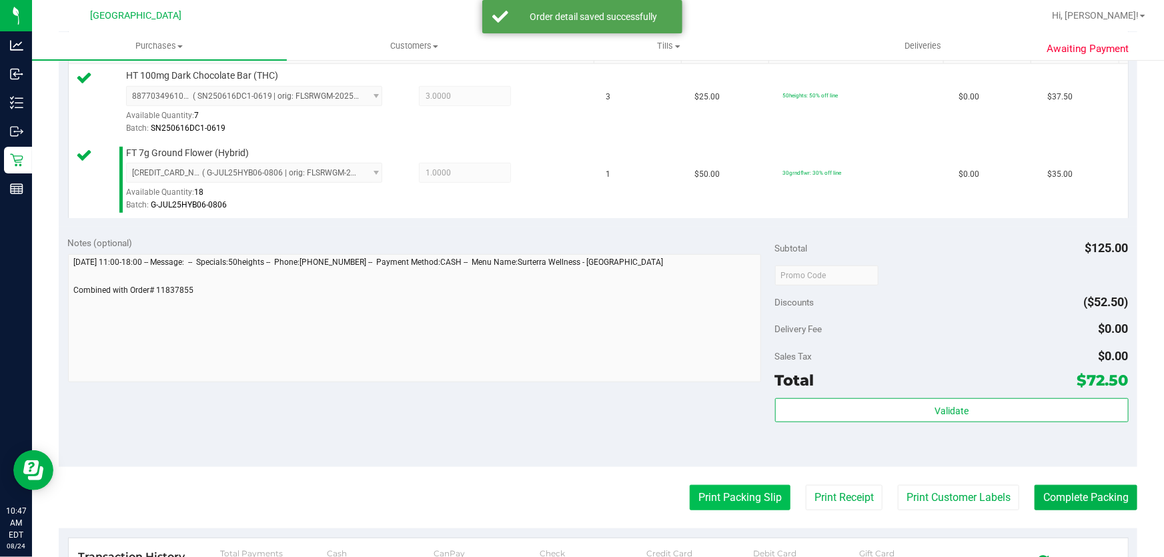
click at [748, 487] on button "Print Packing Slip" at bounding box center [740, 497] width 101 height 25
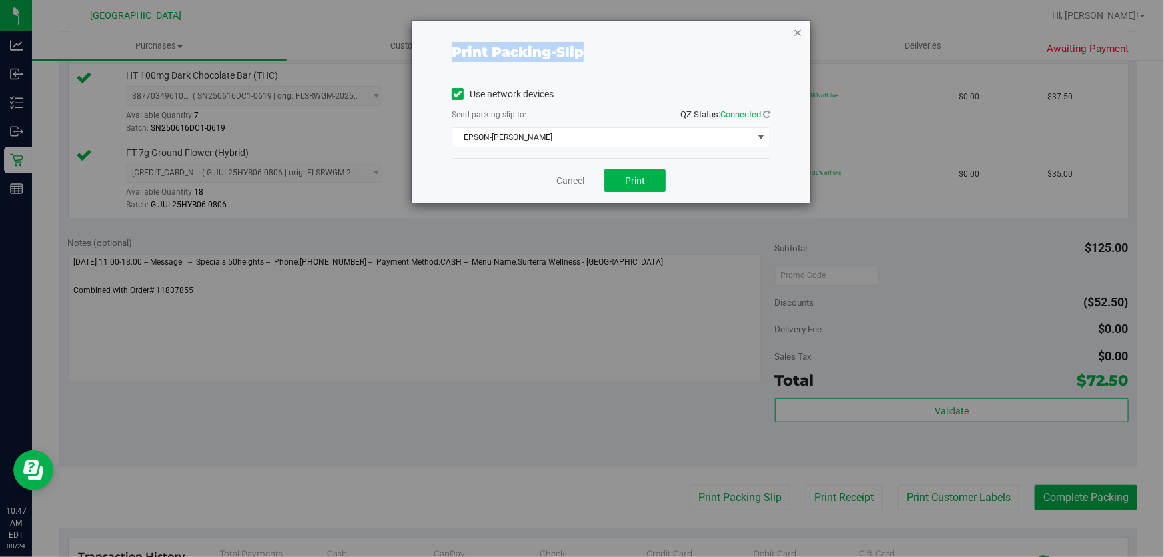
click at [799, 34] on div "Print packing-slip Use network devices Send packing-slip to: QZ Status: Connect…" at bounding box center [610, 112] width 399 height 182
click at [800, 27] on icon "button" at bounding box center [797, 32] width 9 height 16
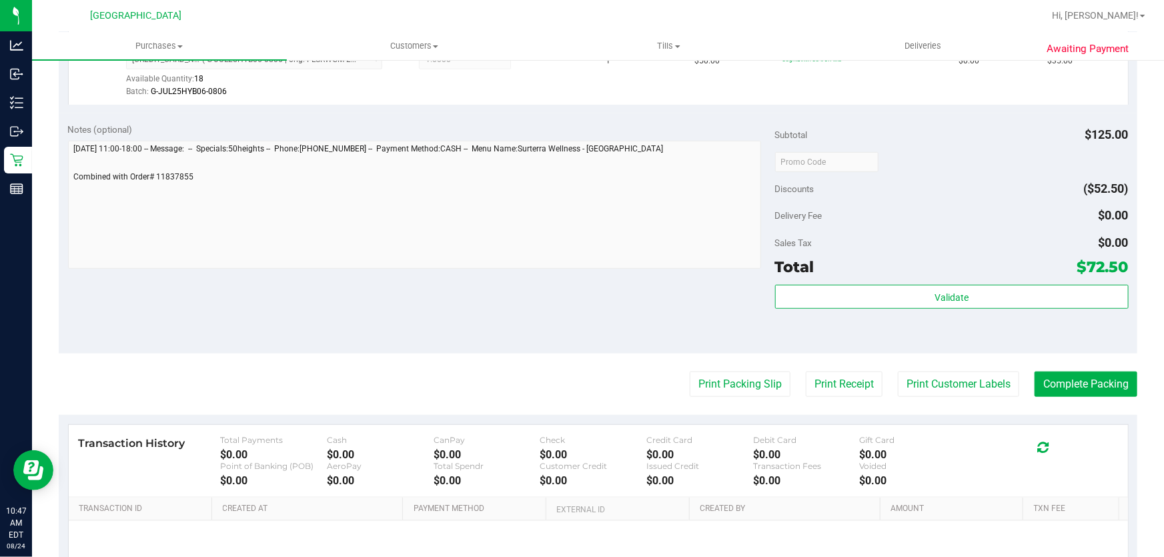
scroll to position [546, 0]
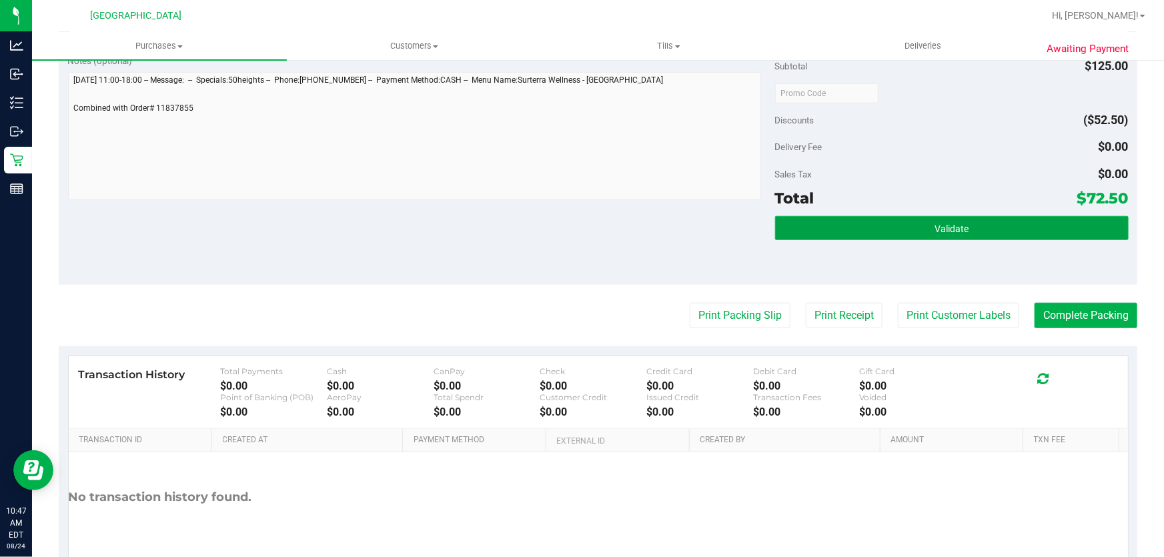
click at [952, 225] on span "Validate" at bounding box center [951, 228] width 34 height 11
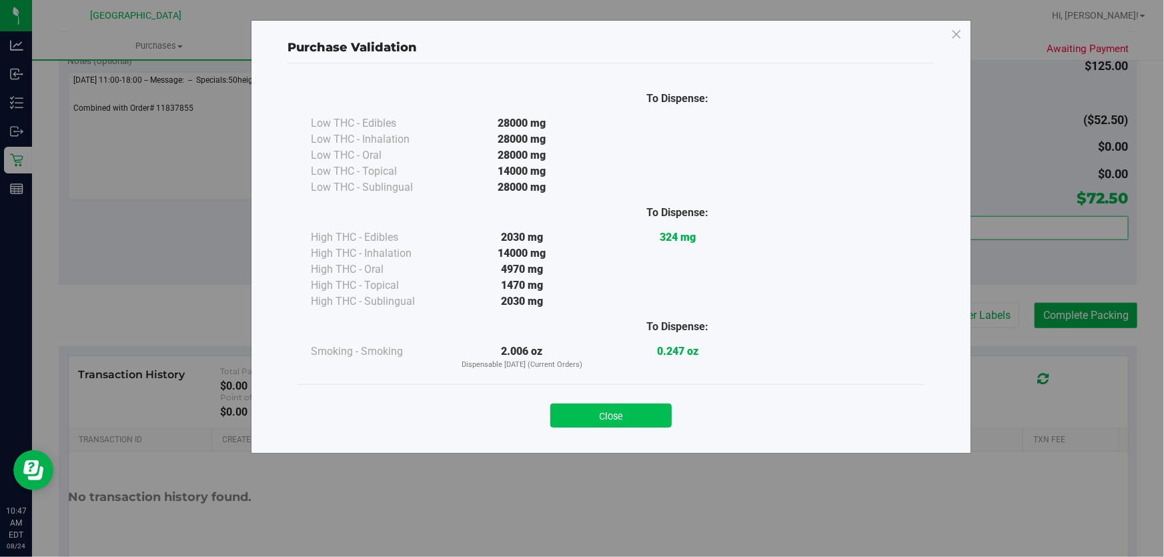
click at [640, 406] on button "Close" at bounding box center [610, 415] width 121 height 24
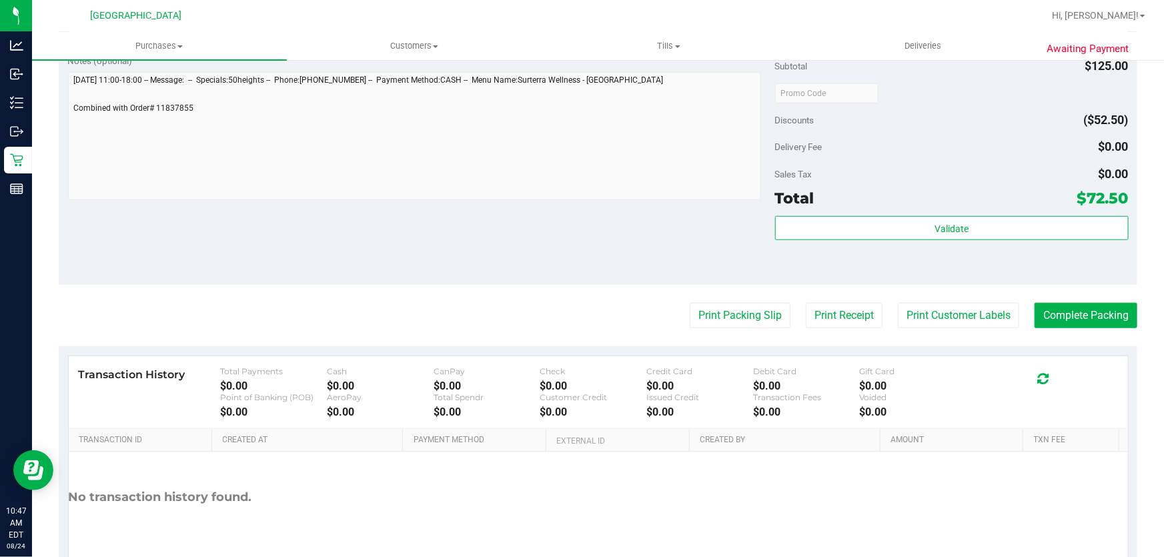
click at [1034, 265] on div "Validate" at bounding box center [951, 246] width 353 height 60
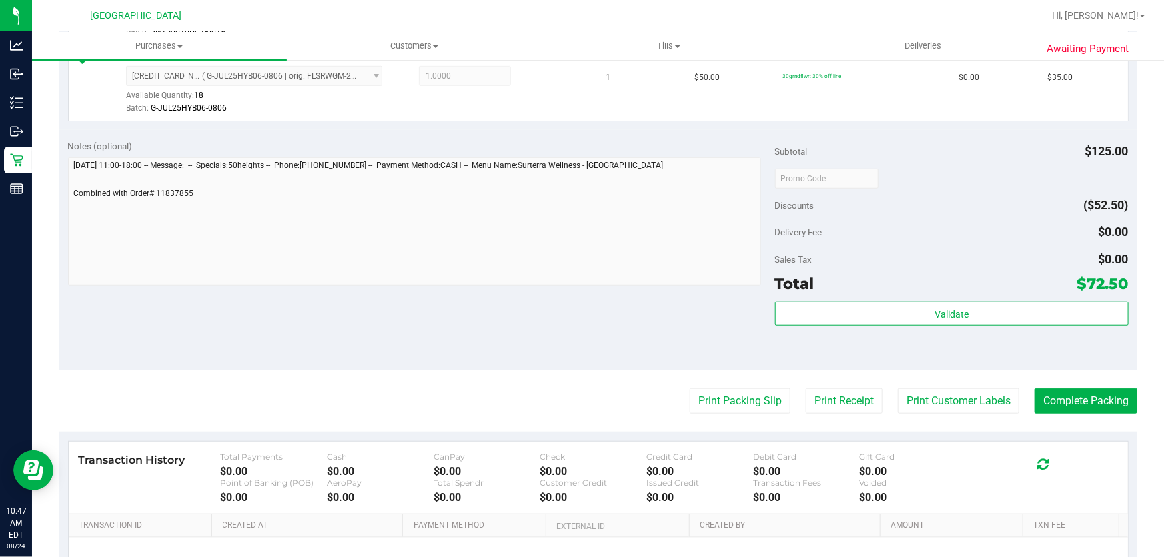
scroll to position [485, 0]
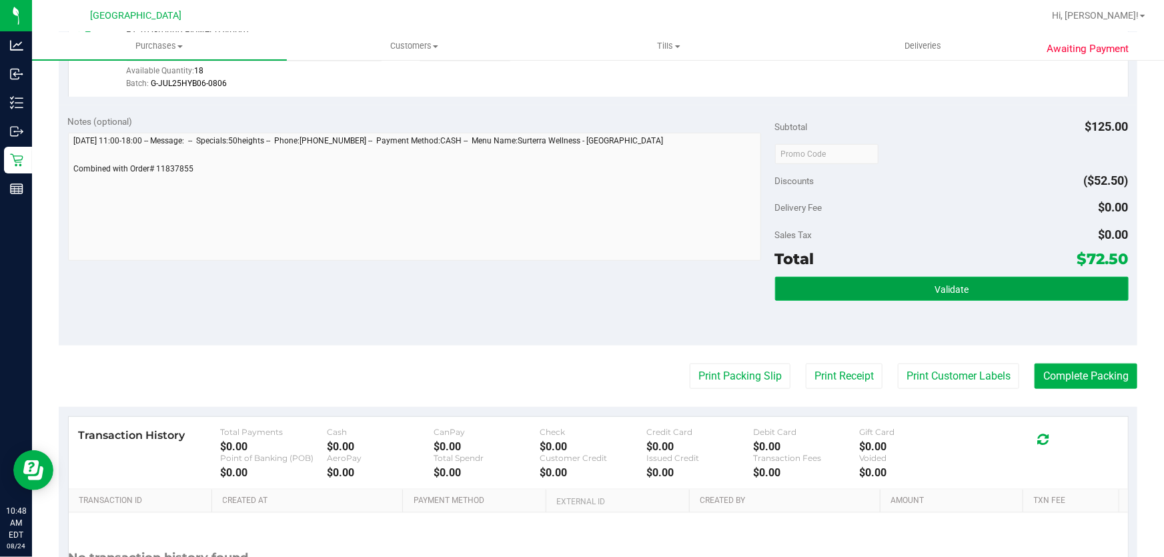
click at [887, 283] on button "Validate" at bounding box center [951, 289] width 353 height 24
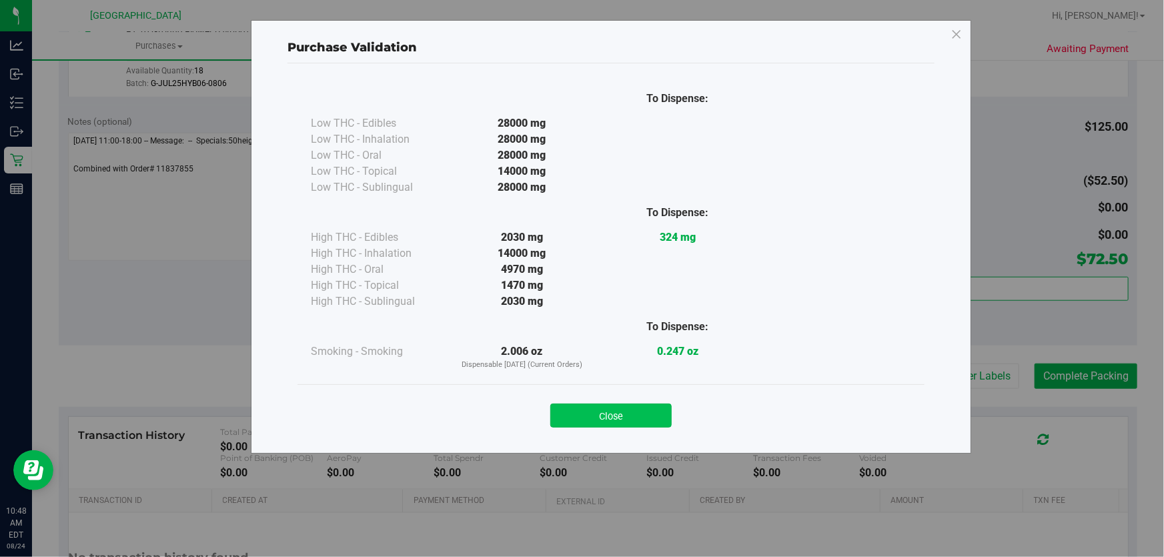
click at [639, 415] on button "Close" at bounding box center [610, 415] width 121 height 24
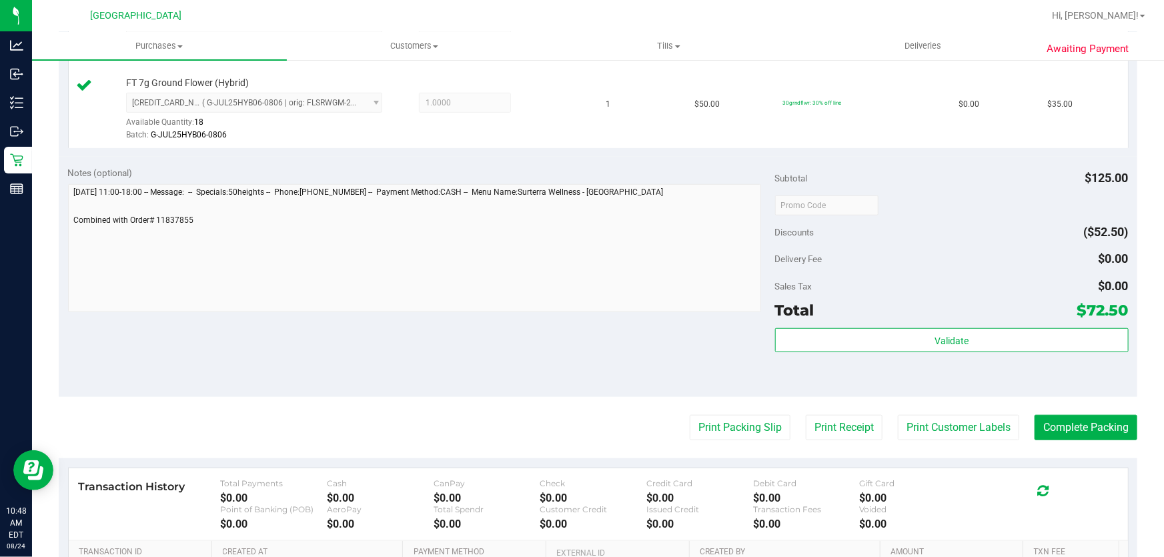
scroll to position [363, 0]
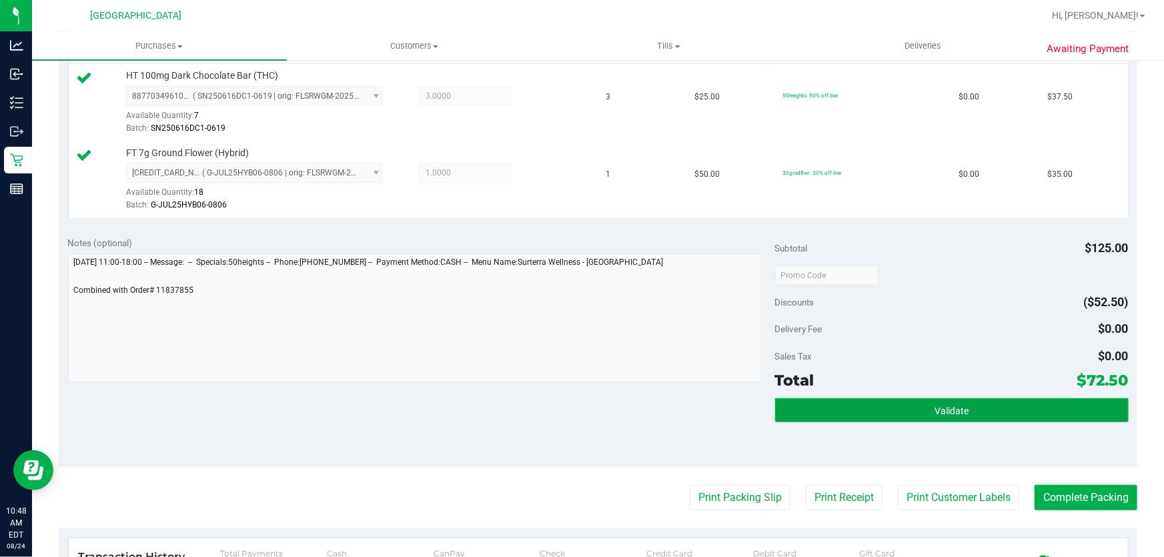
click at [860, 409] on button "Validate" at bounding box center [951, 410] width 353 height 24
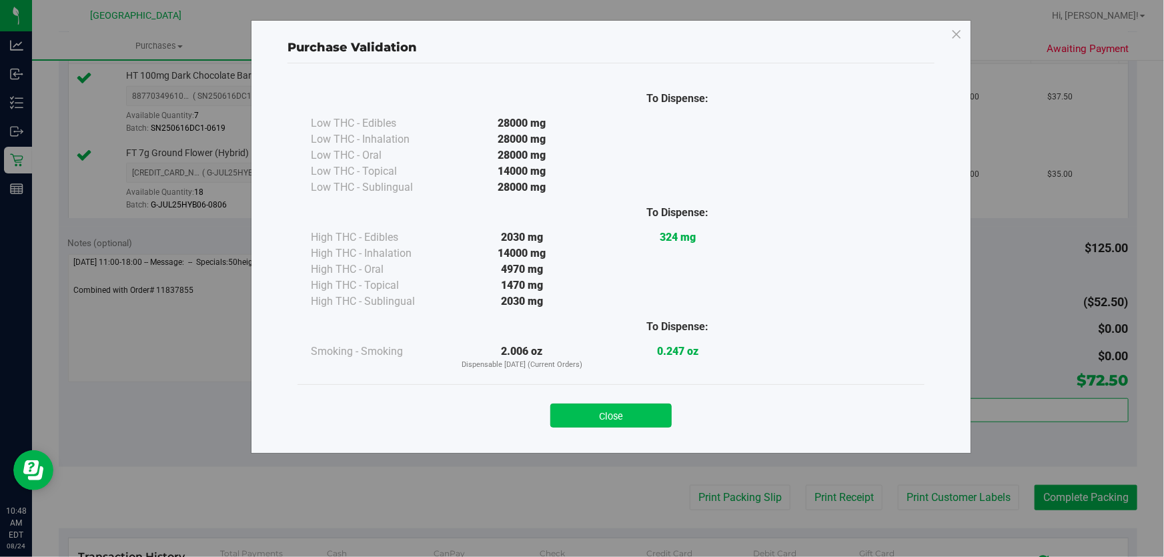
drag, startPoint x: 630, startPoint y: 373, endPoint x: 636, endPoint y: 405, distance: 32.7
click at [630, 379] on div "To Dispense: Low THC - Edibles 28000 mg" at bounding box center [610, 232] width 627 height 303
click at [637, 406] on button "Close" at bounding box center [610, 415] width 121 height 24
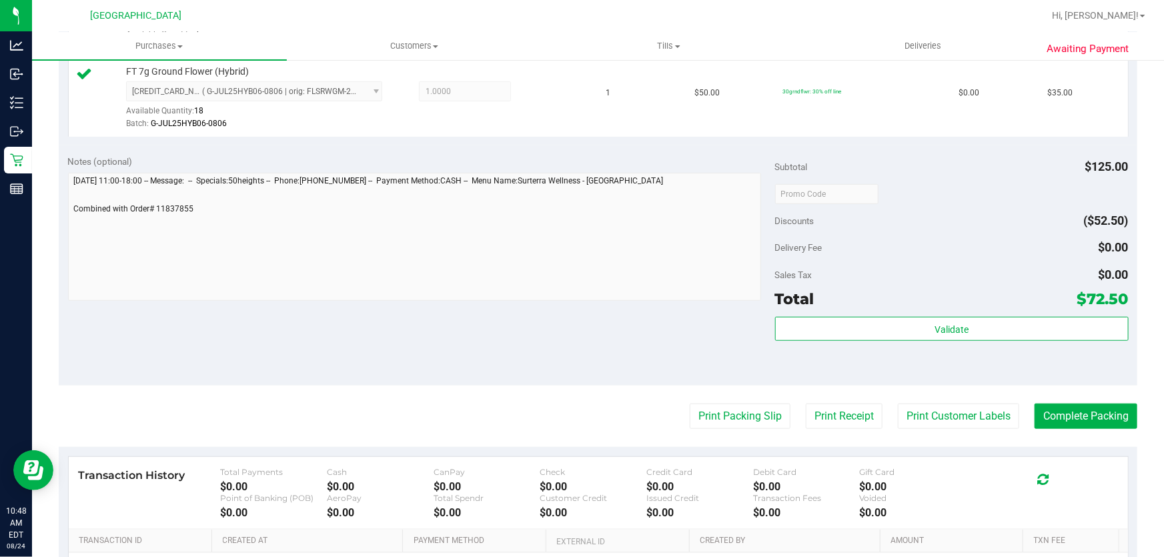
scroll to position [546, 0]
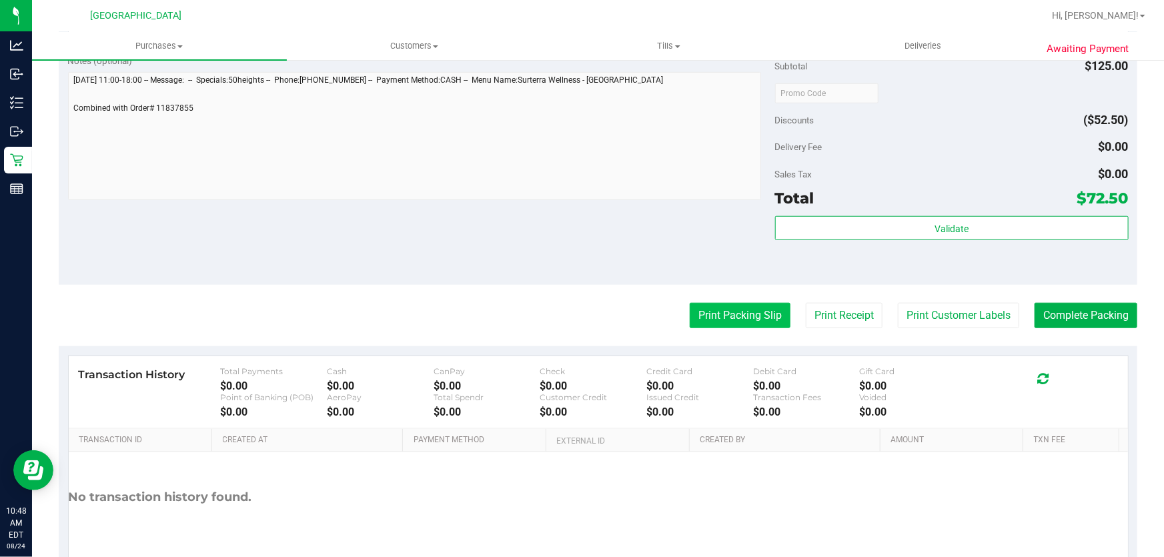
click at [727, 317] on button "Print Packing Slip" at bounding box center [740, 315] width 101 height 25
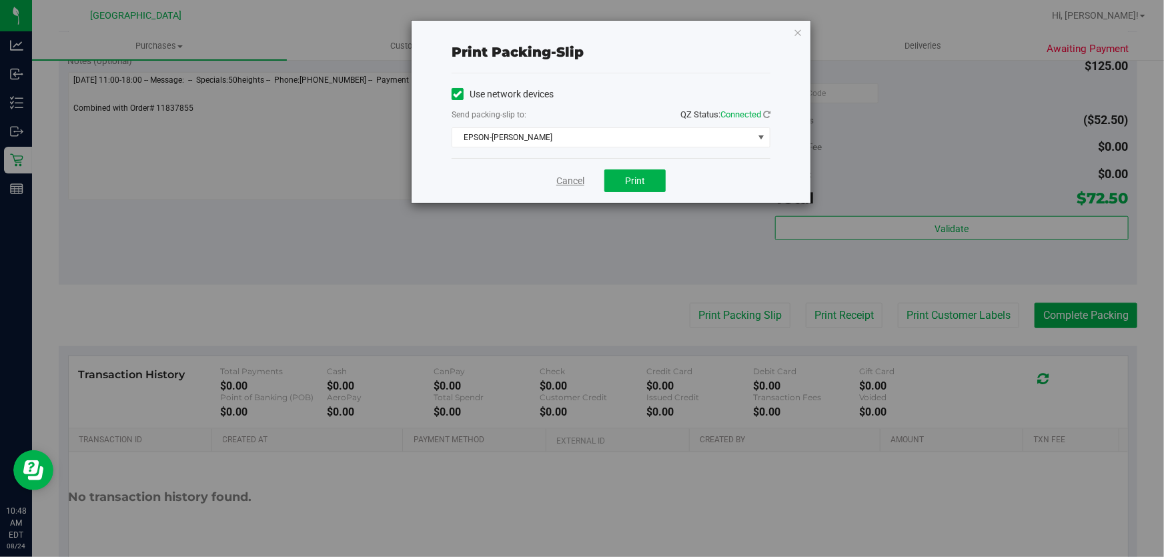
click at [573, 176] on link "Cancel" at bounding box center [570, 181] width 28 height 14
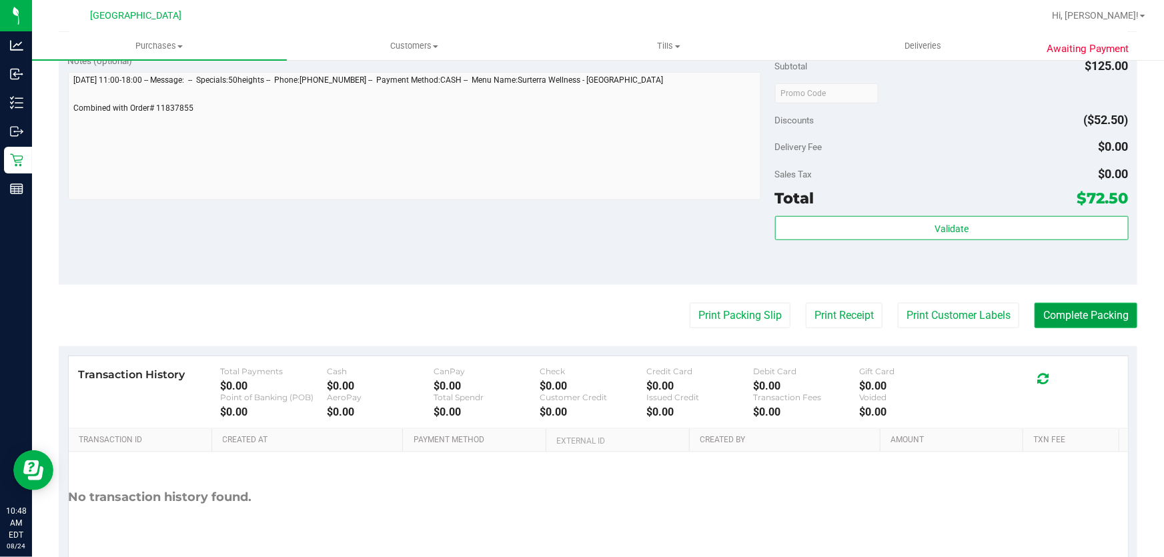
click at [1052, 313] on button "Complete Packing" at bounding box center [1085, 315] width 103 height 25
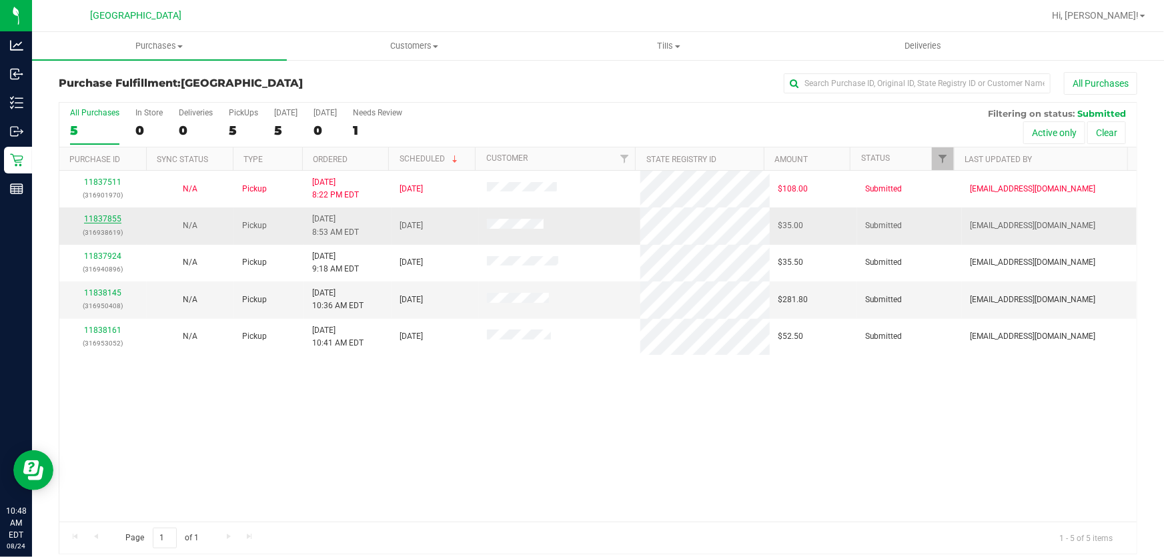
click at [113, 220] on link "11837855" at bounding box center [102, 218] width 37 height 9
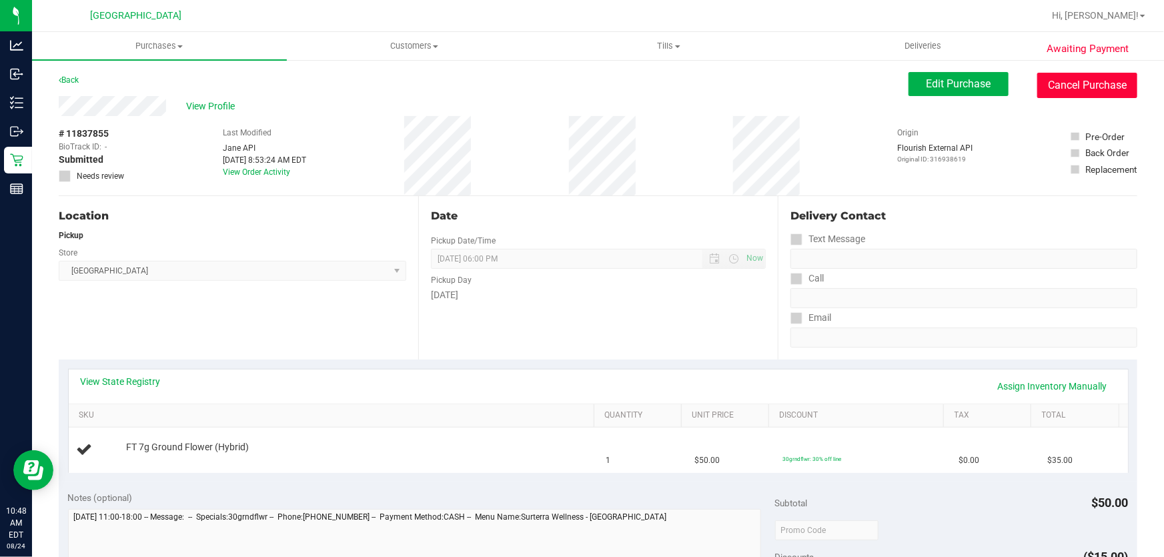
click at [1052, 81] on button "Cancel Purchase" at bounding box center [1087, 85] width 100 height 25
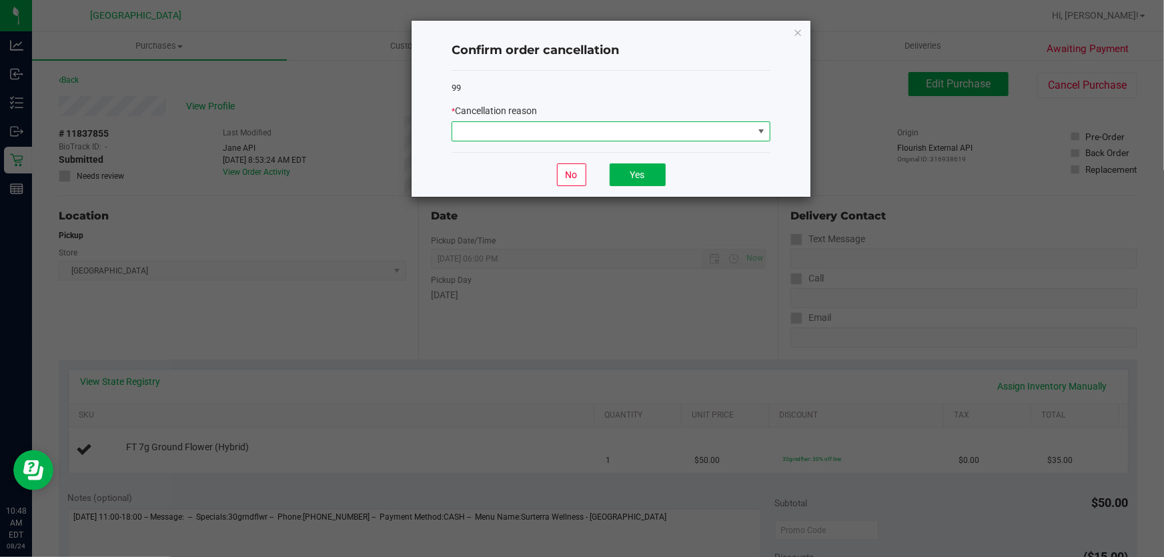
click at [606, 127] on span at bounding box center [602, 131] width 301 height 19
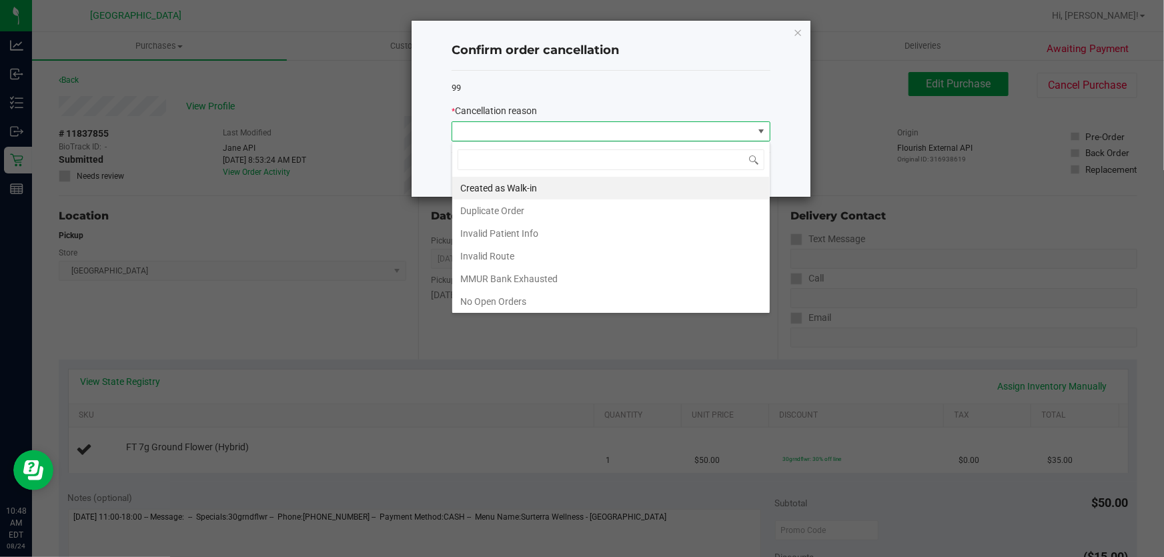
drag, startPoint x: 495, startPoint y: 213, endPoint x: 536, endPoint y: 213, distance: 40.7
click at [496, 213] on li "Duplicate Order" at bounding box center [610, 210] width 317 height 23
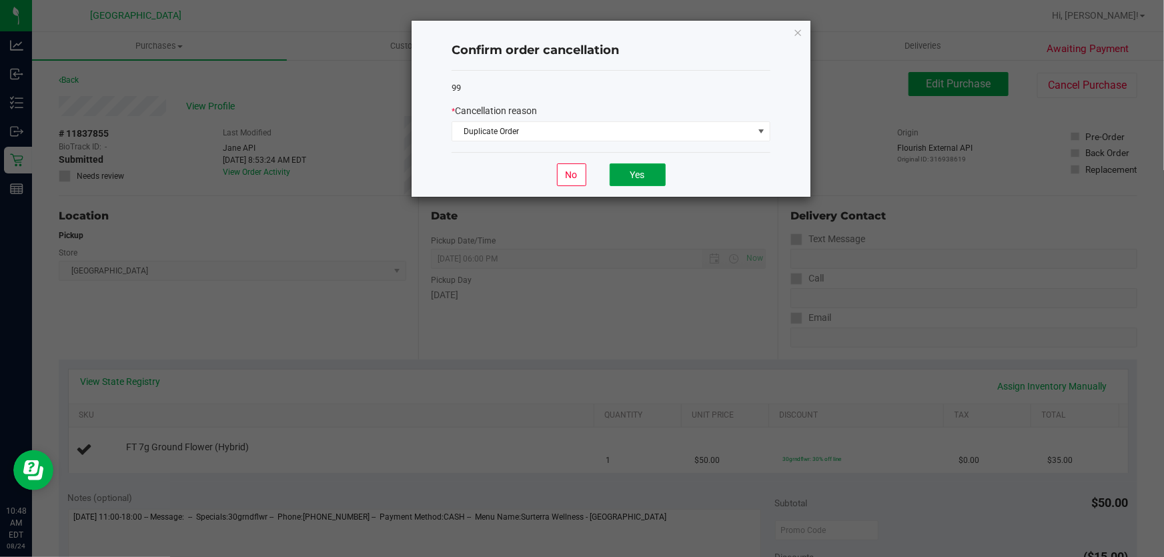
drag, startPoint x: 622, startPoint y: 181, endPoint x: 648, endPoint y: 187, distance: 26.2
click at [623, 181] on button "Yes" at bounding box center [638, 174] width 56 height 23
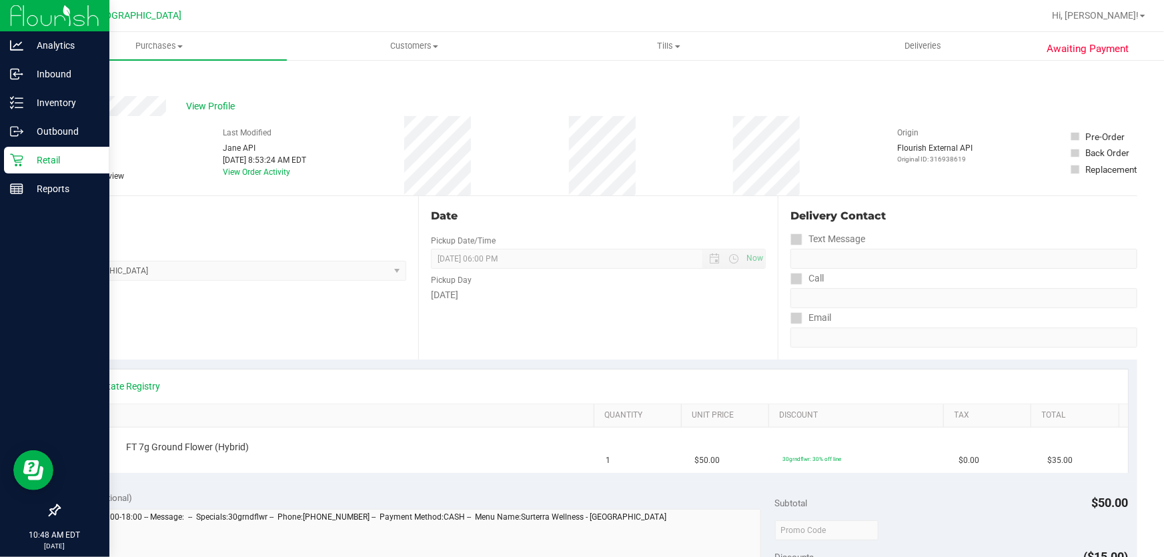
click at [21, 159] on icon at bounding box center [16, 160] width 13 height 13
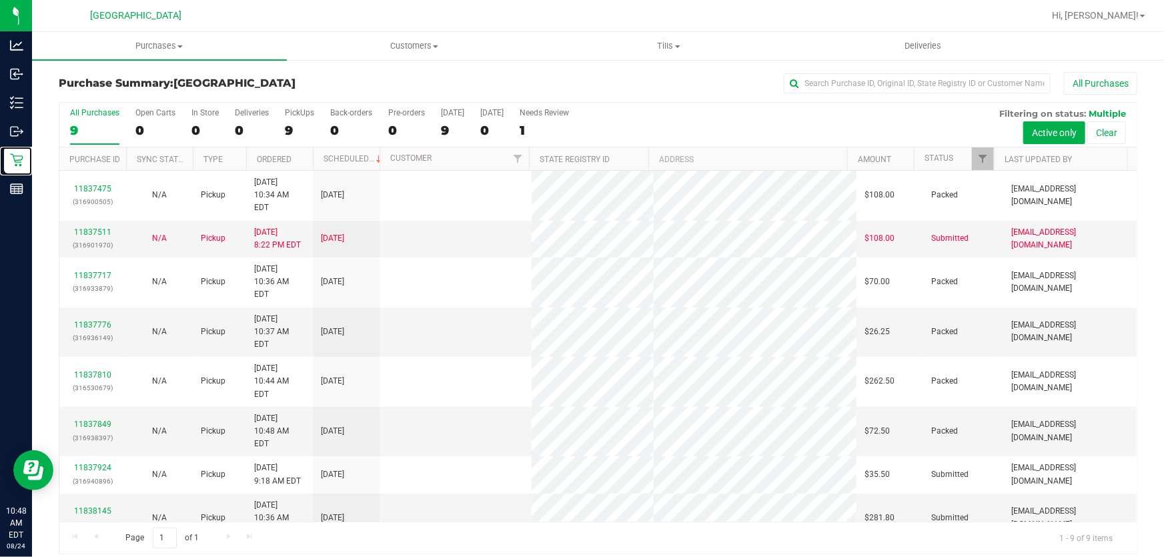
scroll to position [10, 0]
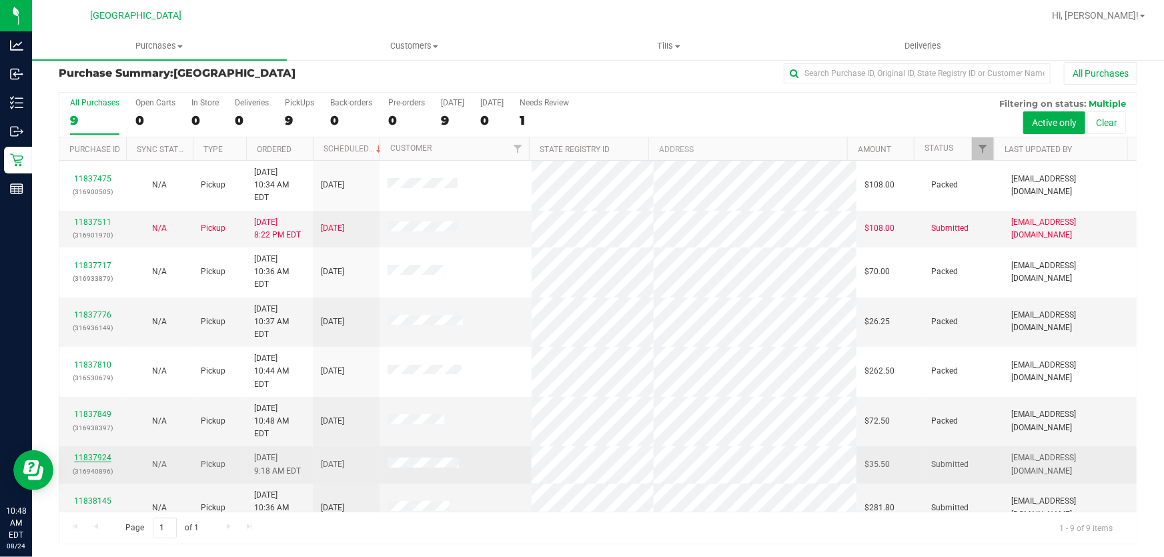
click at [97, 453] on link "11837924" at bounding box center [92, 457] width 37 height 9
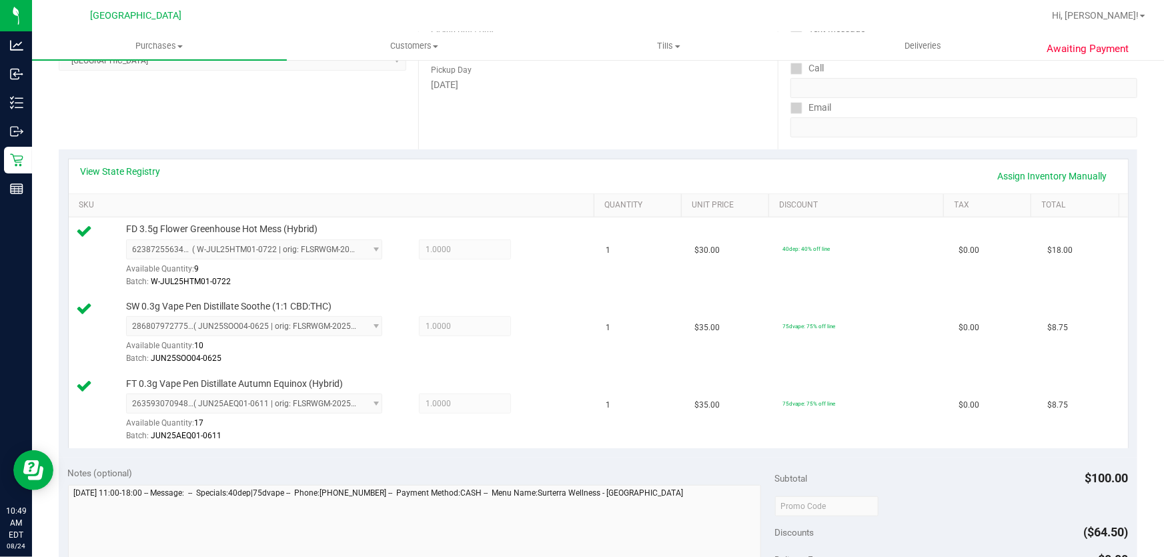
scroll to position [373, 0]
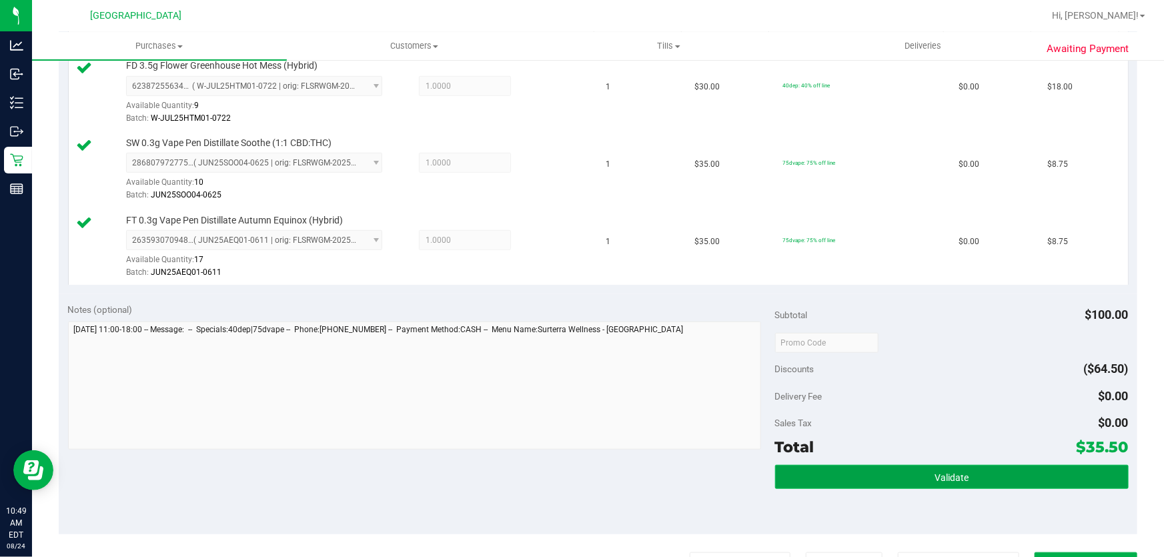
click at [867, 468] on button "Validate" at bounding box center [951, 477] width 353 height 24
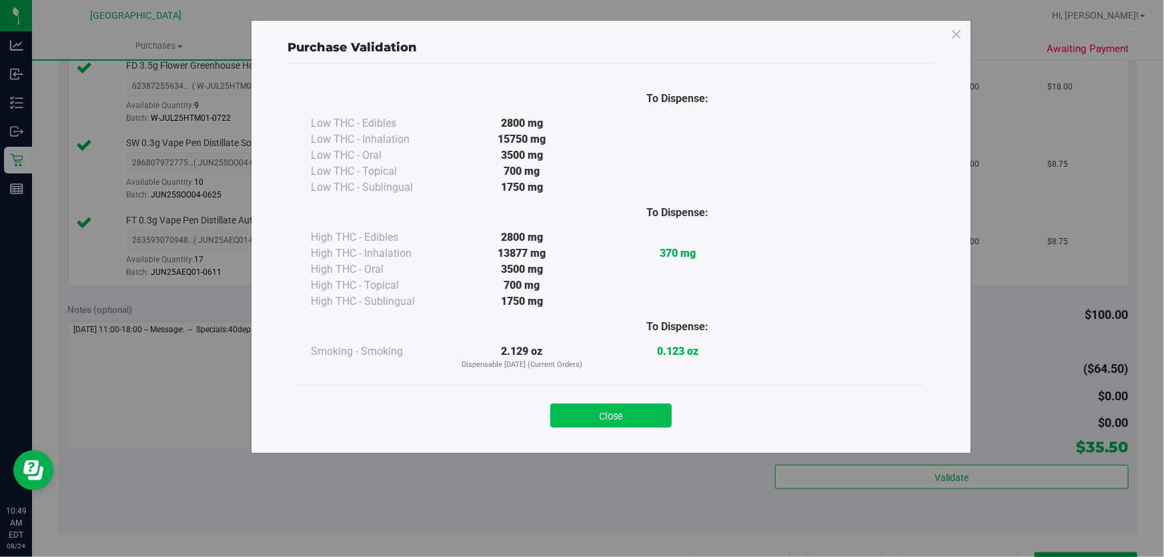
click at [650, 420] on button "Close" at bounding box center [610, 415] width 121 height 24
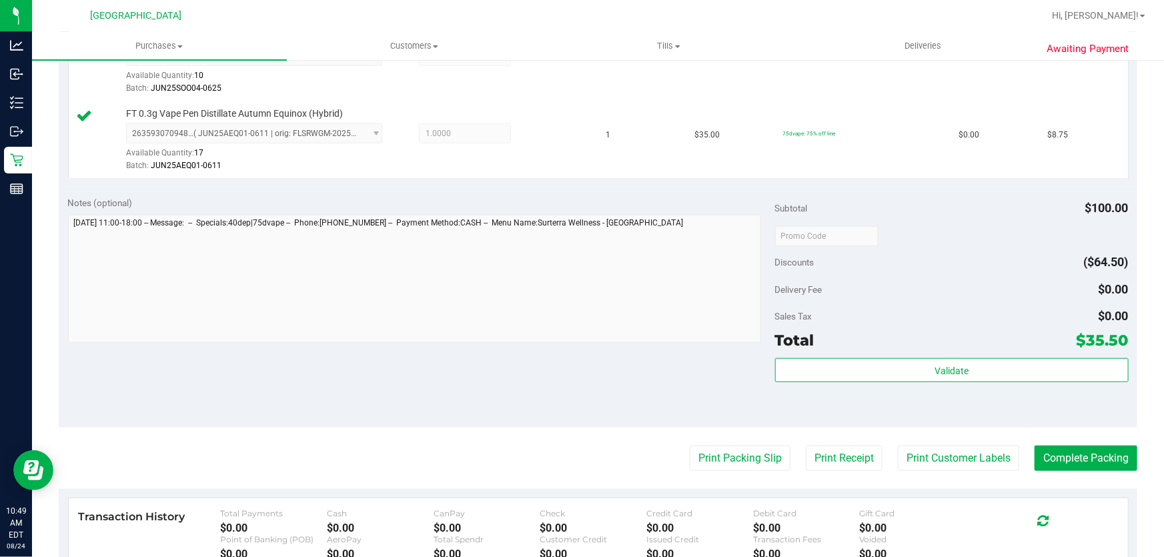
scroll to position [616, 0]
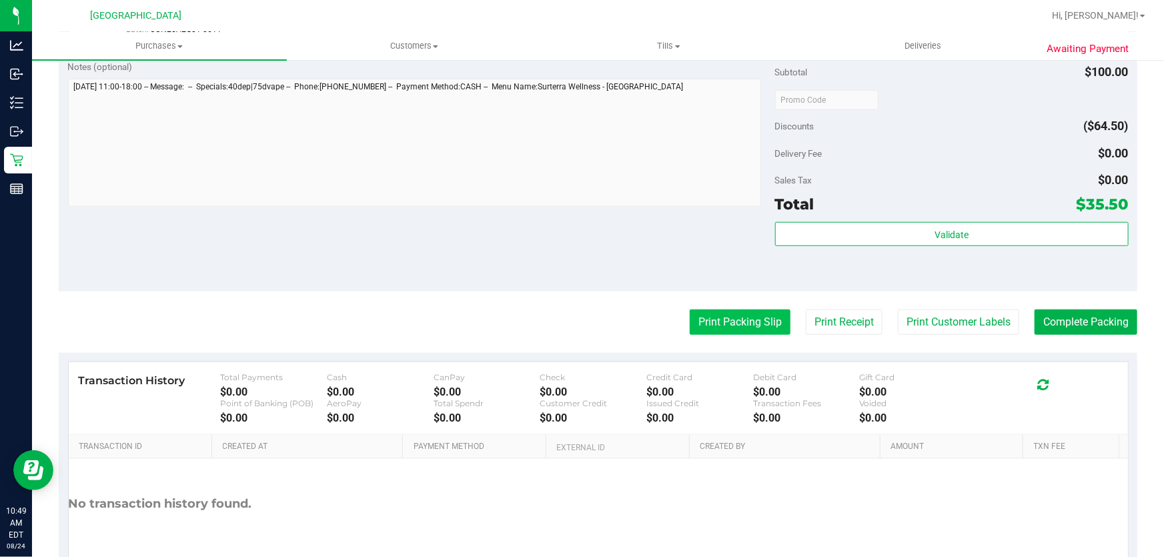
drag, startPoint x: 738, startPoint y: 337, endPoint x: 743, endPoint y: 327, distance: 11.0
click at [740, 334] on purchase-details "Back Edit Purchase Cancel Purchase View Profile # 11837924 BioTrack ID: - Submi…" at bounding box center [598, 29] width 1078 height 1146
click at [740, 328] on button "Print Packing Slip" at bounding box center [740, 321] width 101 height 25
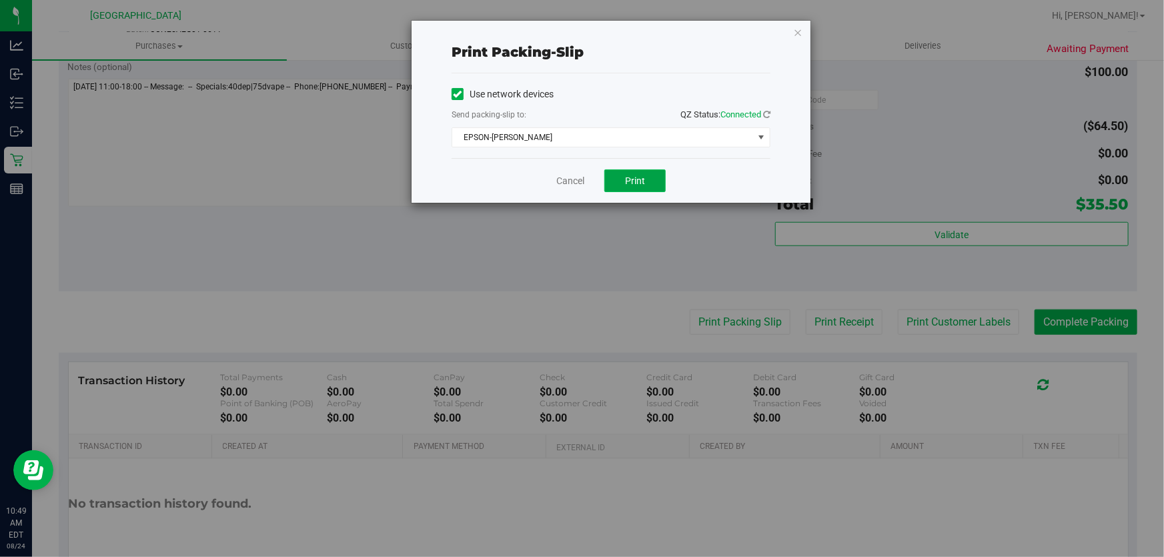
click at [637, 175] on span "Print" at bounding box center [635, 180] width 20 height 11
click at [799, 32] on icon "button" at bounding box center [797, 32] width 9 height 16
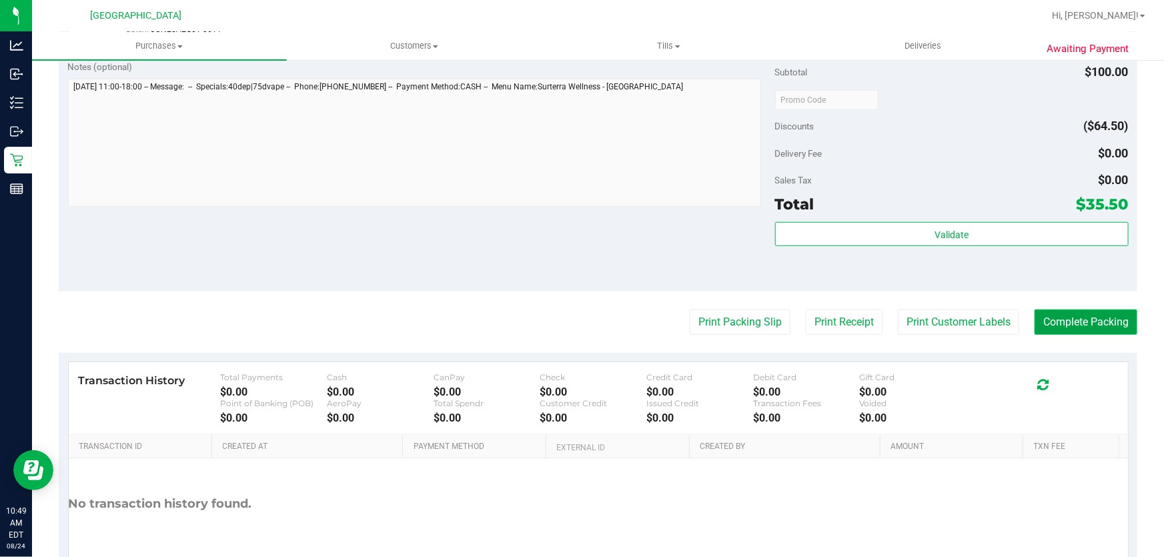
click at [1093, 329] on button "Complete Packing" at bounding box center [1085, 321] width 103 height 25
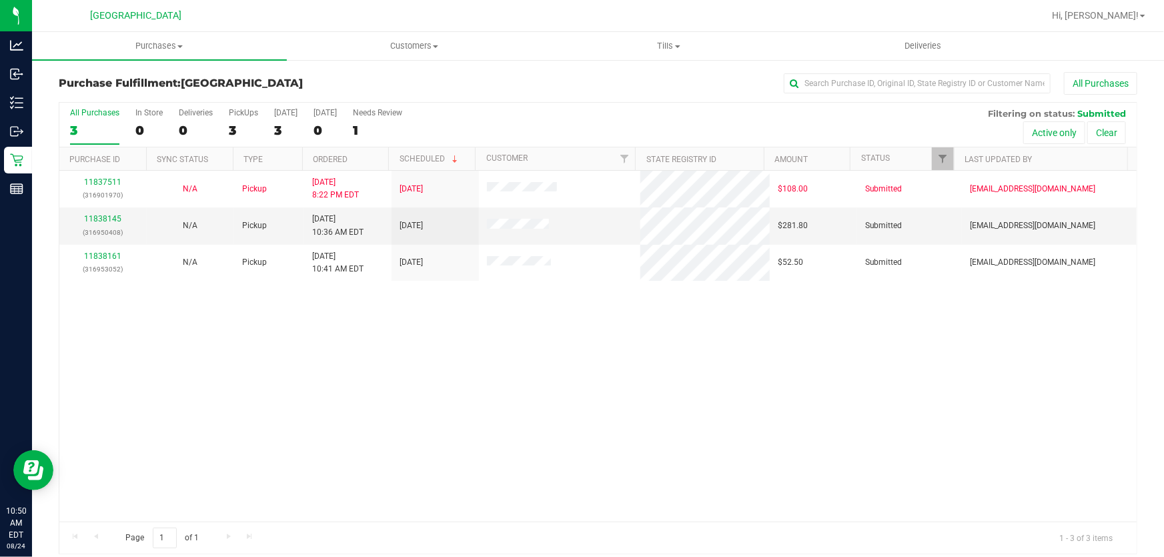
click at [261, 301] on div "11837511 (316901970) N/A Pickup [DATE] 8:22 PM EDT 8/24/2025 $108.00 Submitted …" at bounding box center [597, 346] width 1077 height 351
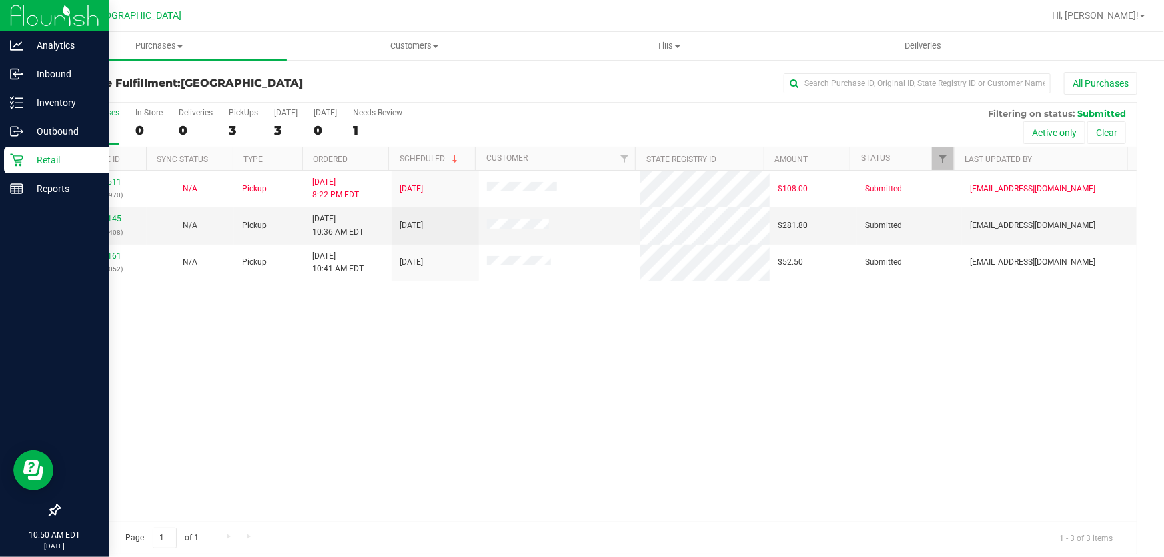
click at [23, 169] on div "Retail" at bounding box center [56, 160] width 105 height 27
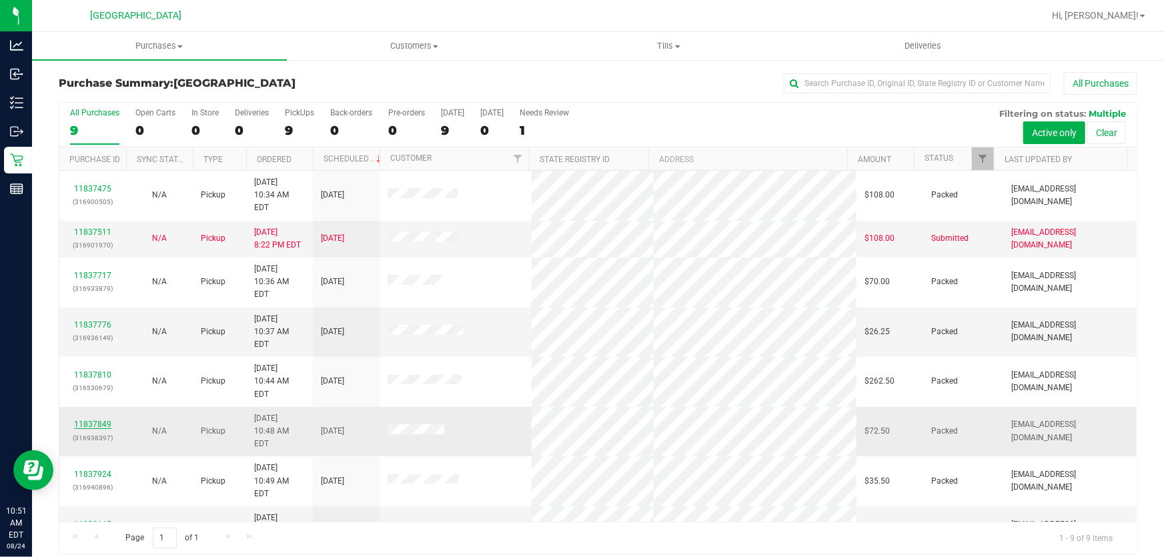
click at [105, 420] on link "11837849" at bounding box center [92, 424] width 37 height 9
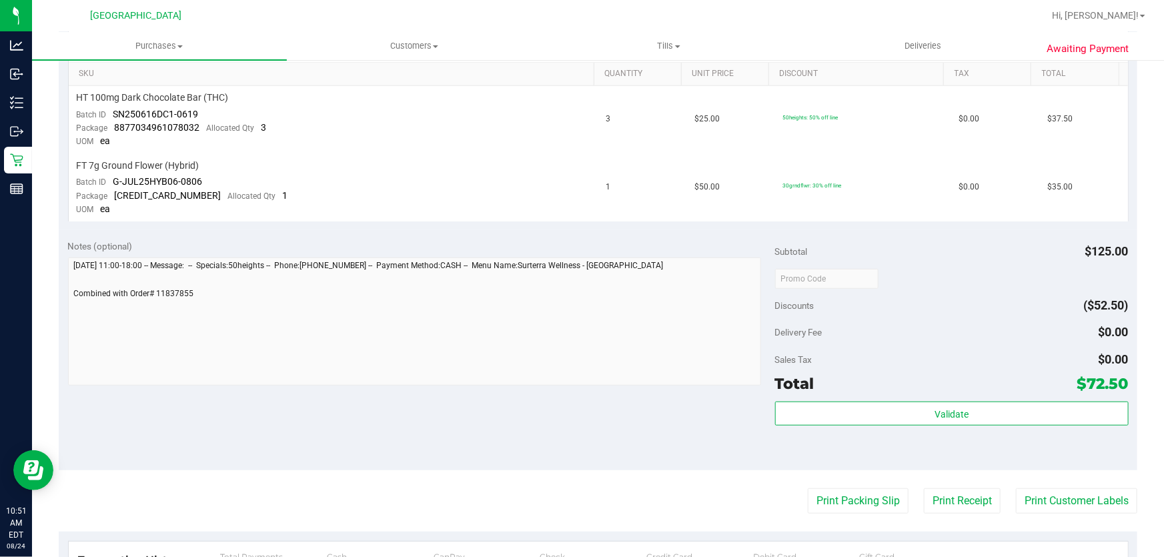
scroll to position [363, 0]
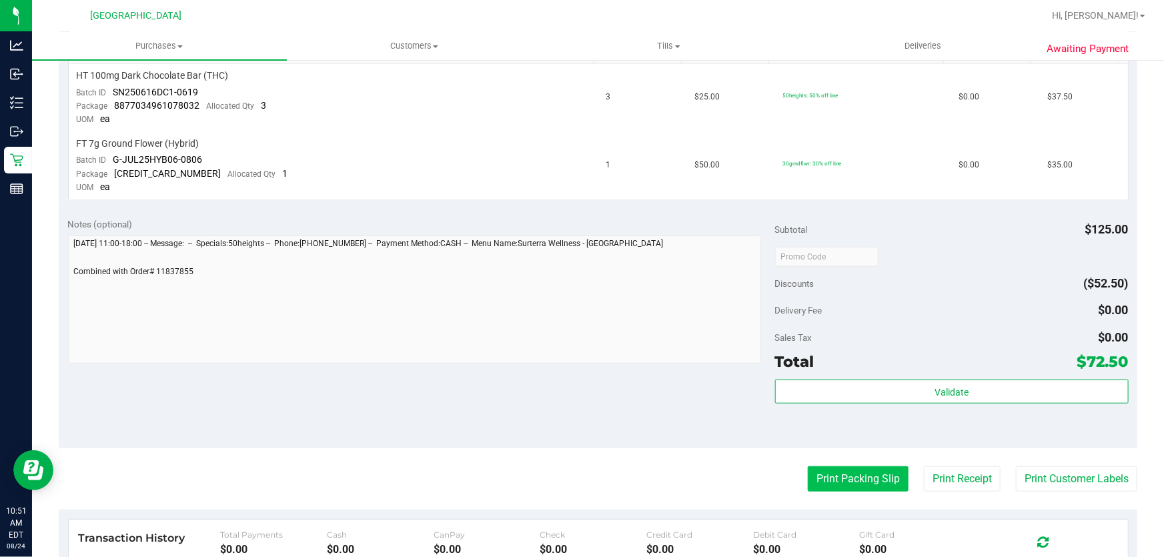
click at [880, 467] on button "Print Packing Slip" at bounding box center [858, 478] width 101 height 25
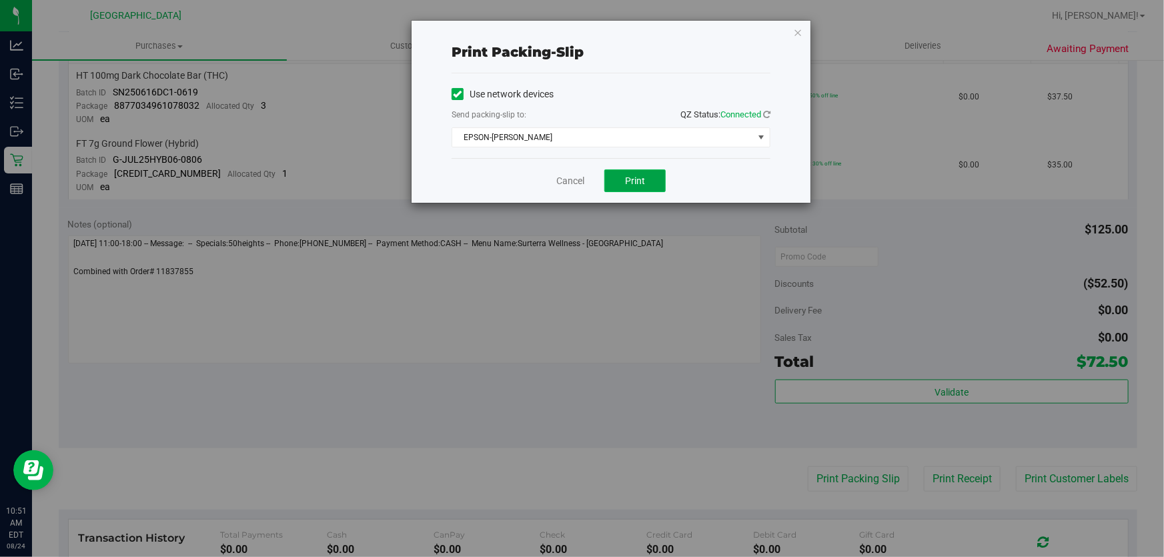
click at [656, 177] on button "Print" at bounding box center [634, 180] width 61 height 23
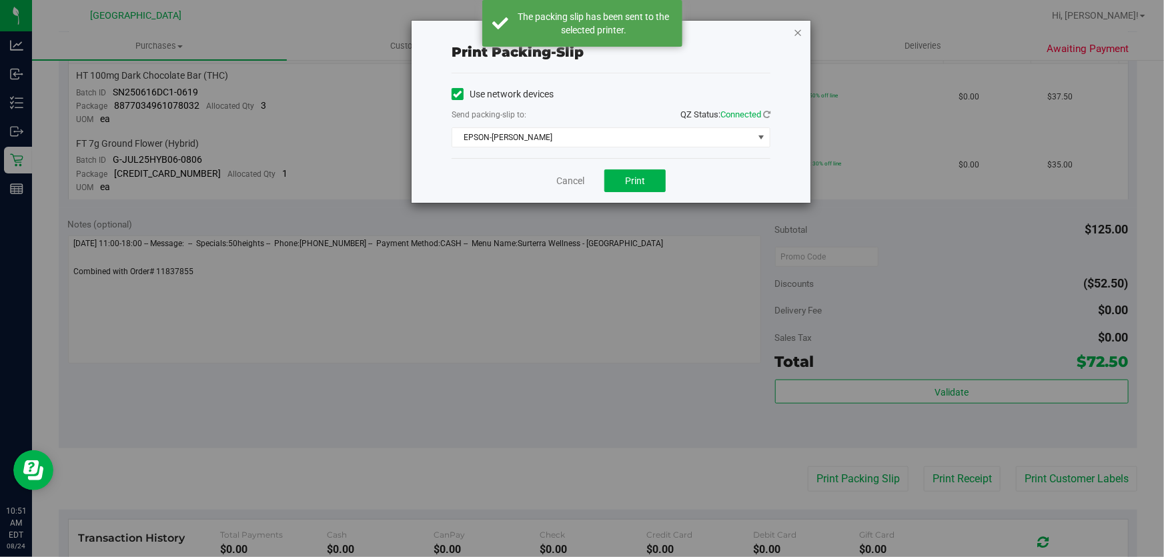
click at [796, 30] on icon "button" at bounding box center [797, 32] width 9 height 16
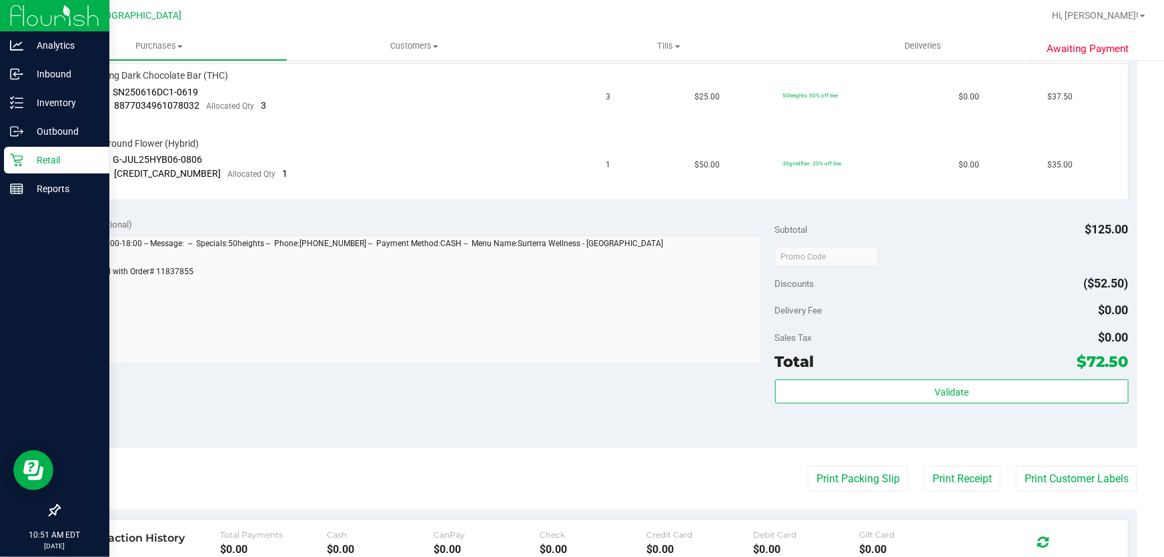
click at [22, 160] on icon at bounding box center [16, 159] width 13 height 13
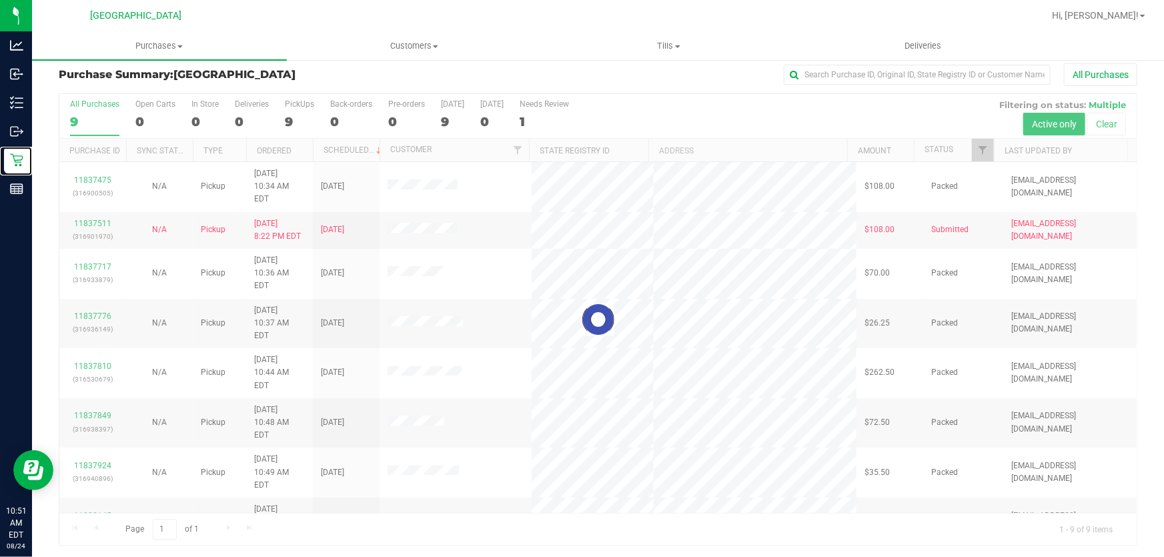
scroll to position [10, 0]
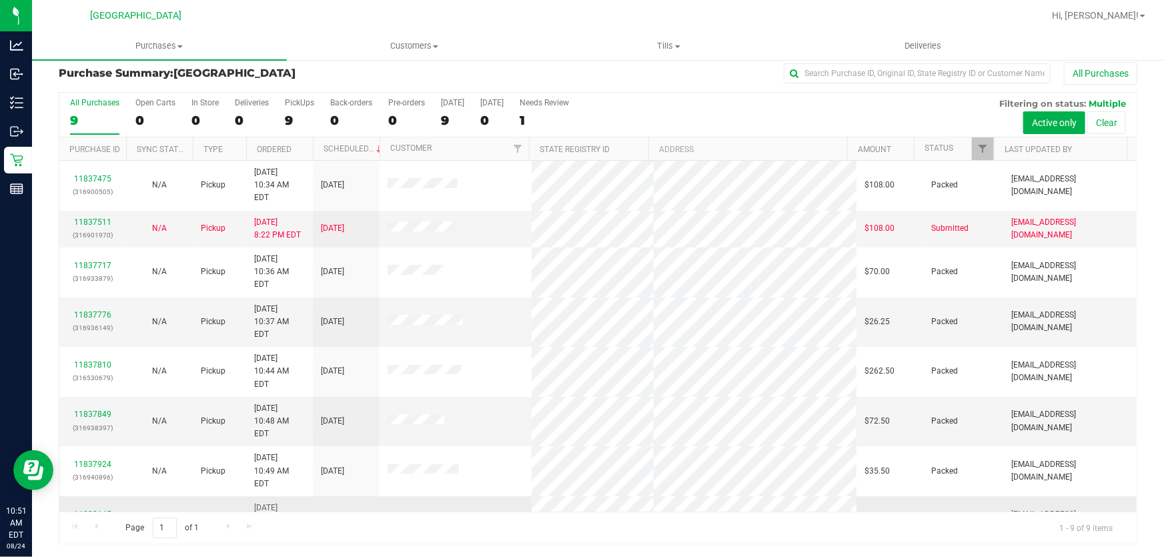
click at [106, 510] on link "11838145" at bounding box center [92, 514] width 37 height 9
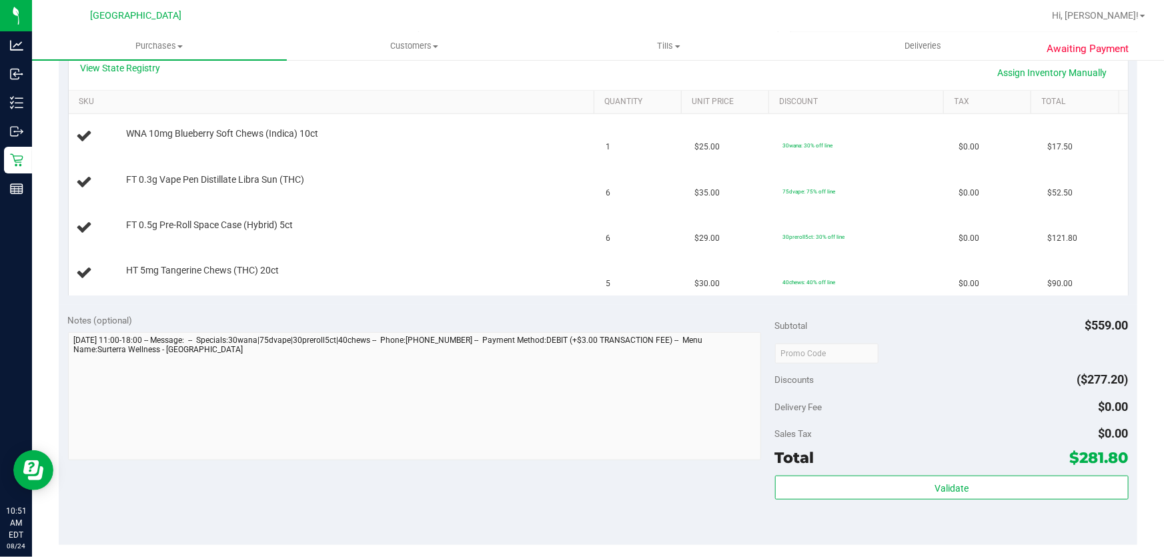
scroll to position [373, 0]
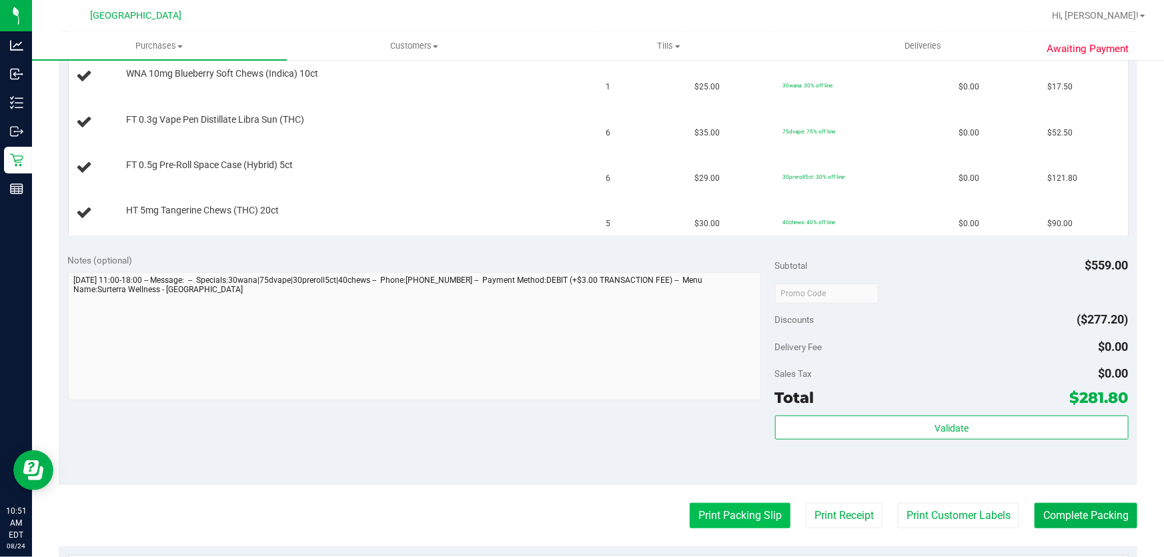
click at [766, 512] on button "Print Packing Slip" at bounding box center [740, 515] width 101 height 25
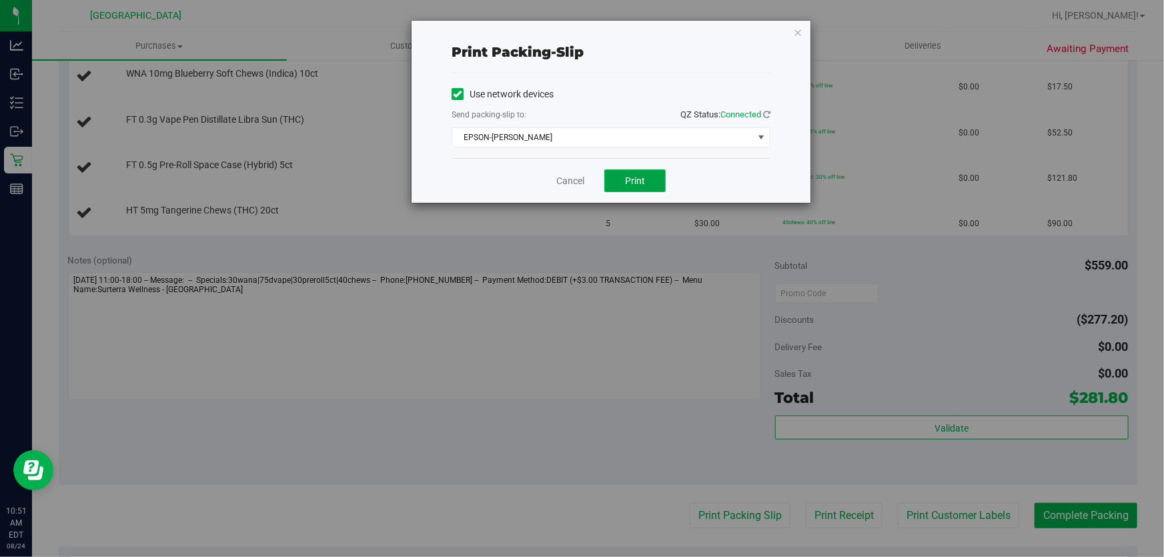
click at [647, 181] on button "Print" at bounding box center [634, 180] width 61 height 23
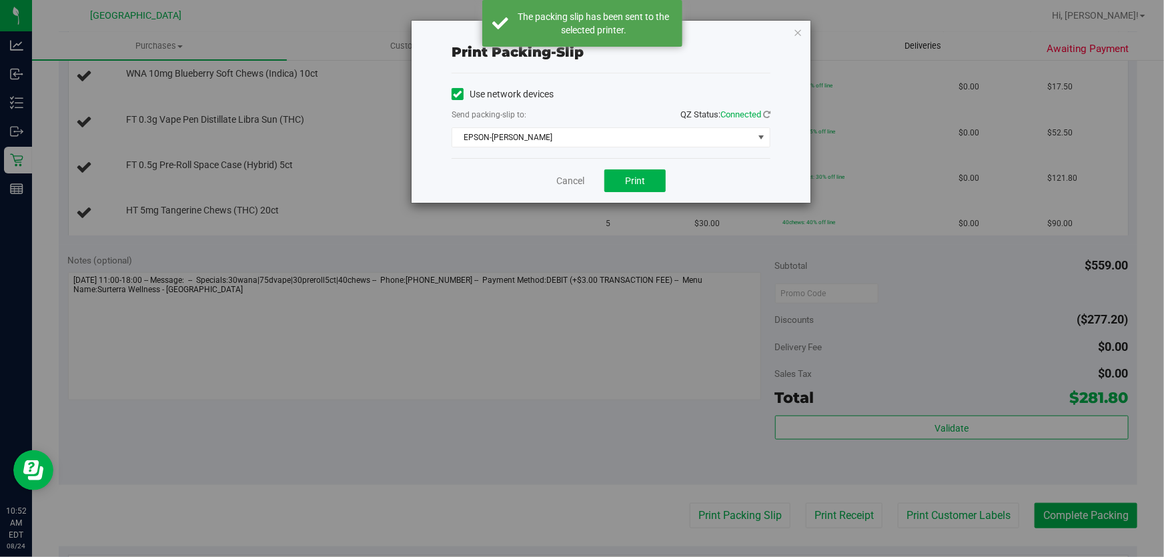
click at [798, 33] on icon "button" at bounding box center [797, 32] width 9 height 16
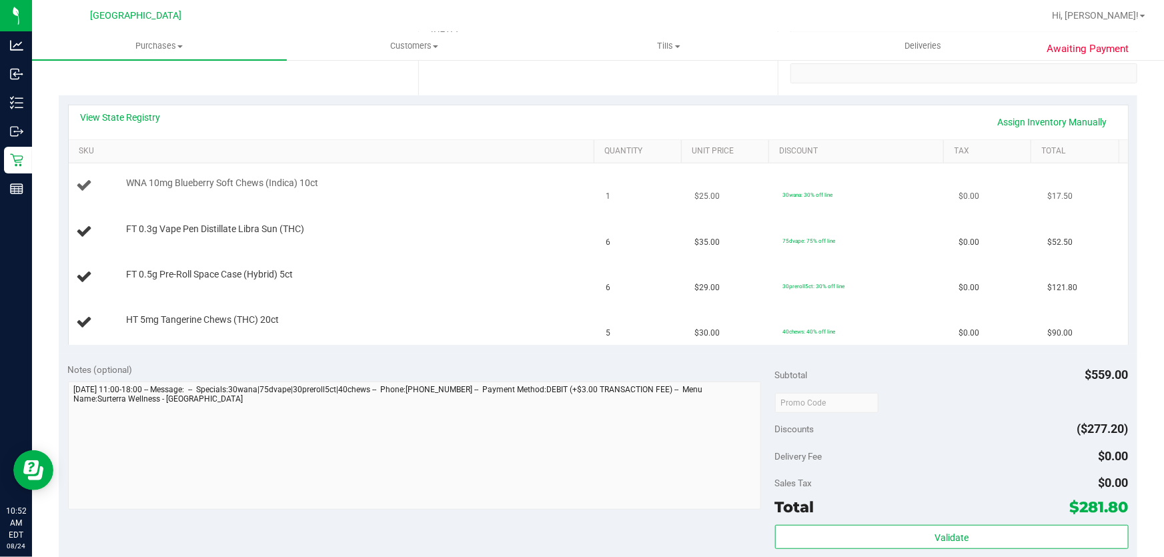
scroll to position [192, 0]
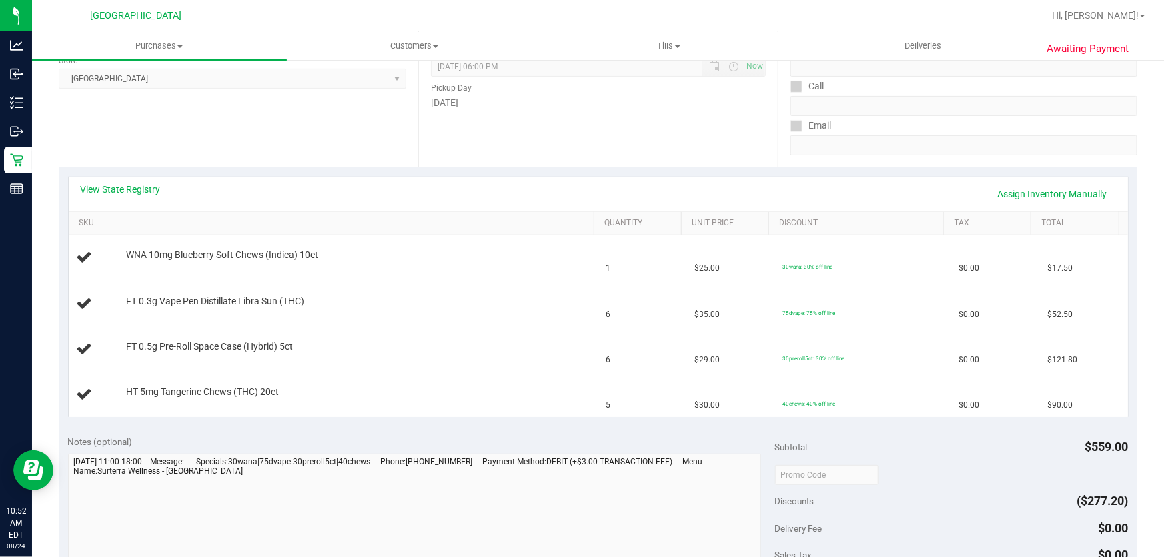
click at [434, 435] on div "Notes (optional)" at bounding box center [421, 441] width 707 height 13
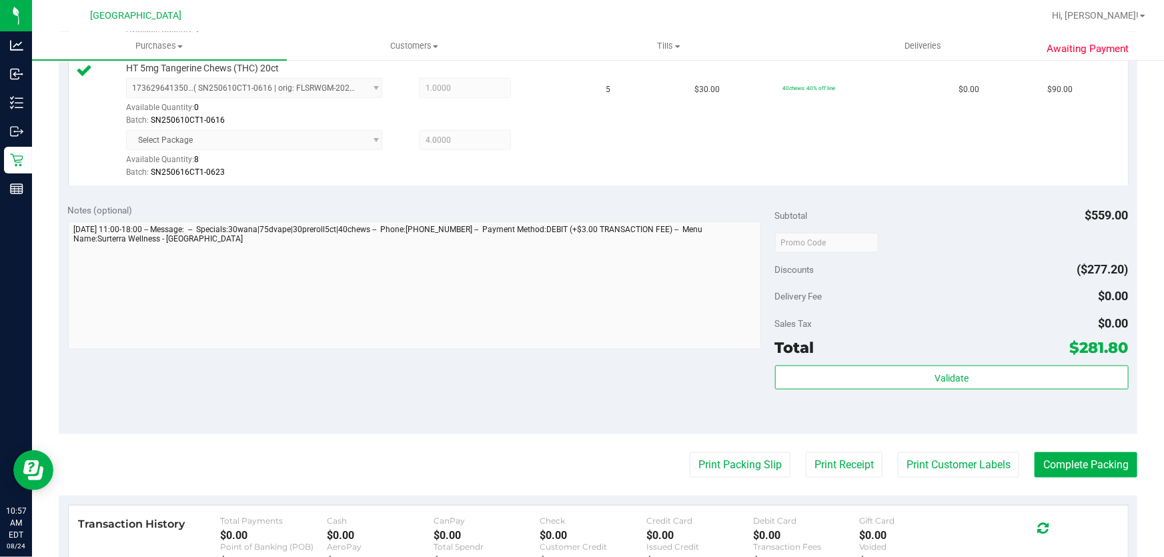
scroll to position [677, 0]
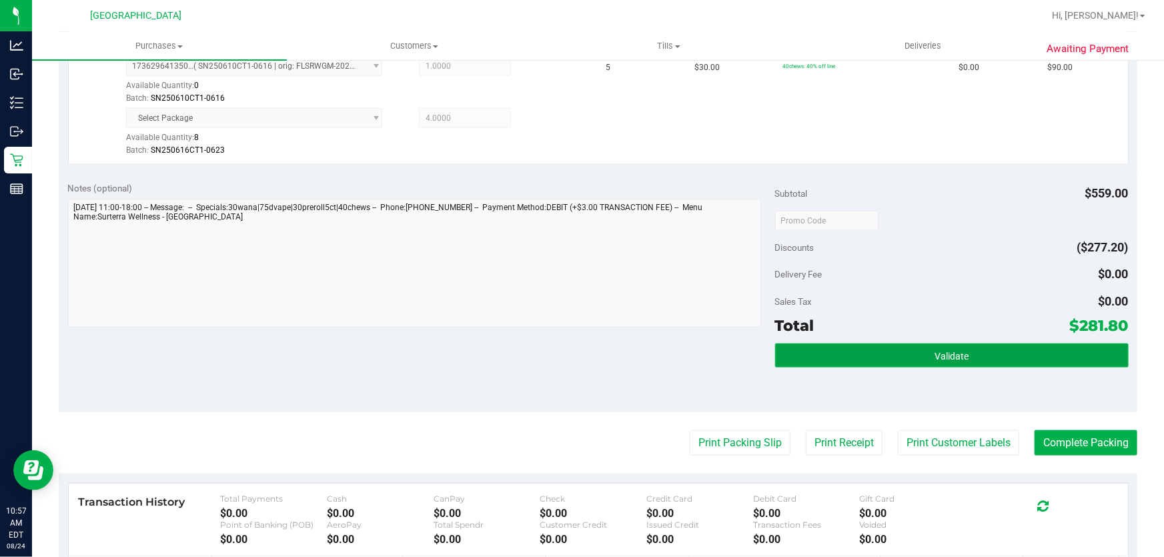
click at [879, 361] on button "Validate" at bounding box center [951, 355] width 353 height 24
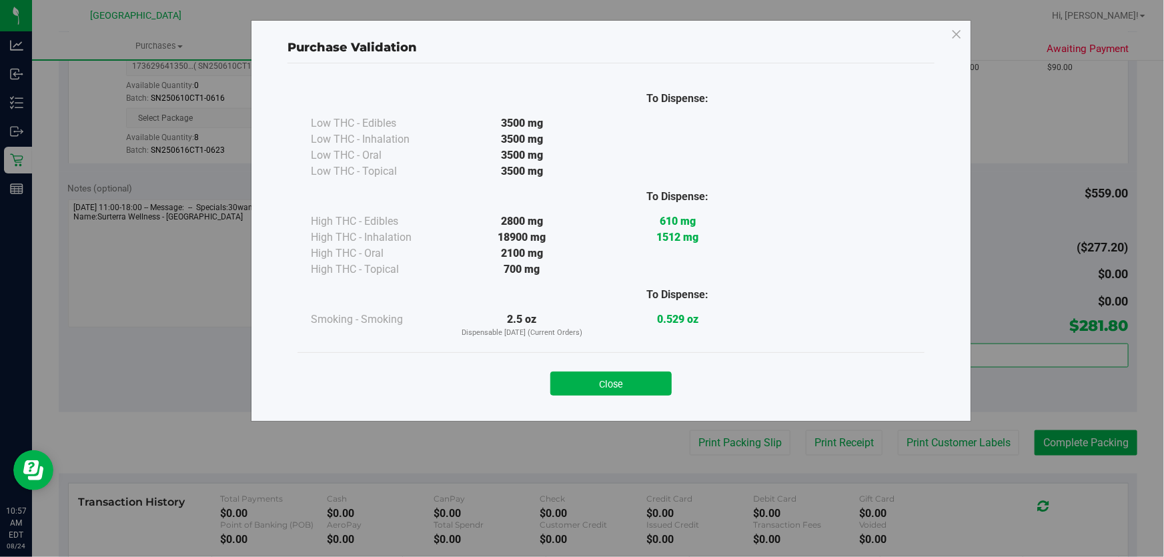
drag, startPoint x: 648, startPoint y: 373, endPoint x: 812, endPoint y: 370, distance: 163.4
click at [648, 372] on button "Close" at bounding box center [610, 383] width 121 height 24
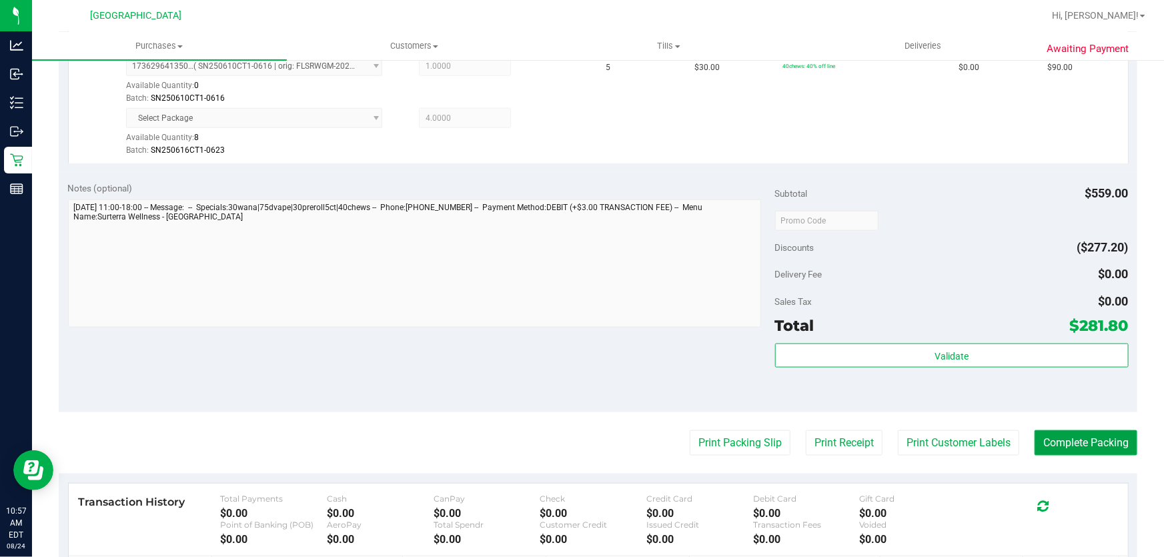
click at [1106, 447] on button "Complete Packing" at bounding box center [1085, 442] width 103 height 25
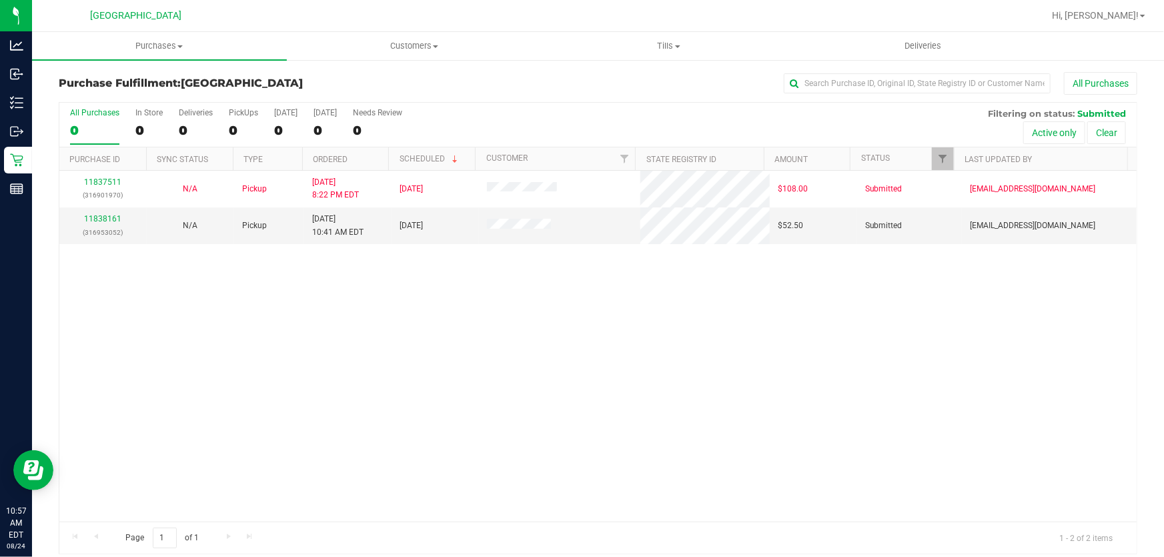
click at [582, 359] on div "11837511 (316901970) N/A Pickup [DATE] 8:22 PM EDT 8/24/2025 $108.00 Submitted …" at bounding box center [597, 346] width 1077 height 351
click at [633, 311] on div "11837511 (316901970) N/A Pickup [DATE] 8:22 PM EDT 8/24/2025 $108.00 Submitted …" at bounding box center [597, 346] width 1077 height 351
click at [389, 264] on div "11837511 (316901970) N/A Pickup [DATE] 8:22 PM EDT 8/24/2025 $108.00 Submitted …" at bounding box center [597, 346] width 1077 height 351
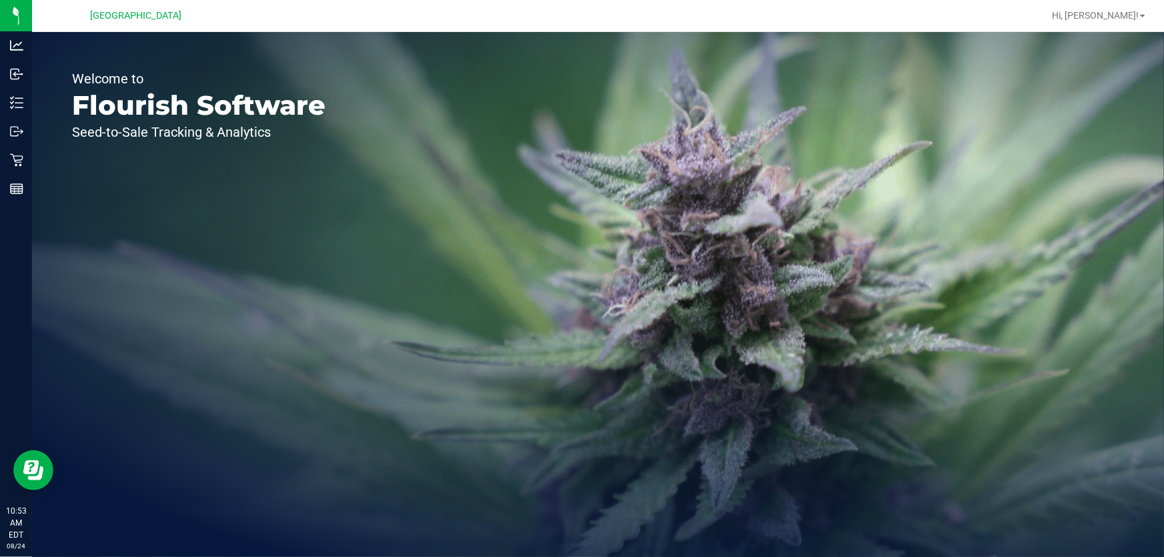
click at [119, 219] on div "Welcome to Flourish Software Seed-to-Sale Tracking & Analytics" at bounding box center [198, 294] width 333 height 525
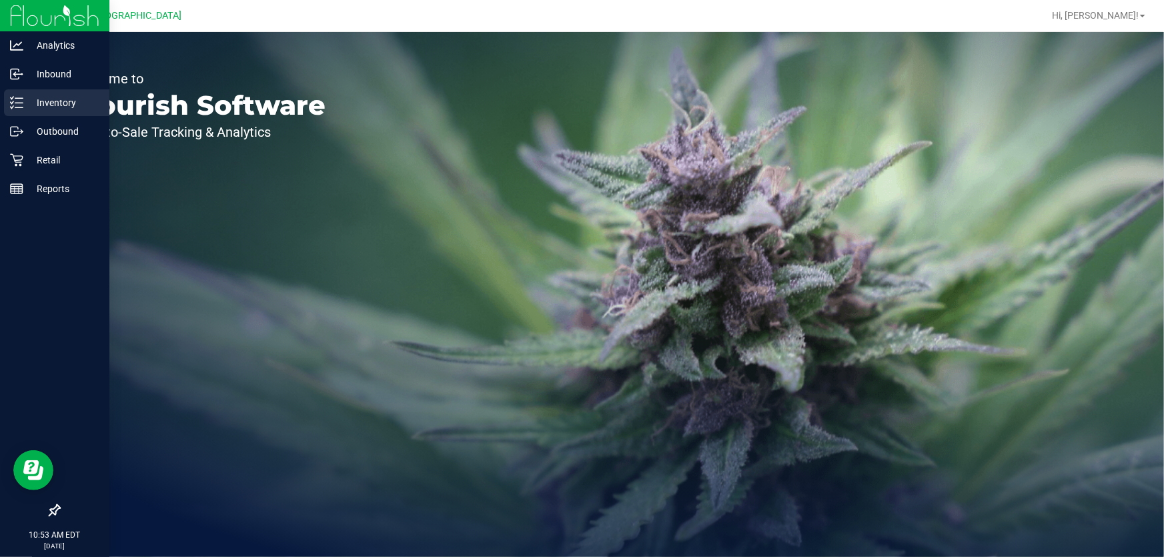
click at [19, 97] on icon at bounding box center [16, 102] width 13 height 13
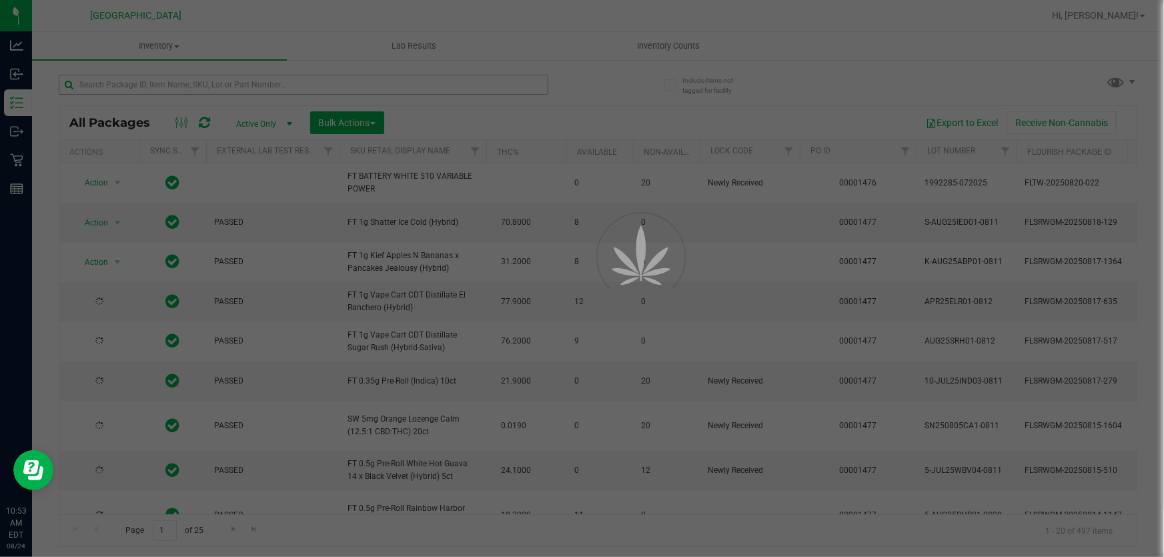
click at [354, 84] on div at bounding box center [582, 278] width 1164 height 557
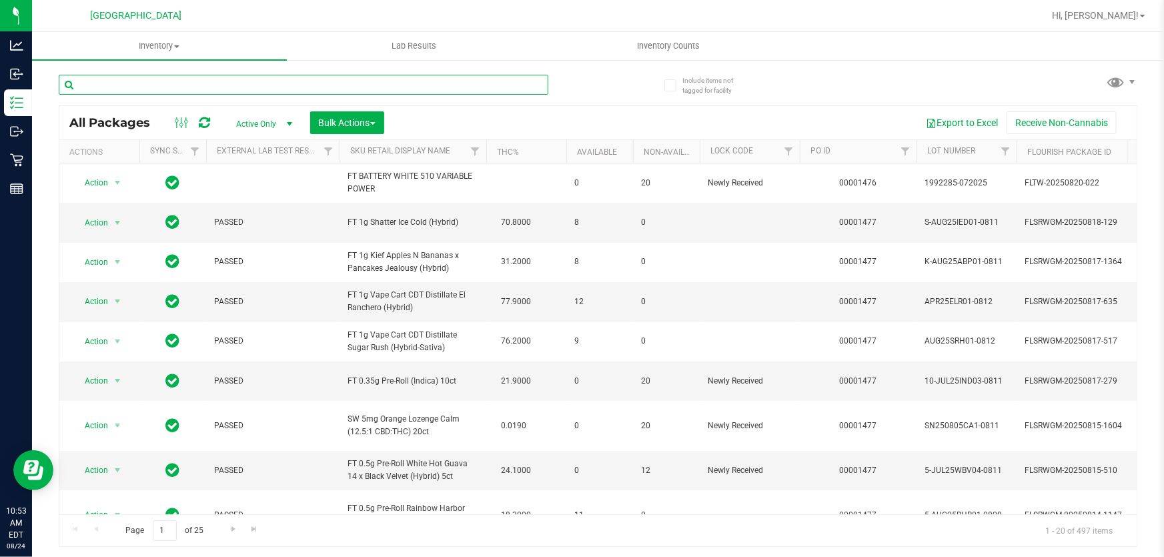
click at [352, 85] on input "text" at bounding box center [304, 85] width 490 height 20
type input "6363763201655579"
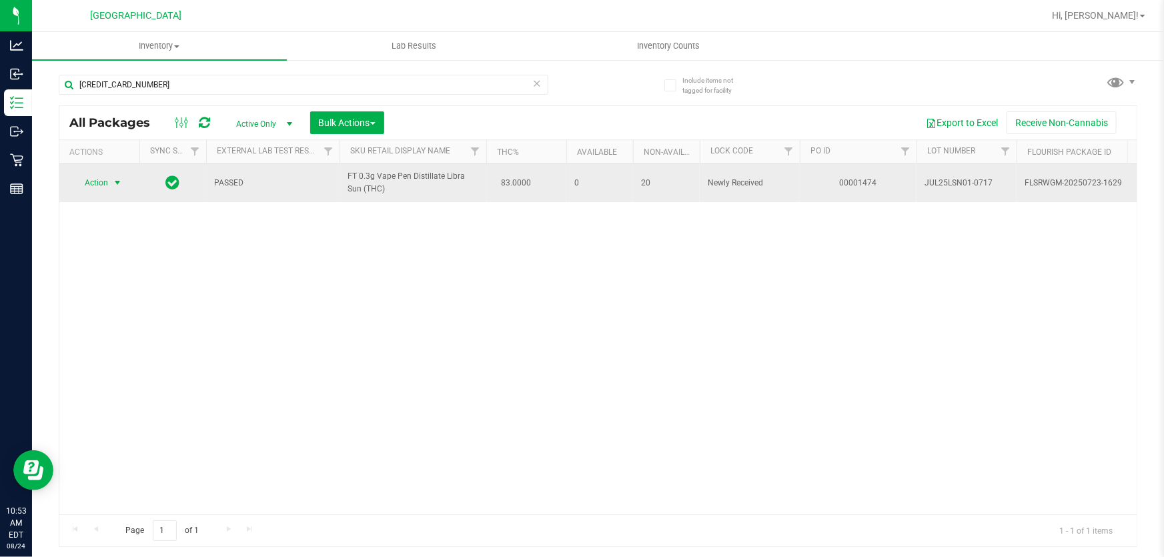
click at [120, 182] on span "select" at bounding box center [117, 182] width 11 height 11
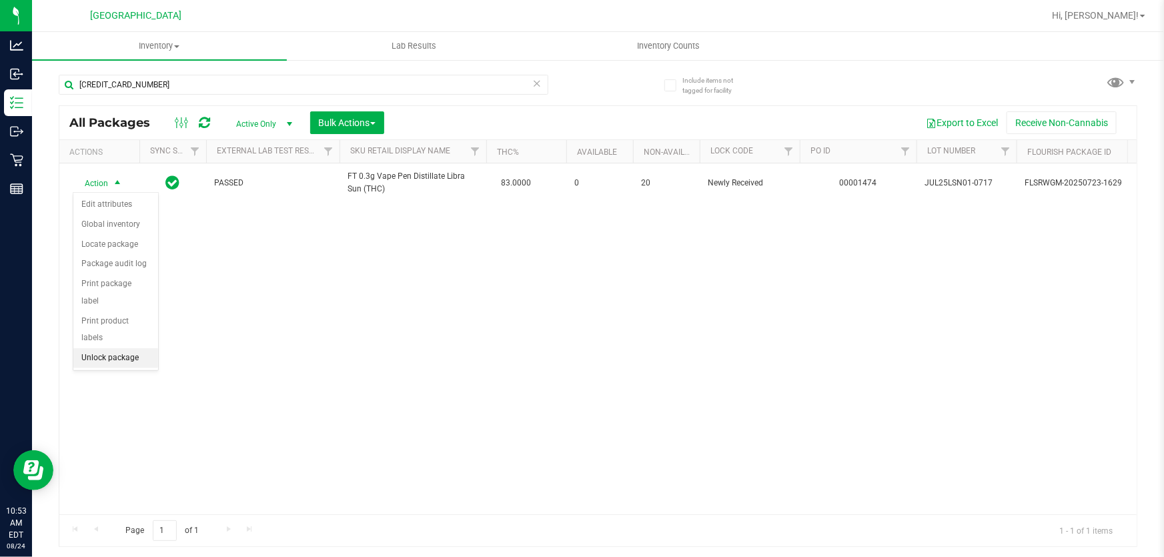
click at [129, 348] on li "Unlock package" at bounding box center [115, 358] width 85 height 20
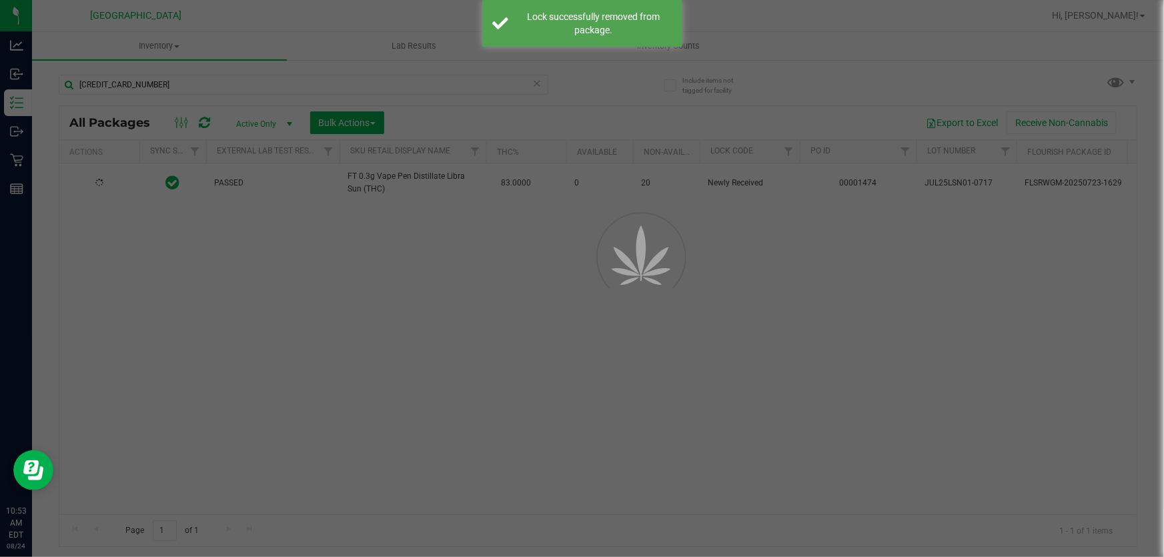
click at [255, 325] on div at bounding box center [582, 278] width 1164 height 557
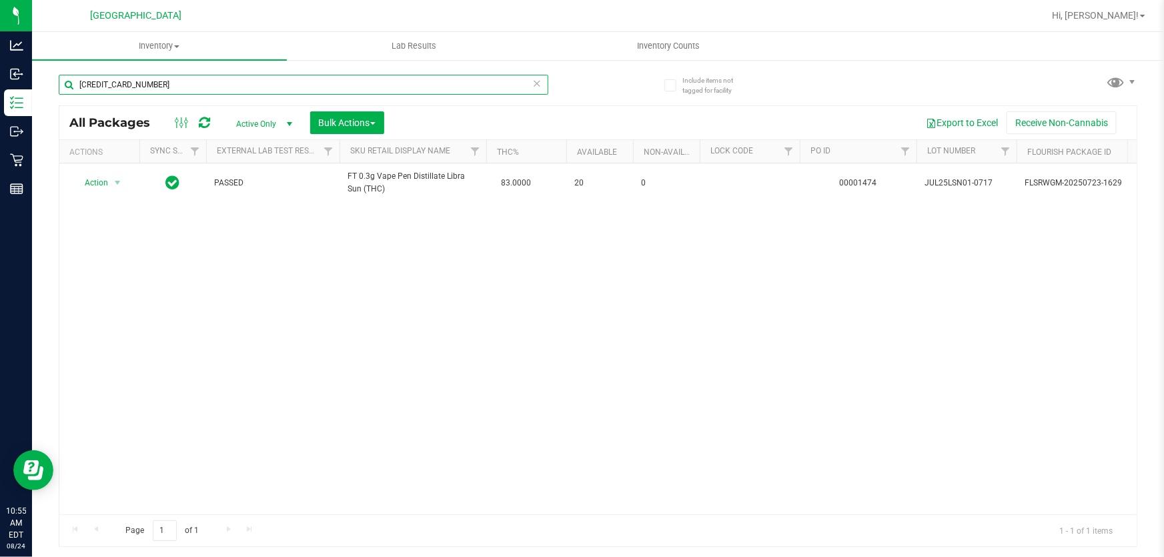
click at [252, 83] on input "6363763201655579" at bounding box center [304, 85] width 490 height 20
click at [250, 83] on input "6363763201655579" at bounding box center [304, 85] width 490 height 20
click at [355, 81] on input "6363763201655579" at bounding box center [304, 85] width 490 height 20
click at [349, 82] on input "6363763201655579" at bounding box center [304, 85] width 490 height 20
click at [354, 83] on input "6363763201655579" at bounding box center [304, 85] width 490 height 20
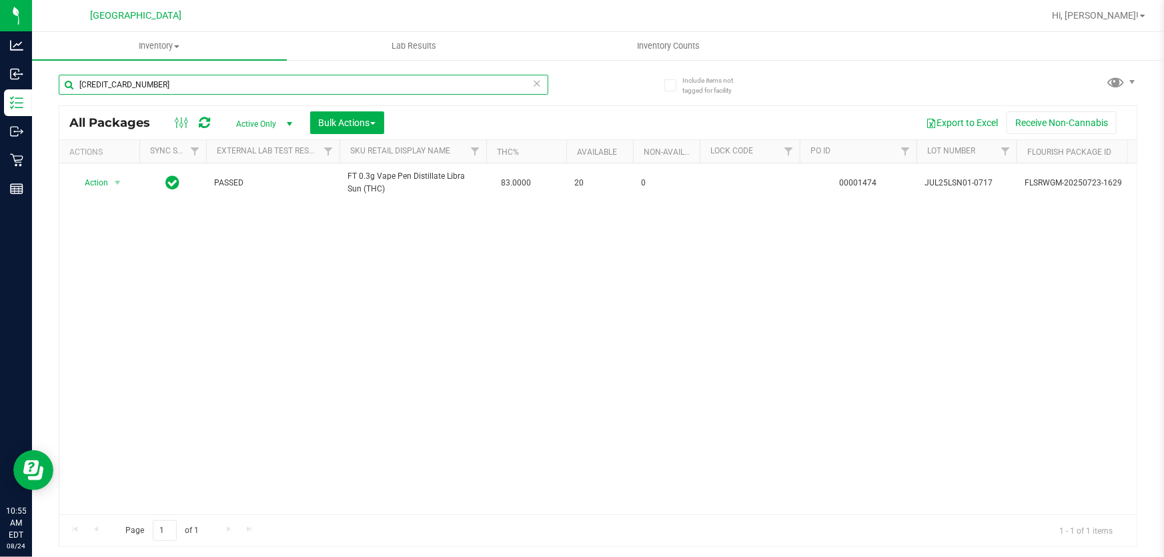
click at [238, 81] on input "6363763201655579" at bounding box center [304, 85] width 490 height 20
click at [228, 84] on input "6363763201655579" at bounding box center [304, 85] width 490 height 20
type input "tangerine"
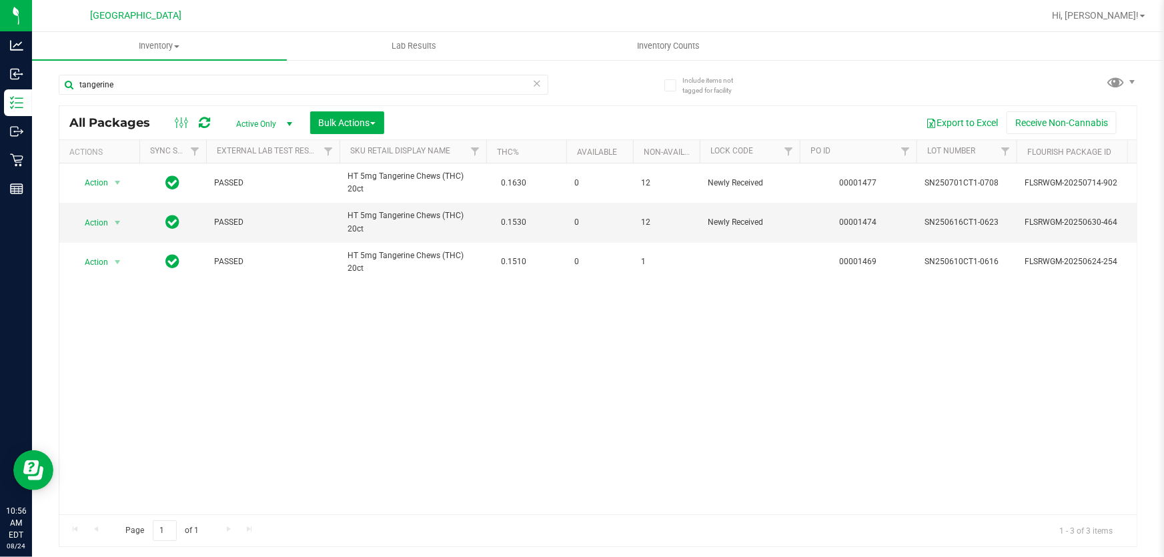
drag, startPoint x: 572, startPoint y: 65, endPoint x: 540, endPoint y: 89, distance: 39.6
click at [540, 89] on icon at bounding box center [536, 83] width 9 height 16
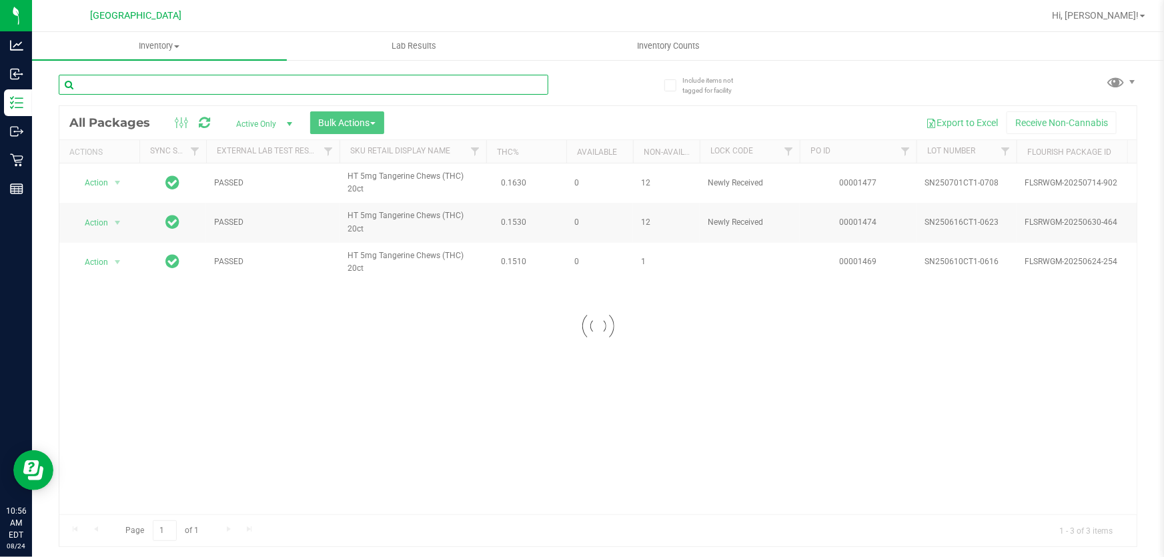
click at [515, 89] on input "text" at bounding box center [304, 85] width 490 height 20
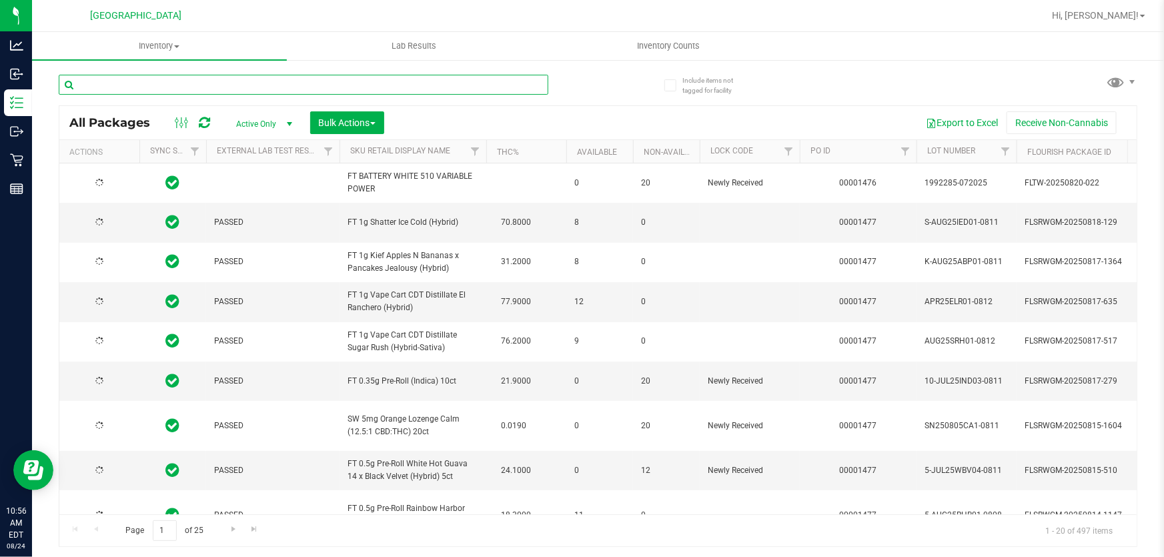
click at [512, 91] on input "text" at bounding box center [304, 85] width 490 height 20
type input "[DATE]"
type input "3658714694540873"
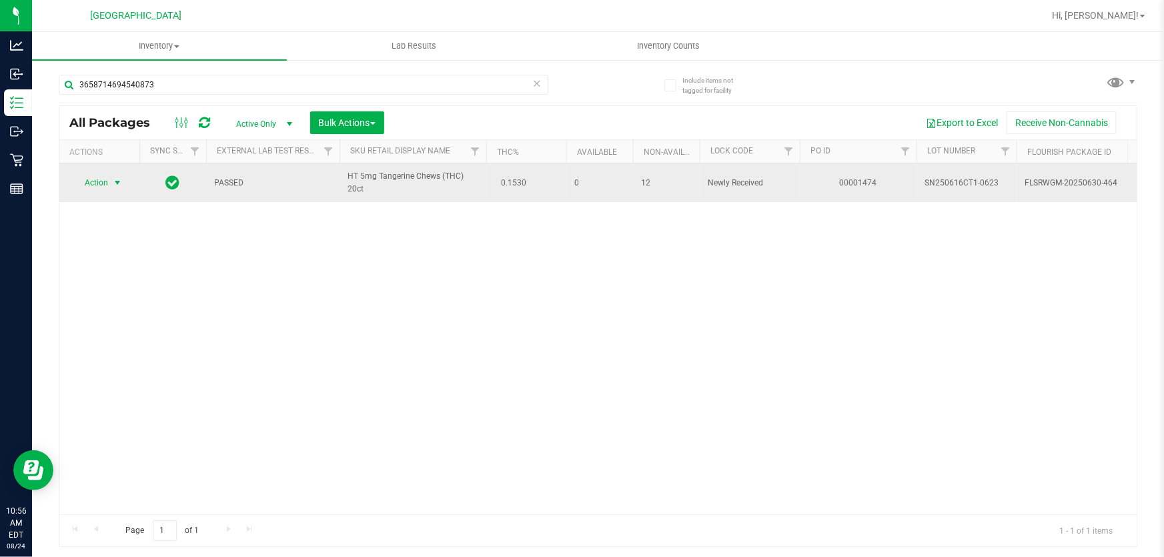
click at [97, 186] on span "Action" at bounding box center [91, 182] width 36 height 19
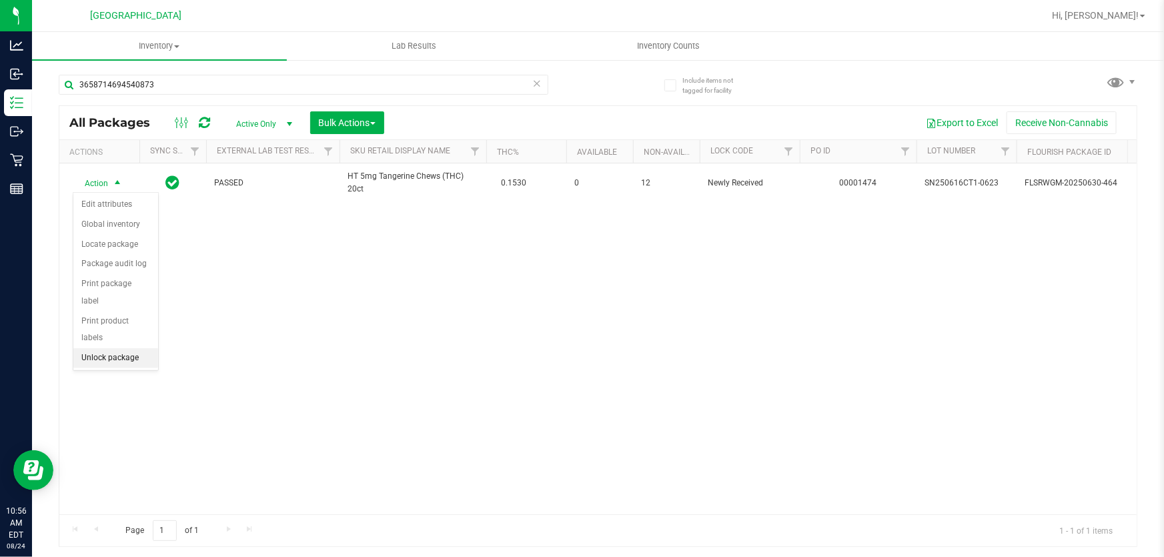
click at [103, 348] on li "Unlock package" at bounding box center [115, 358] width 85 height 20
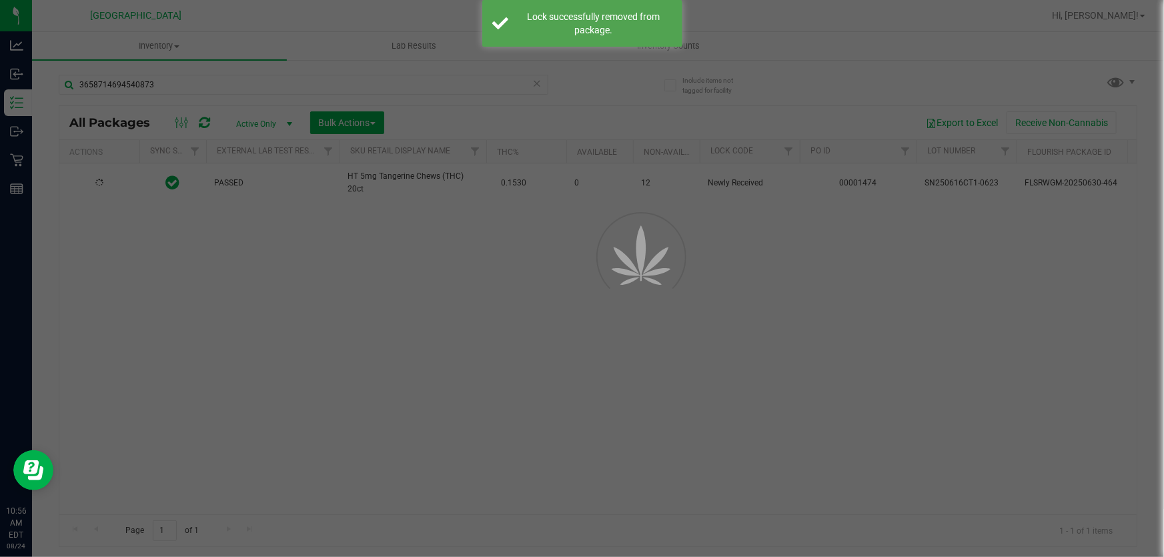
click at [221, 306] on div at bounding box center [582, 278] width 1164 height 557
